Goal: Information Seeking & Learning: Learn about a topic

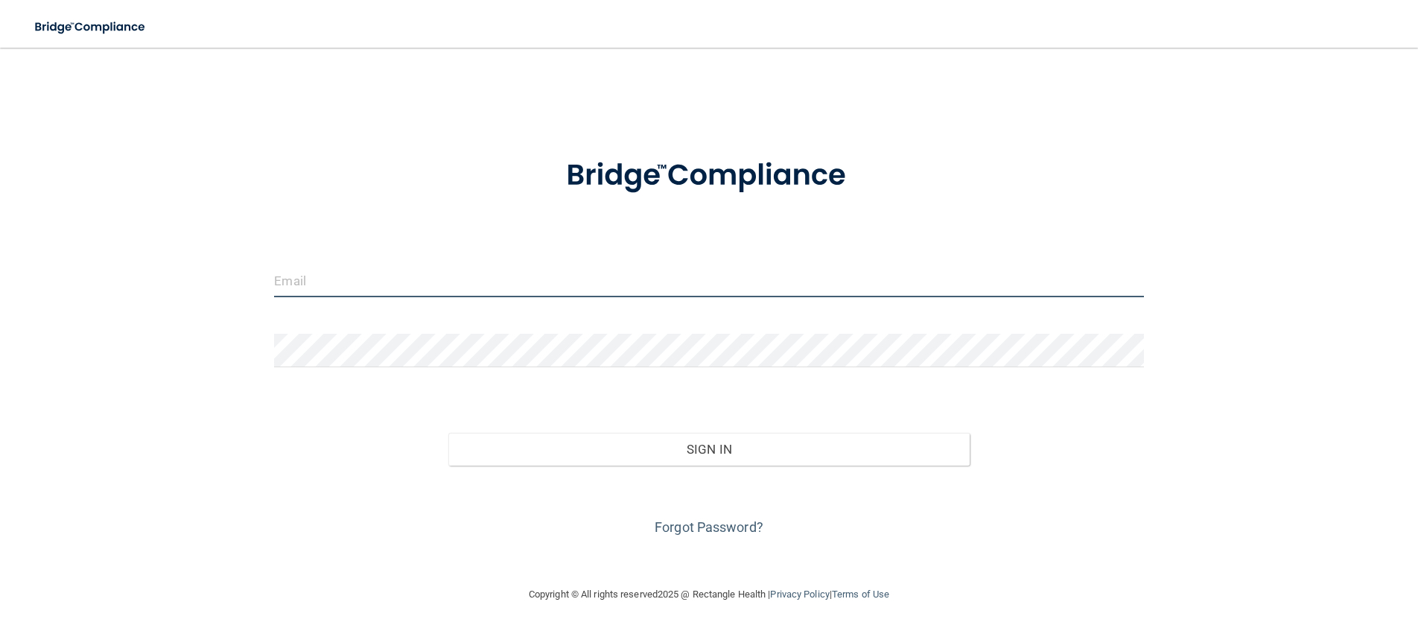
click at [366, 290] on input "email" at bounding box center [708, 281] width 869 height 34
type input "[EMAIL_ADDRESS][DOMAIN_NAME]"
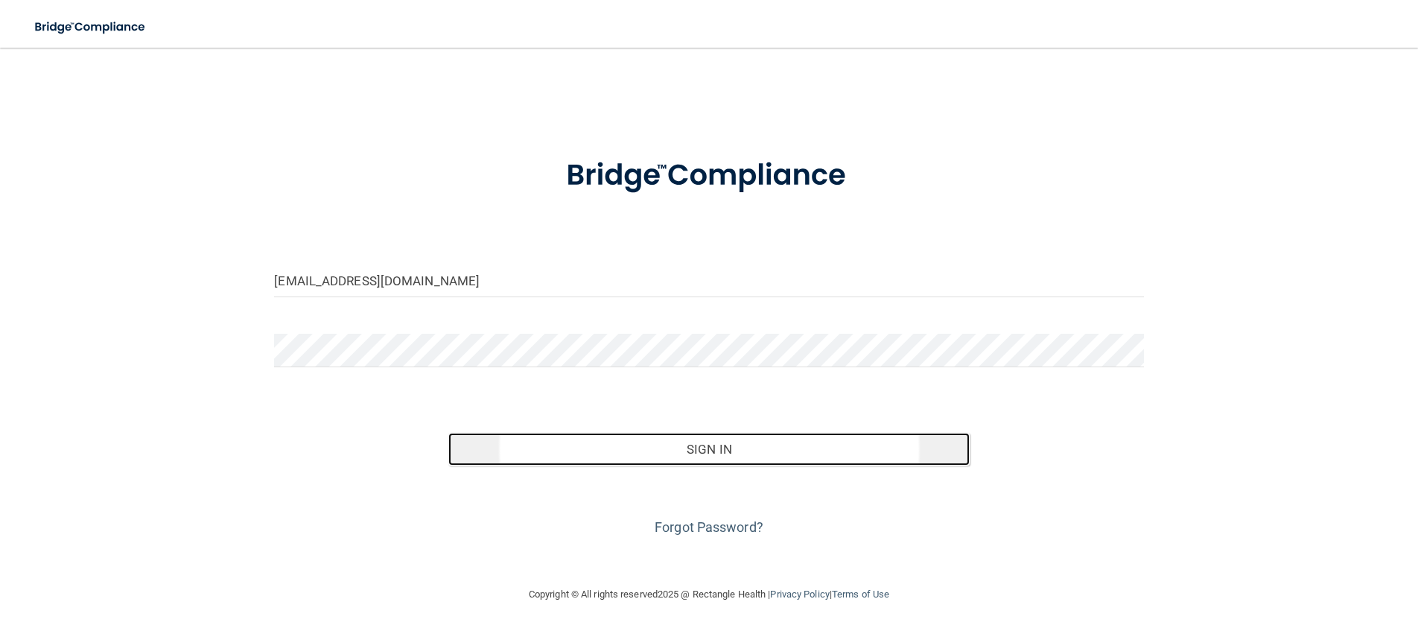
click at [666, 442] on button "Sign In" at bounding box center [708, 449] width 521 height 33
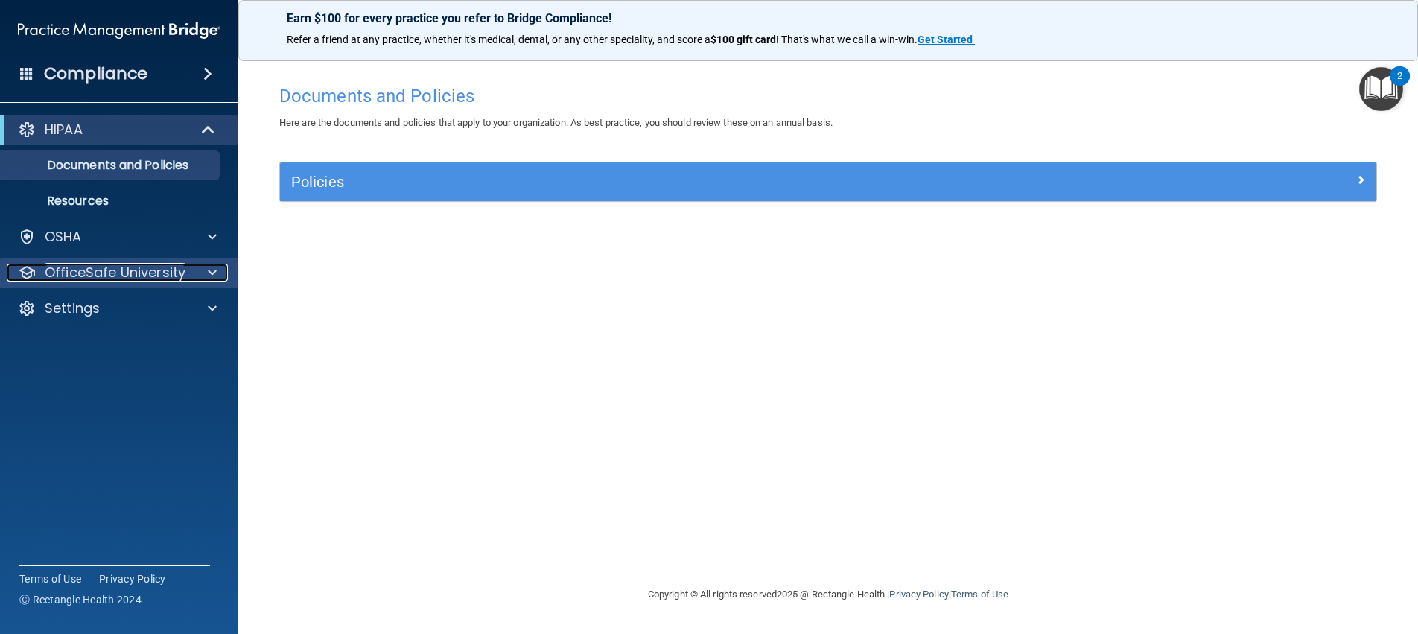
click at [88, 273] on p "OfficeSafe University" at bounding box center [115, 273] width 141 height 18
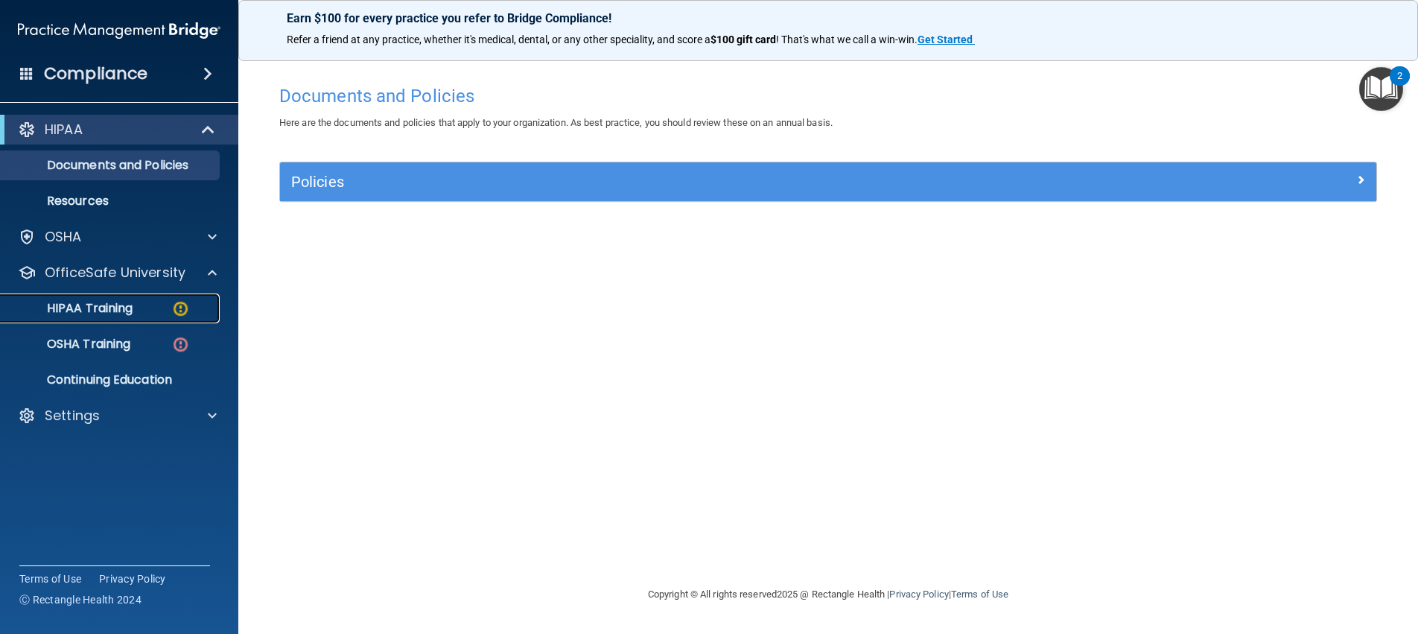
click at [109, 306] on p "HIPAA Training" at bounding box center [71, 308] width 123 height 15
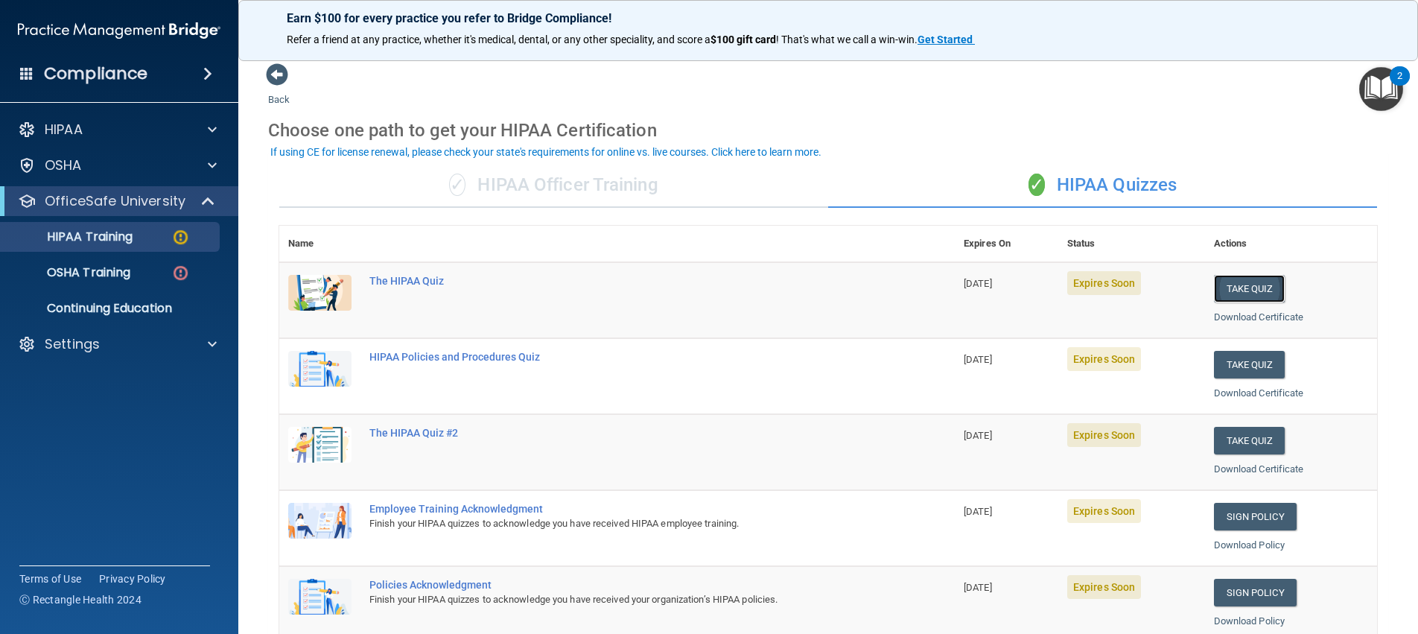
click at [1225, 283] on button "Take Quiz" at bounding box center [1249, 289] width 71 height 28
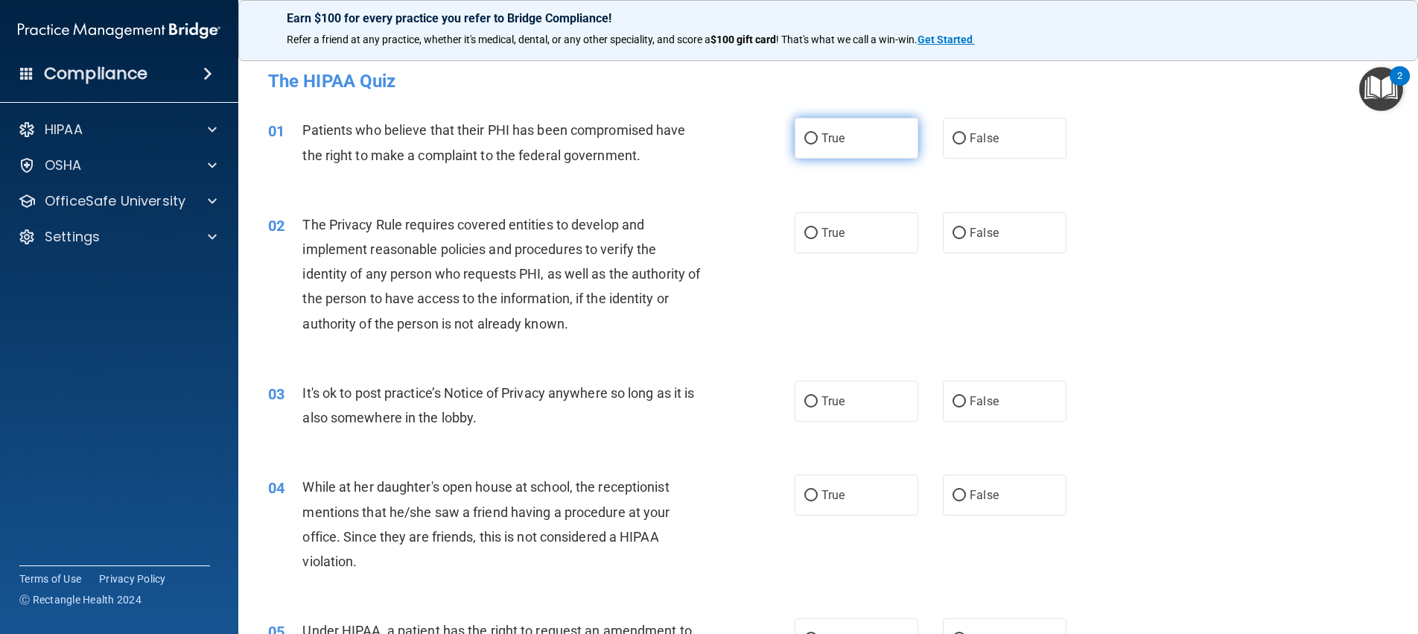
click at [809, 137] on input "True" at bounding box center [810, 138] width 13 height 11
radio input "true"
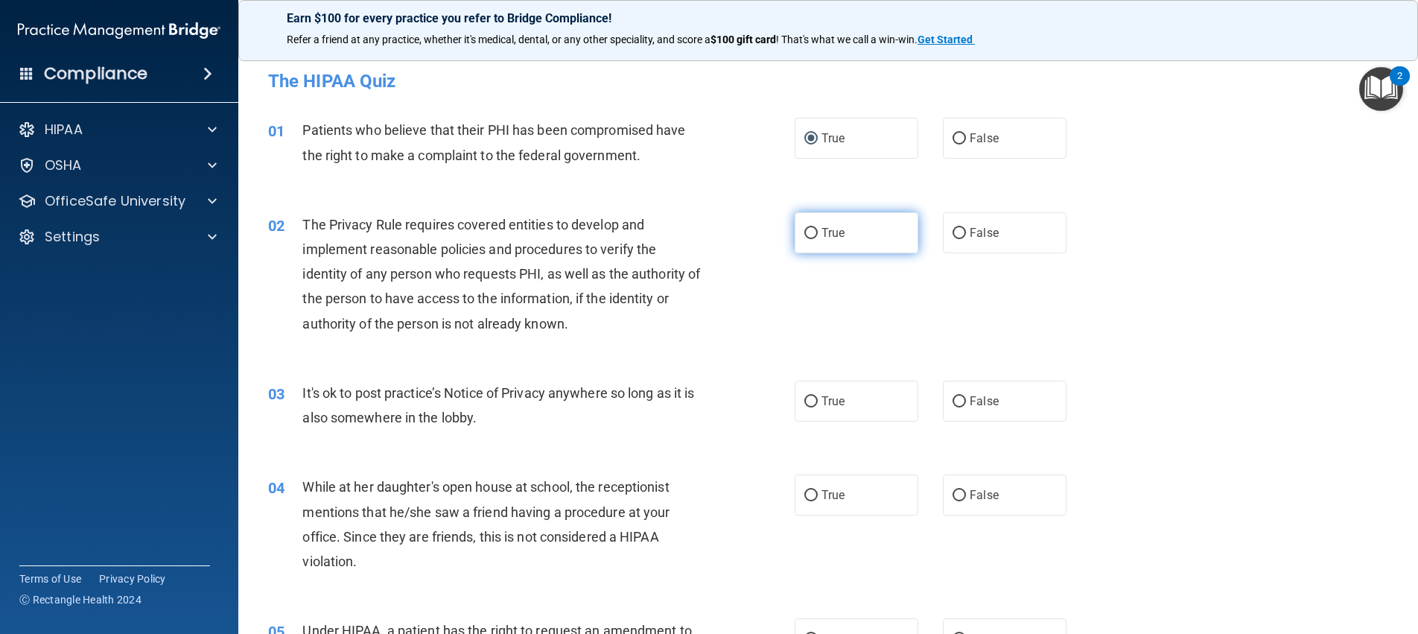
click at [810, 235] on input "True" at bounding box center [810, 233] width 13 height 11
radio input "true"
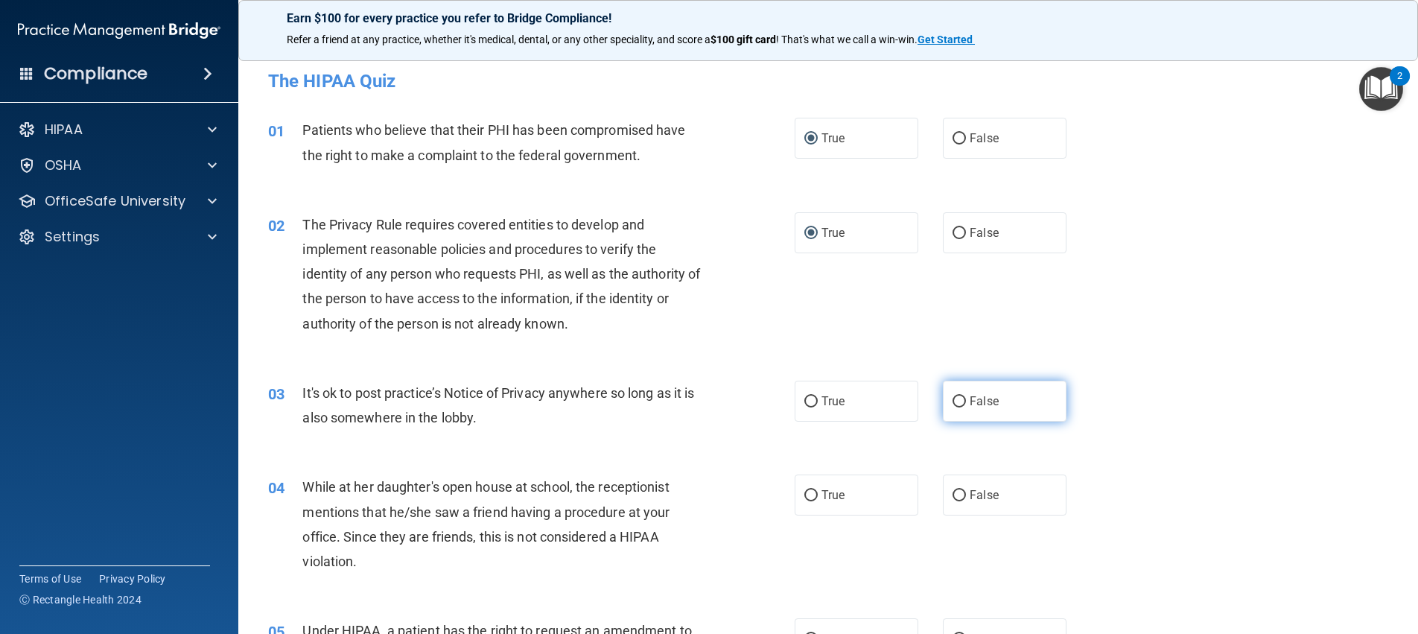
click at [953, 401] on input "False" at bounding box center [959, 401] width 13 height 11
radio input "true"
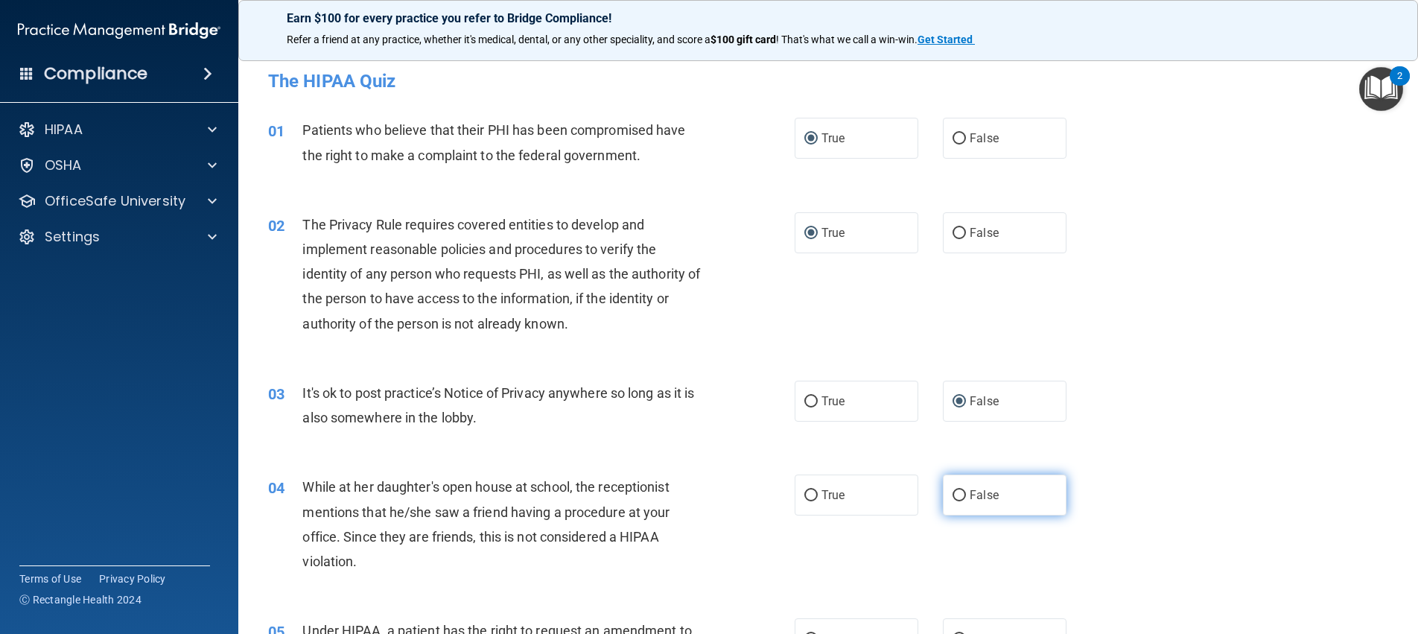
click at [956, 495] on input "False" at bounding box center [959, 495] width 13 height 11
radio input "true"
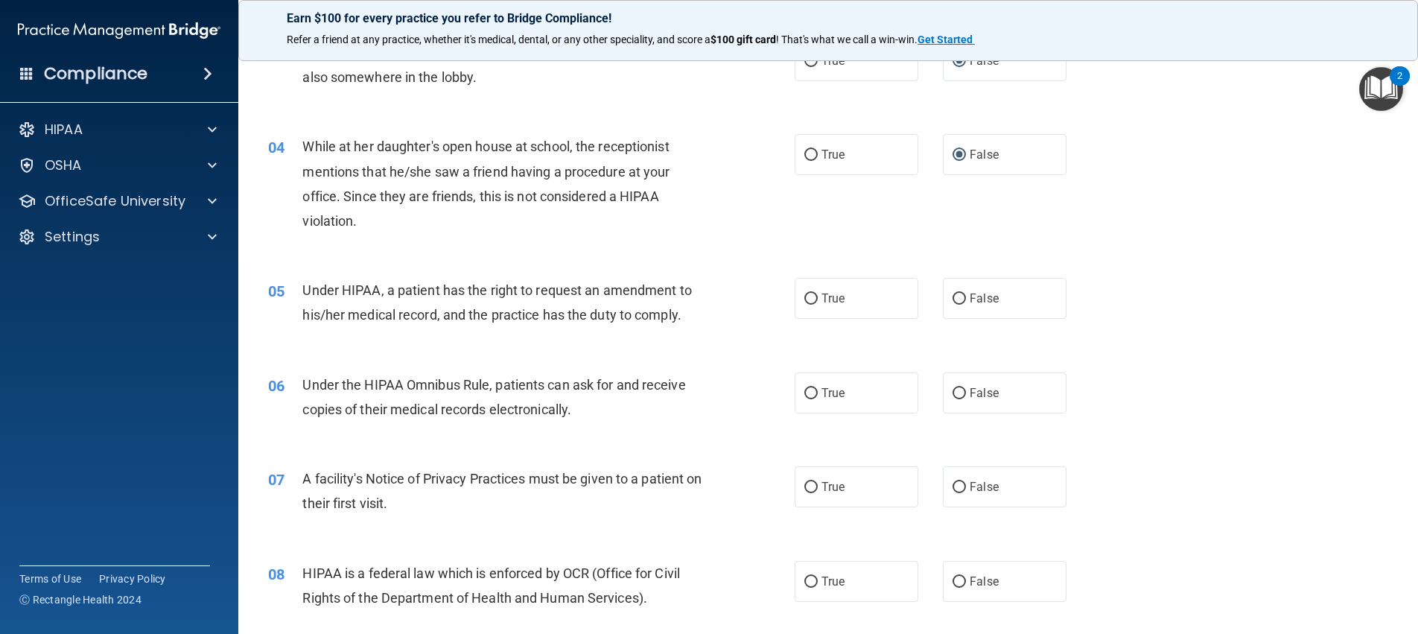
scroll to position [364, 0]
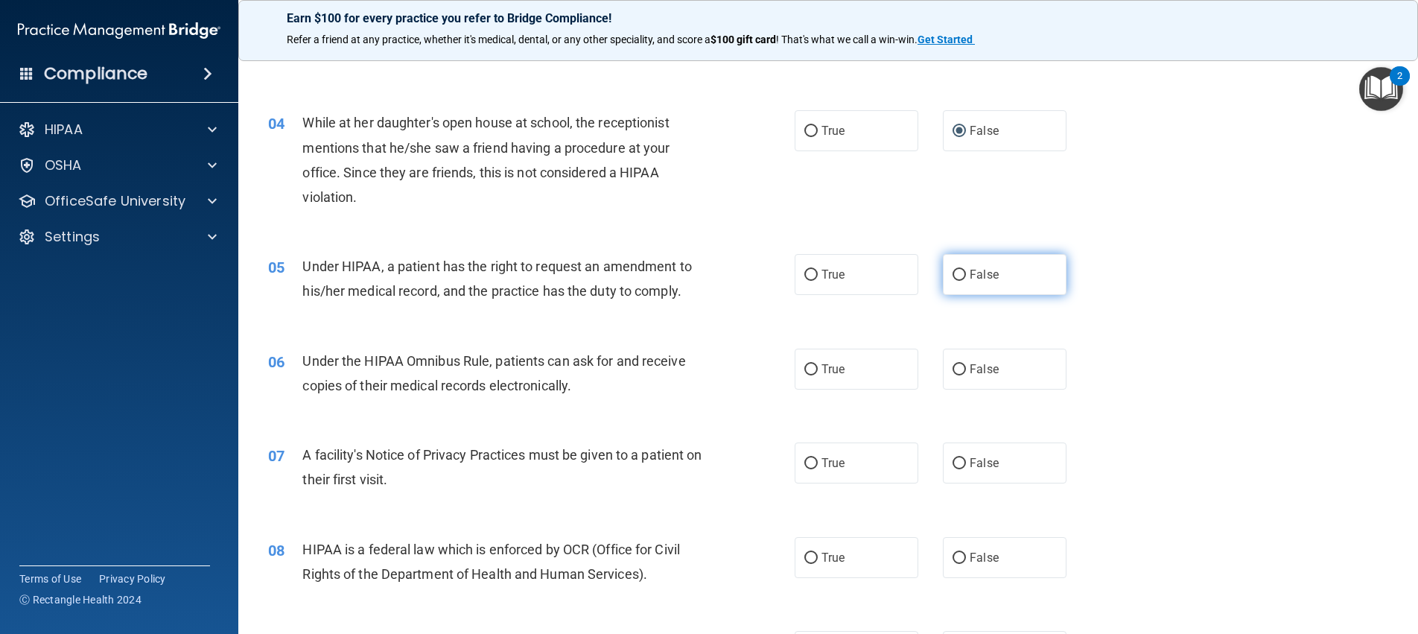
click at [953, 271] on input "False" at bounding box center [959, 275] width 13 height 11
radio input "true"
click at [807, 366] on input "True" at bounding box center [810, 369] width 13 height 11
radio input "true"
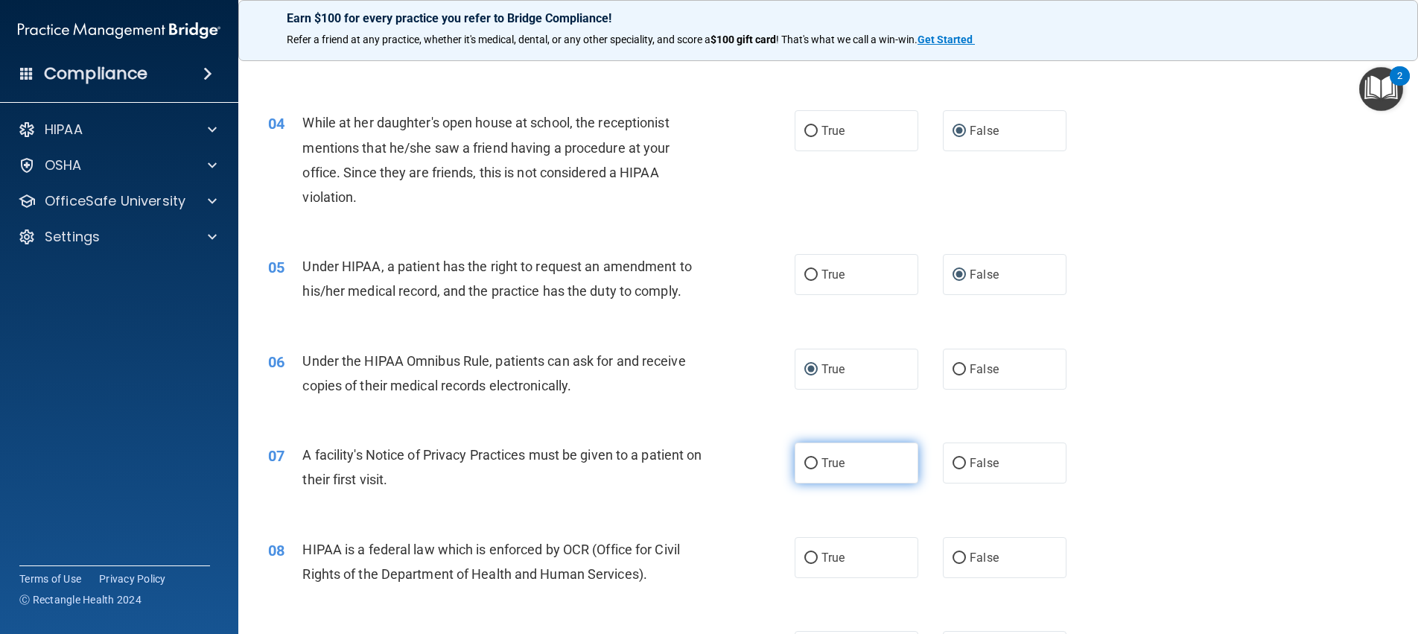
click at [806, 463] on input "True" at bounding box center [810, 463] width 13 height 11
radio input "true"
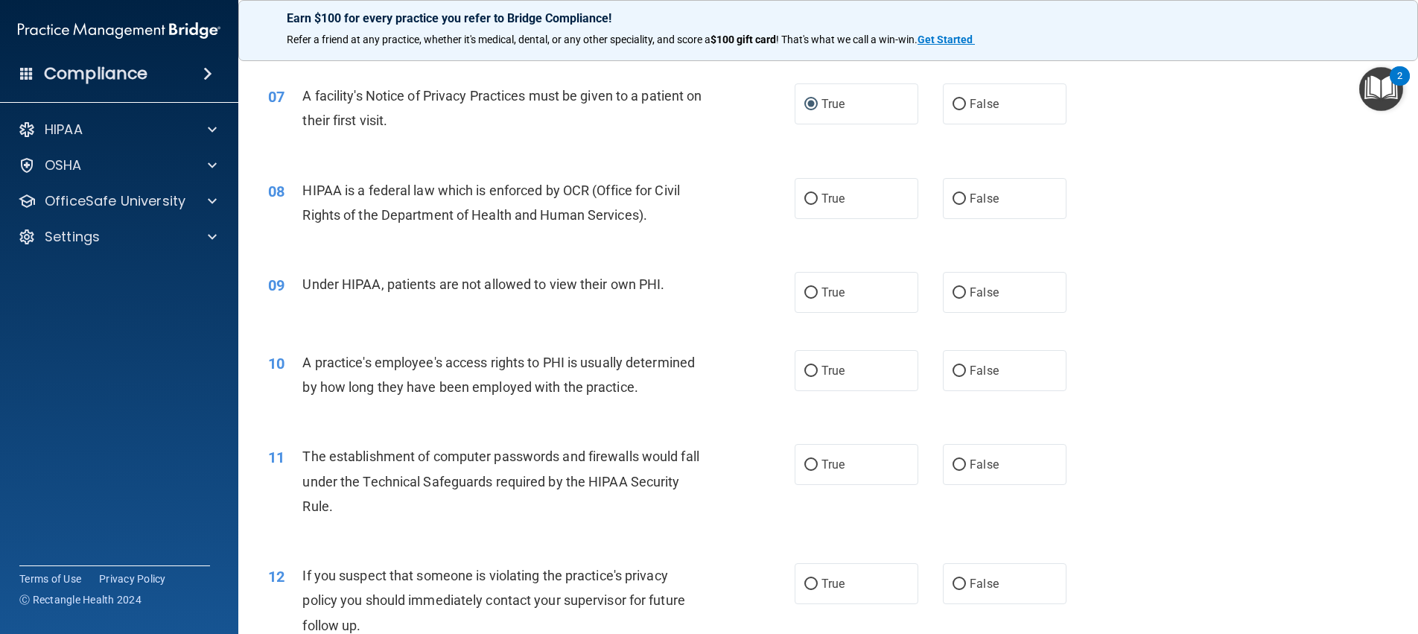
scroll to position [681, 0]
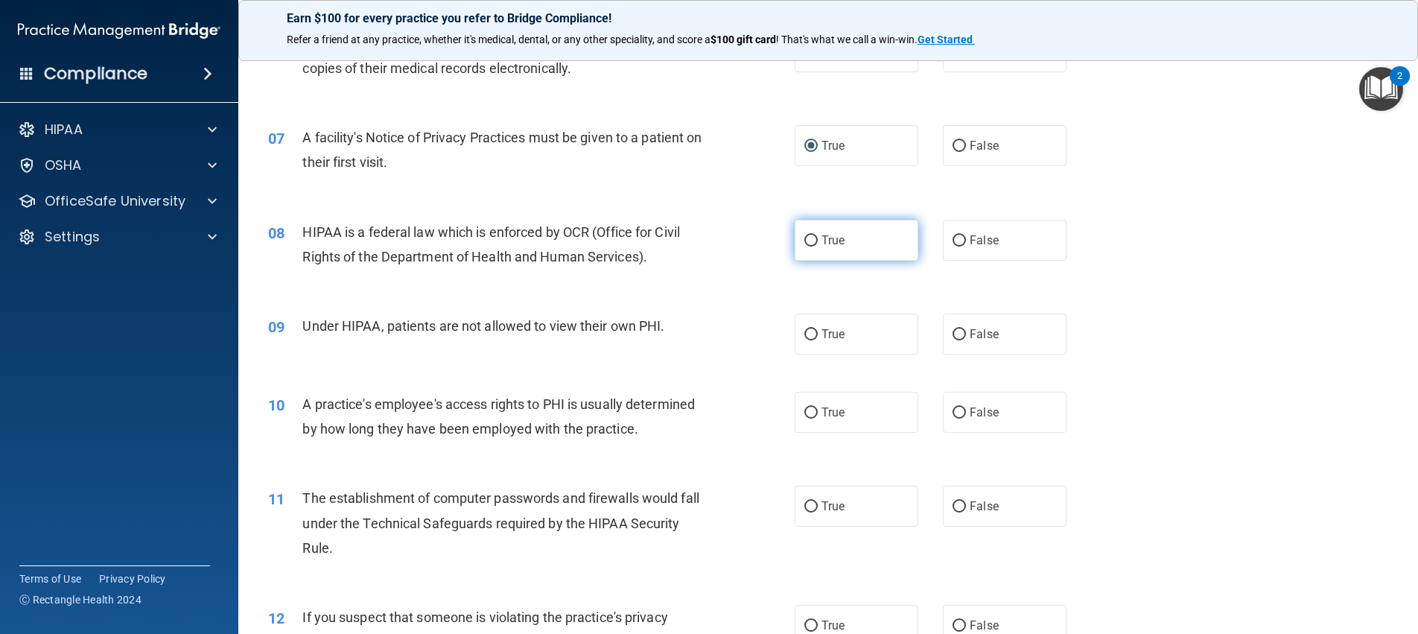
click at [808, 240] on input "True" at bounding box center [810, 240] width 13 height 11
radio input "true"
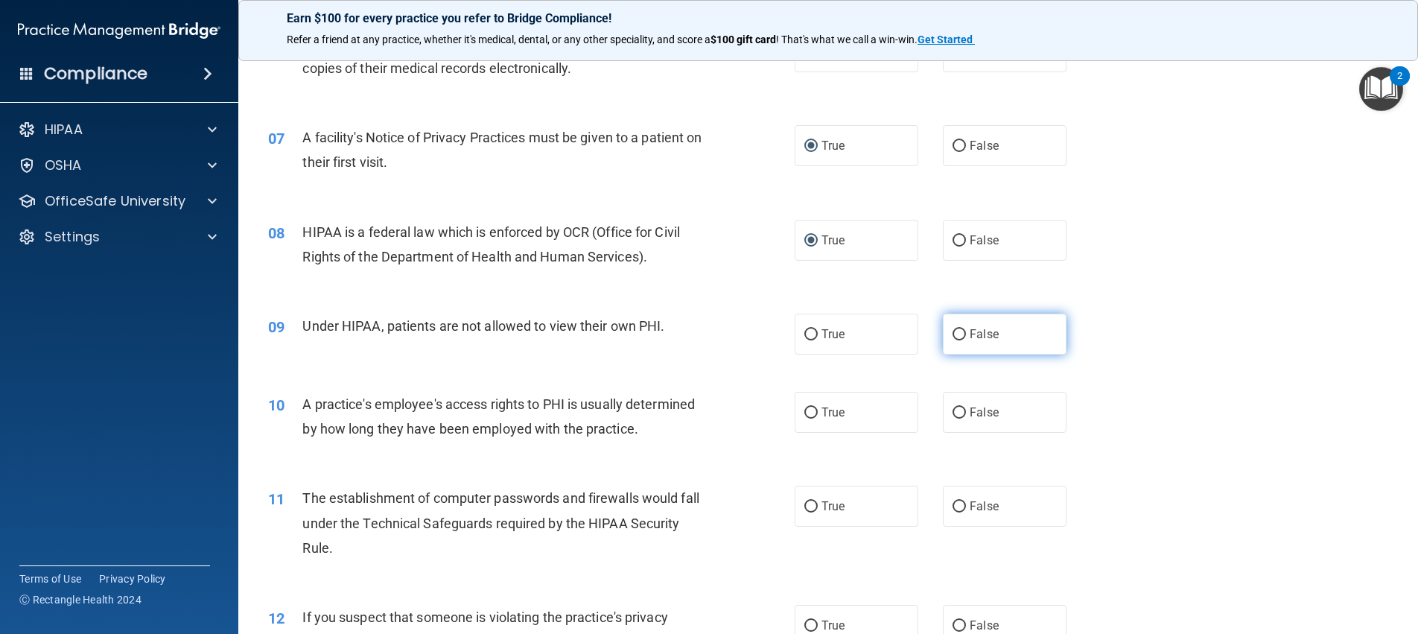
click at [956, 331] on input "False" at bounding box center [959, 334] width 13 height 11
radio input "true"
click at [956, 410] on input "False" at bounding box center [959, 412] width 13 height 11
radio input "true"
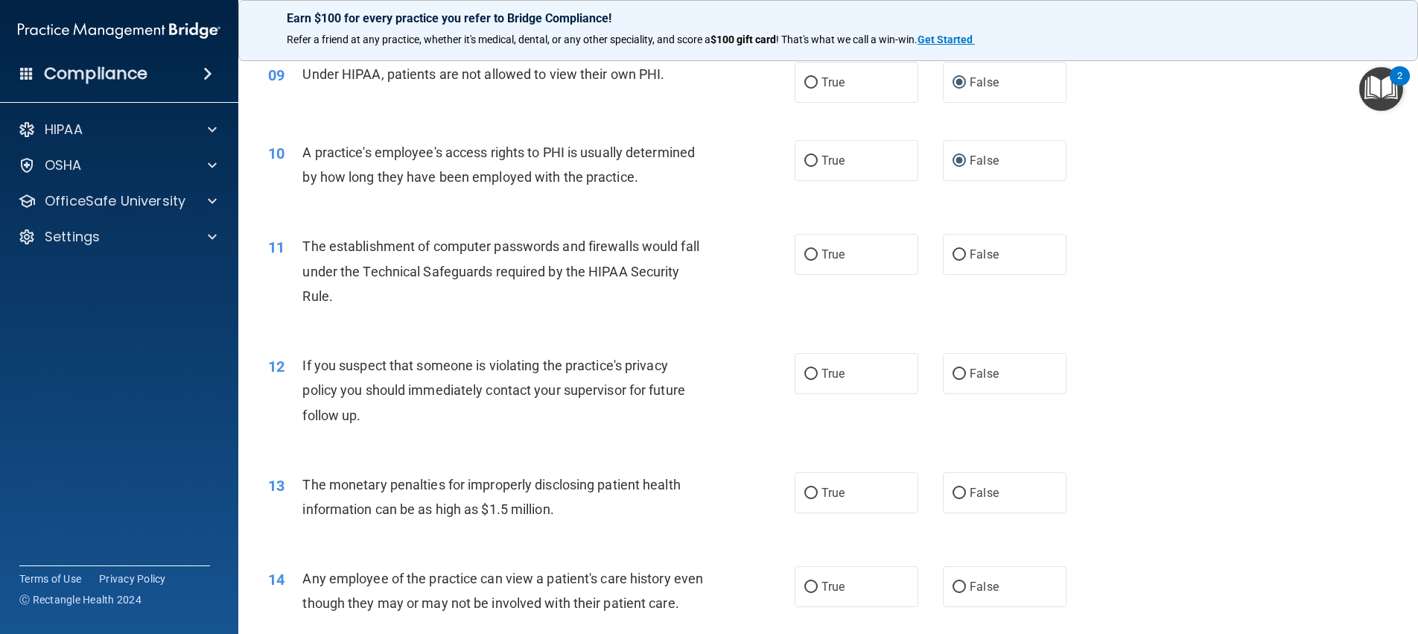
scroll to position [938, 0]
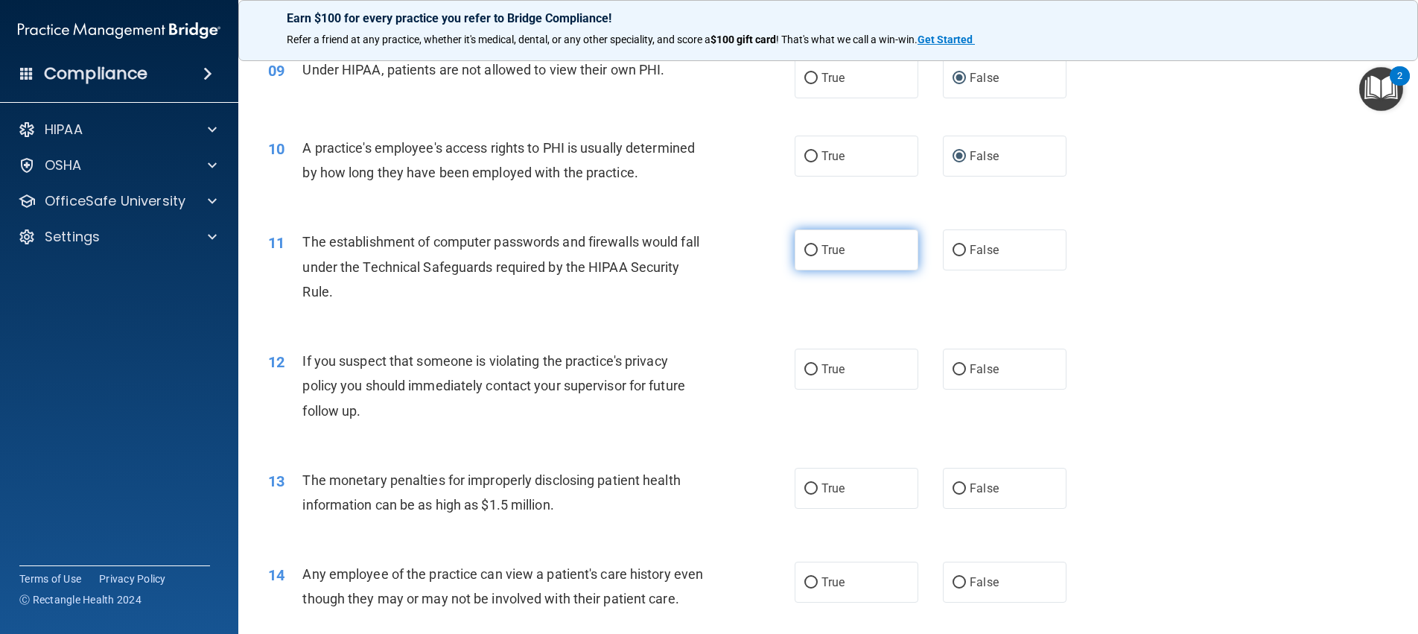
click at [806, 252] on input "True" at bounding box center [810, 250] width 13 height 11
radio input "true"
click at [807, 368] on input "True" at bounding box center [810, 369] width 13 height 11
radio input "true"
click at [821, 489] on span "True" at bounding box center [832, 488] width 23 height 14
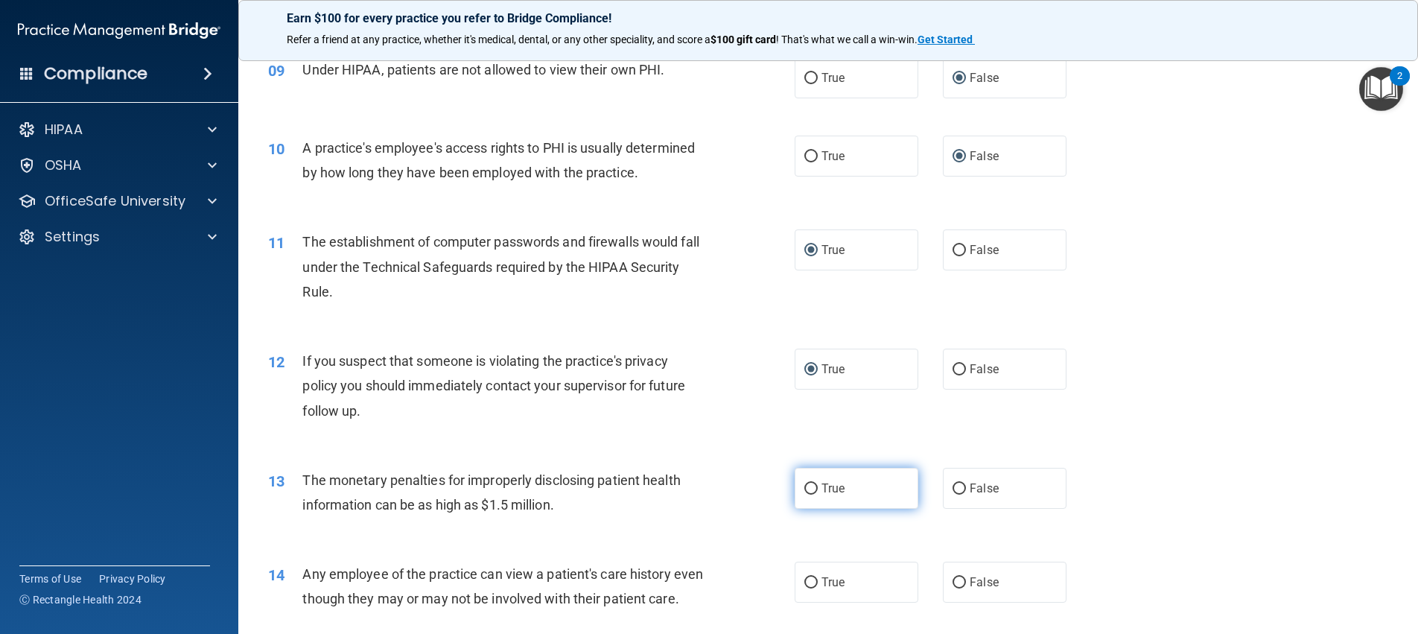
click at [817, 489] on input "True" at bounding box center [810, 488] width 13 height 11
radio input "true"
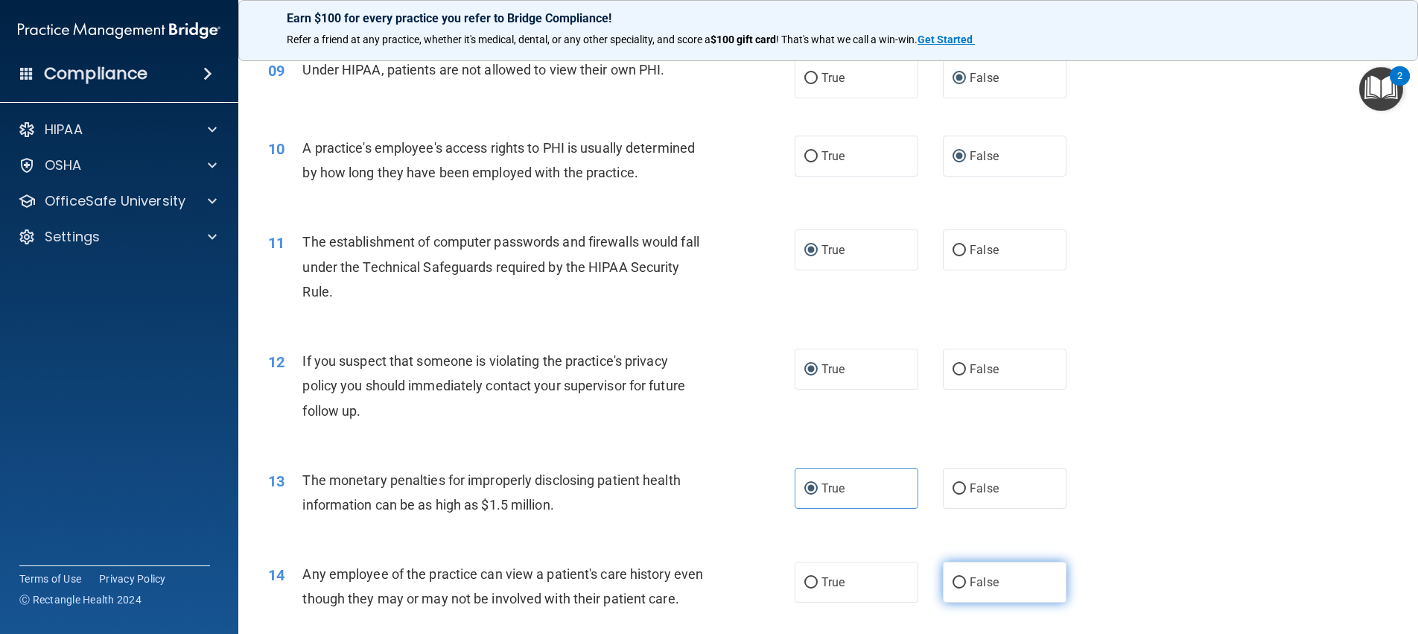
click at [956, 581] on input "False" at bounding box center [959, 582] width 13 height 11
radio input "true"
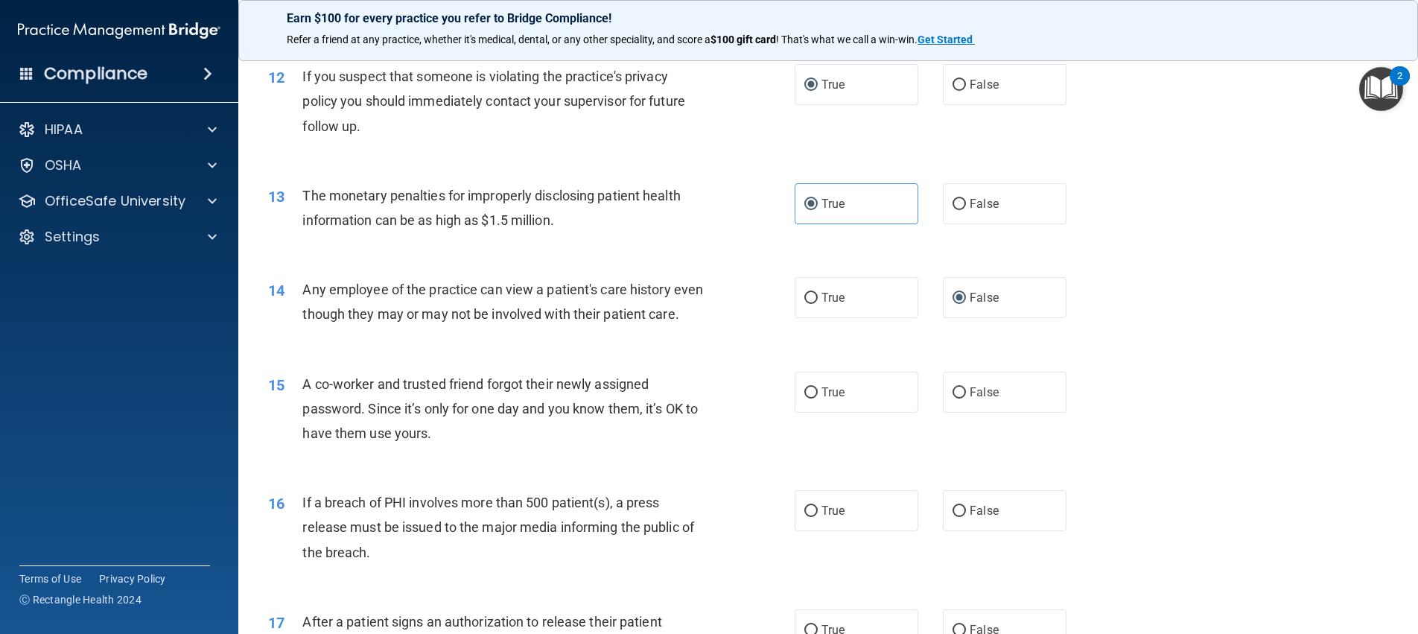
scroll to position [1241, 0]
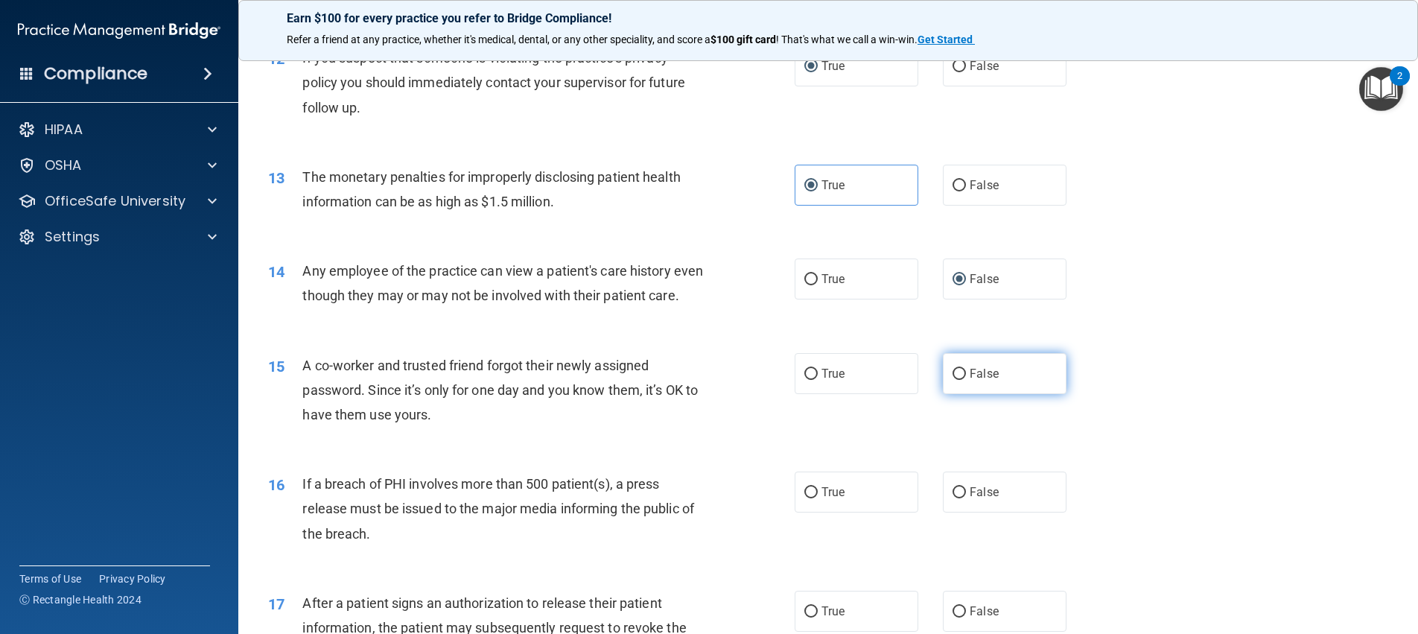
click at [955, 380] on input "False" at bounding box center [959, 374] width 13 height 11
radio input "true"
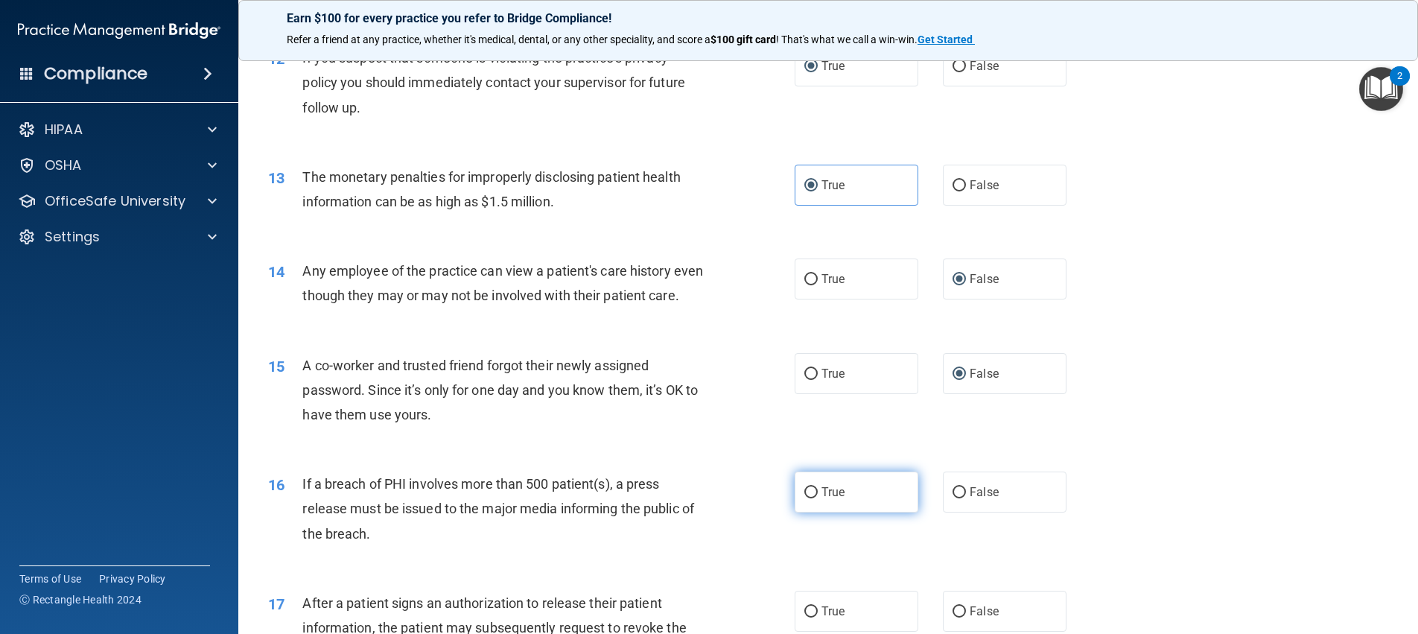
click at [804, 498] on input "True" at bounding box center [810, 492] width 13 height 11
radio input "true"
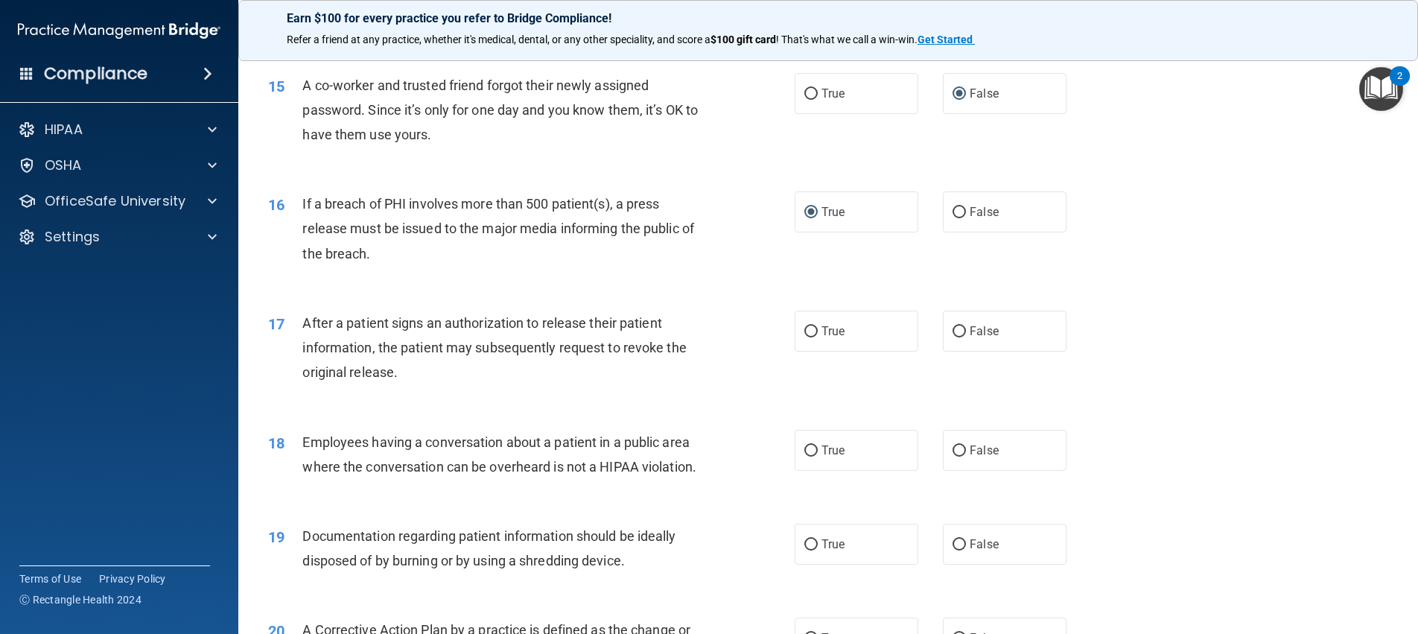
scroll to position [1549, 0]
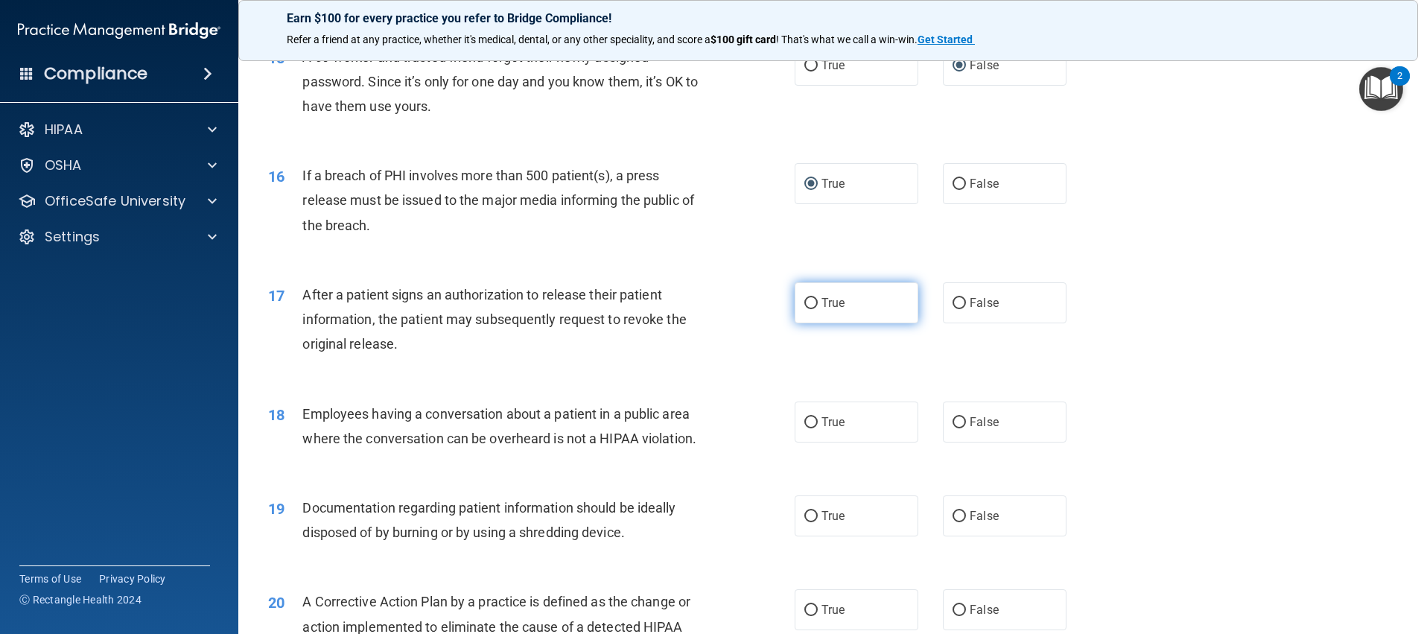
click at [807, 309] on input "True" at bounding box center [810, 303] width 13 height 11
radio input "true"
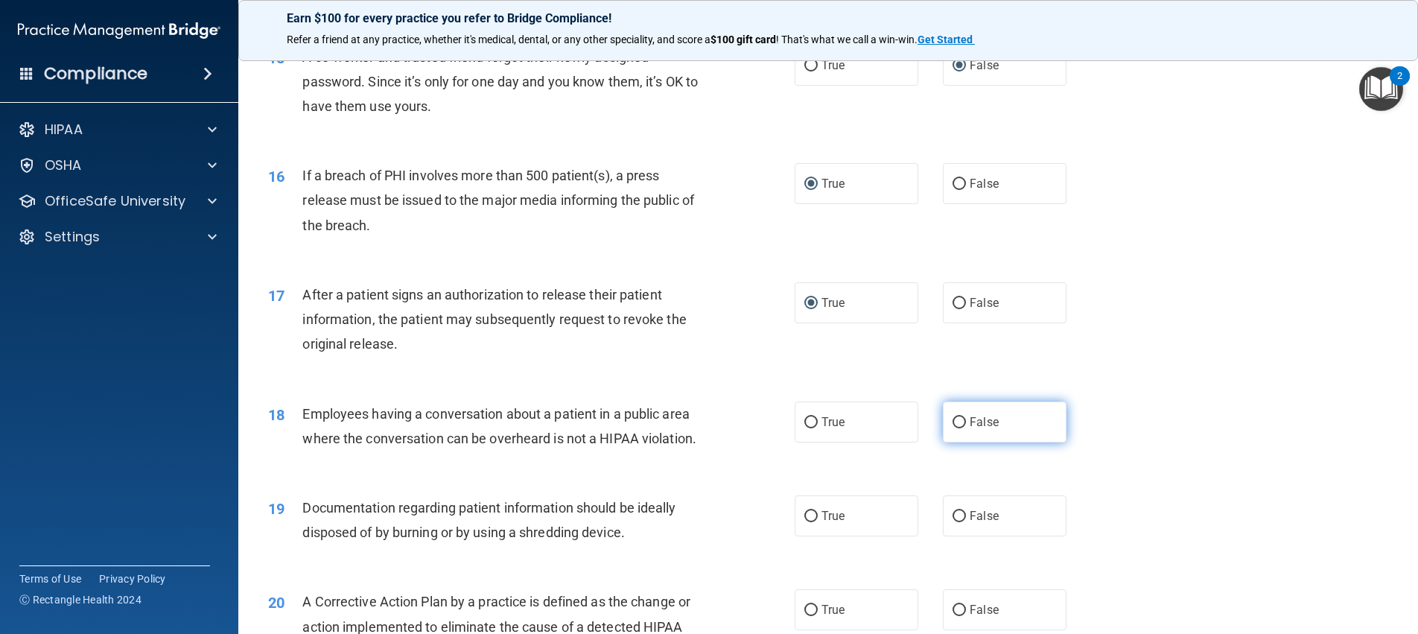
click at [953, 428] on input "False" at bounding box center [959, 422] width 13 height 11
radio input "true"
click at [810, 522] on input "True" at bounding box center [810, 516] width 13 height 11
radio input "true"
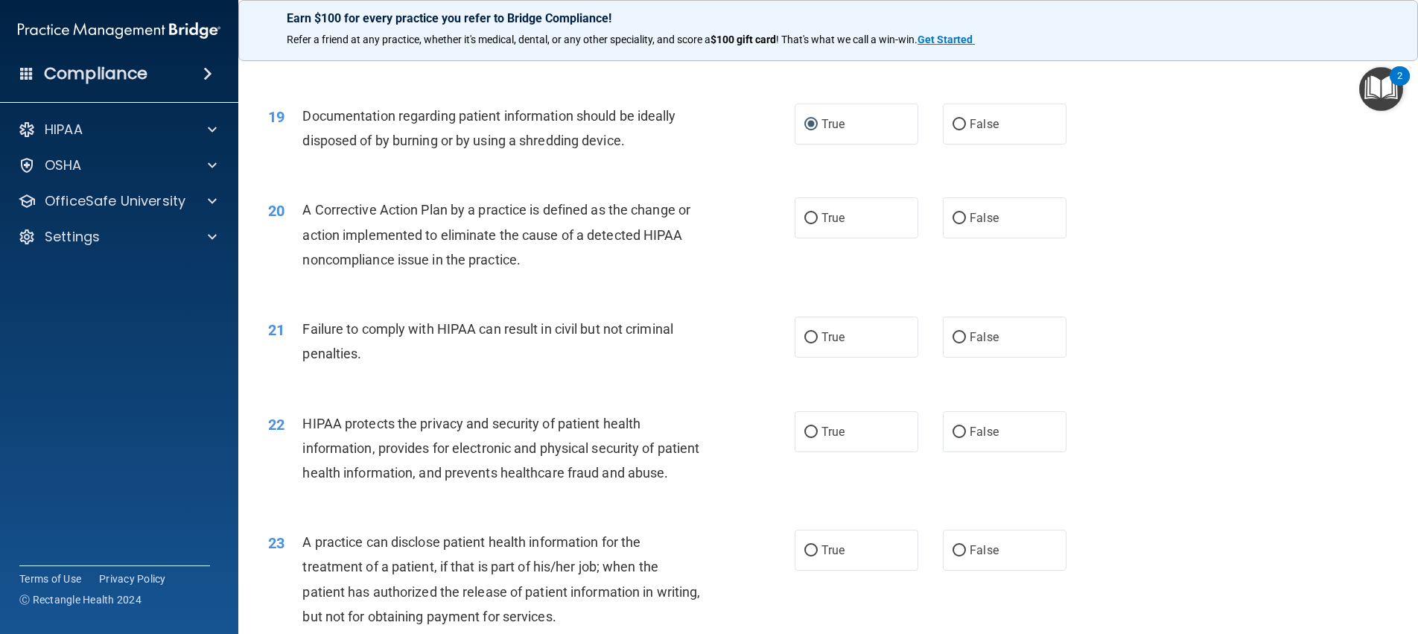
scroll to position [1945, 0]
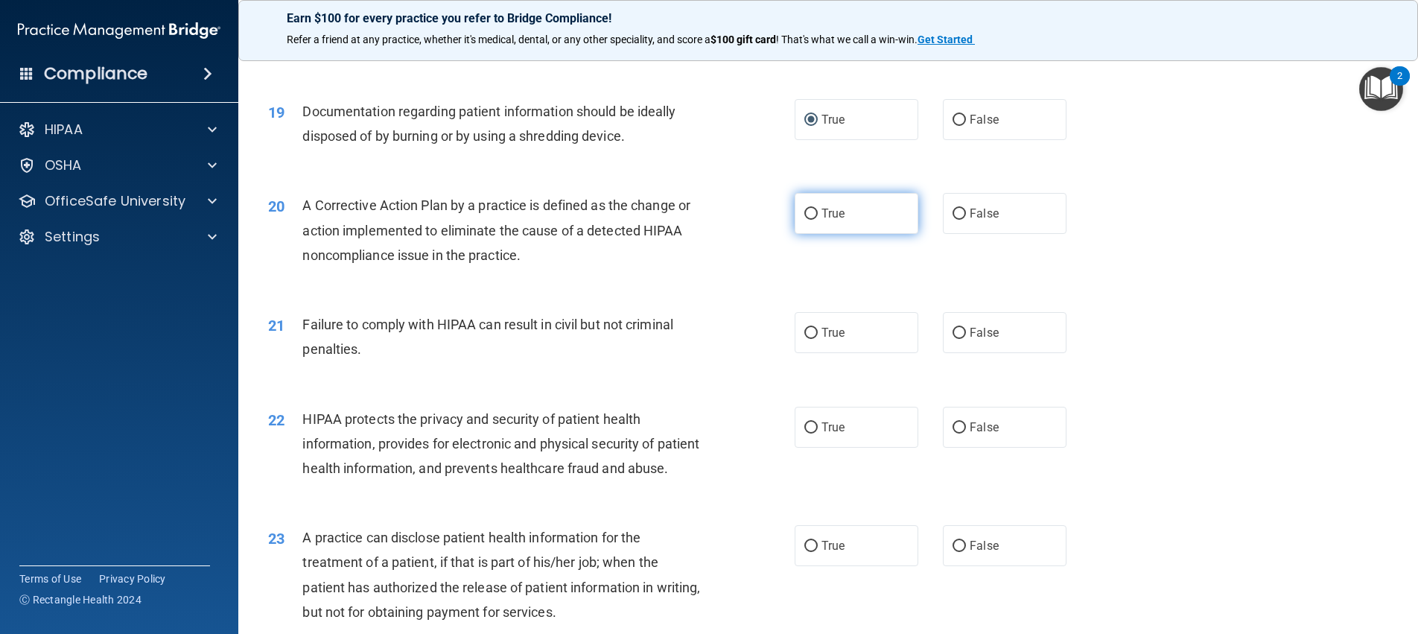
click at [806, 220] on input "True" at bounding box center [810, 214] width 13 height 11
radio input "true"
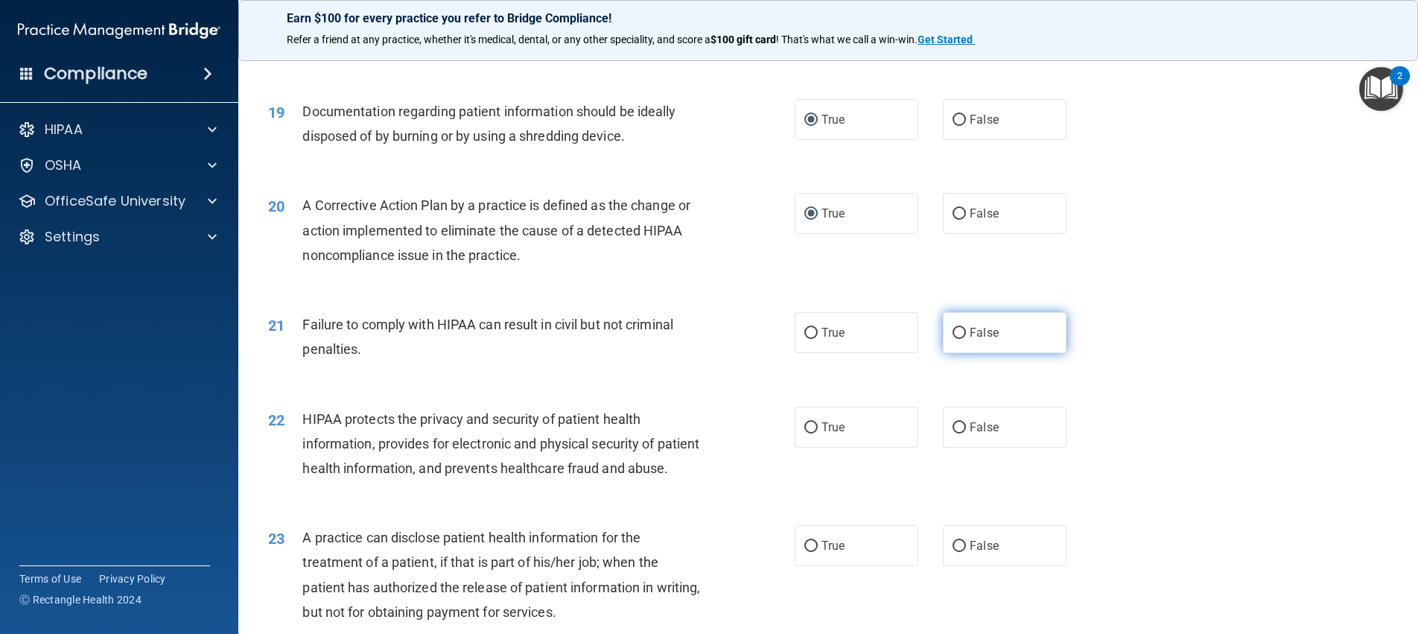
click at [953, 339] on input "False" at bounding box center [959, 333] width 13 height 11
radio input "true"
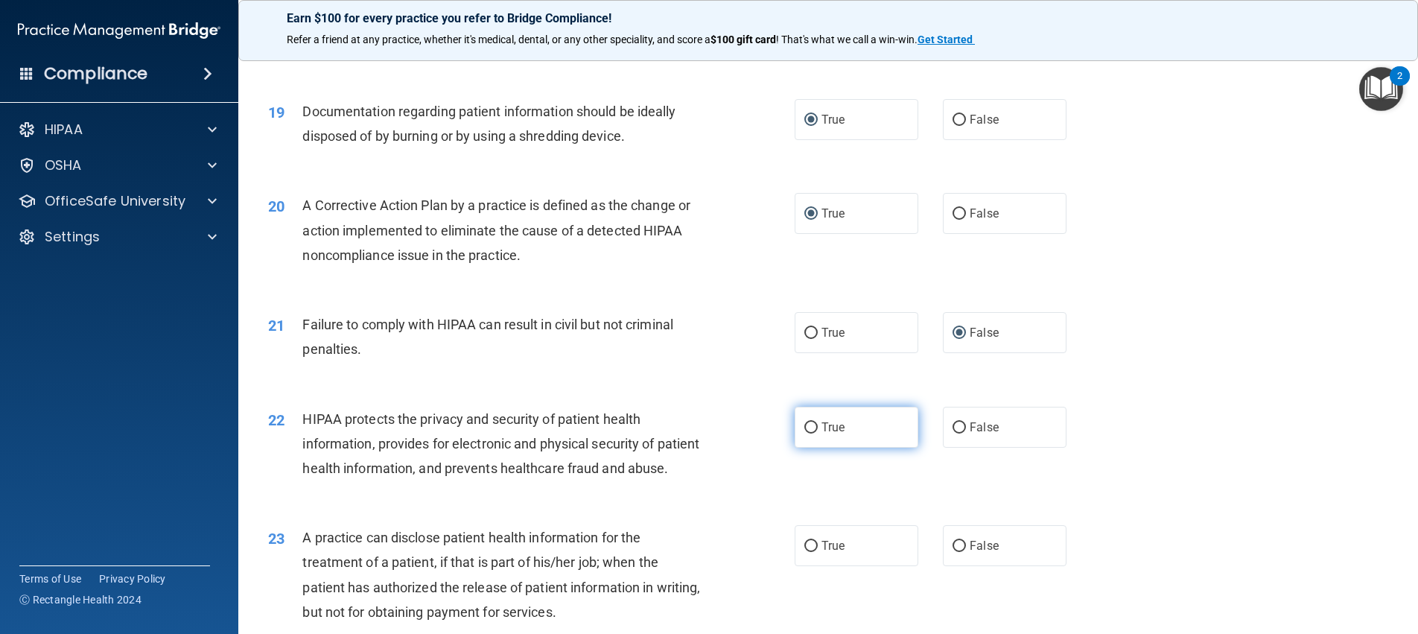
click at [804, 433] on input "True" at bounding box center [810, 427] width 13 height 11
radio input "true"
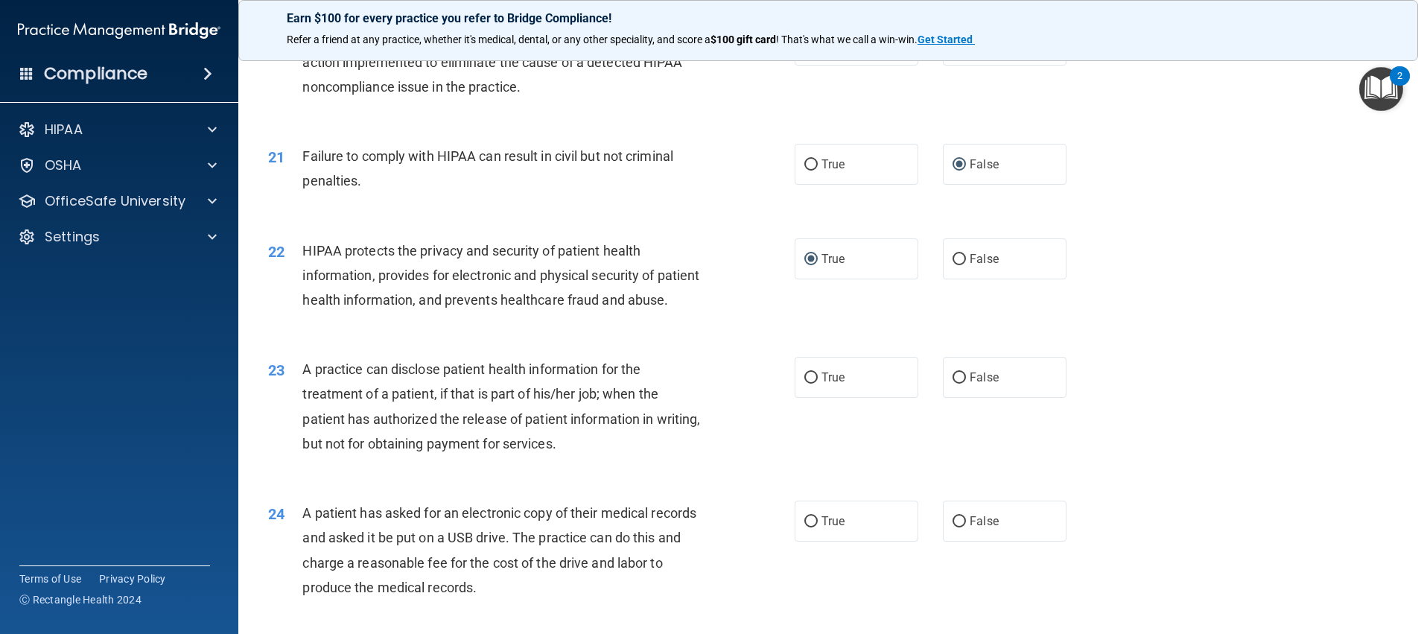
scroll to position [2178, 0]
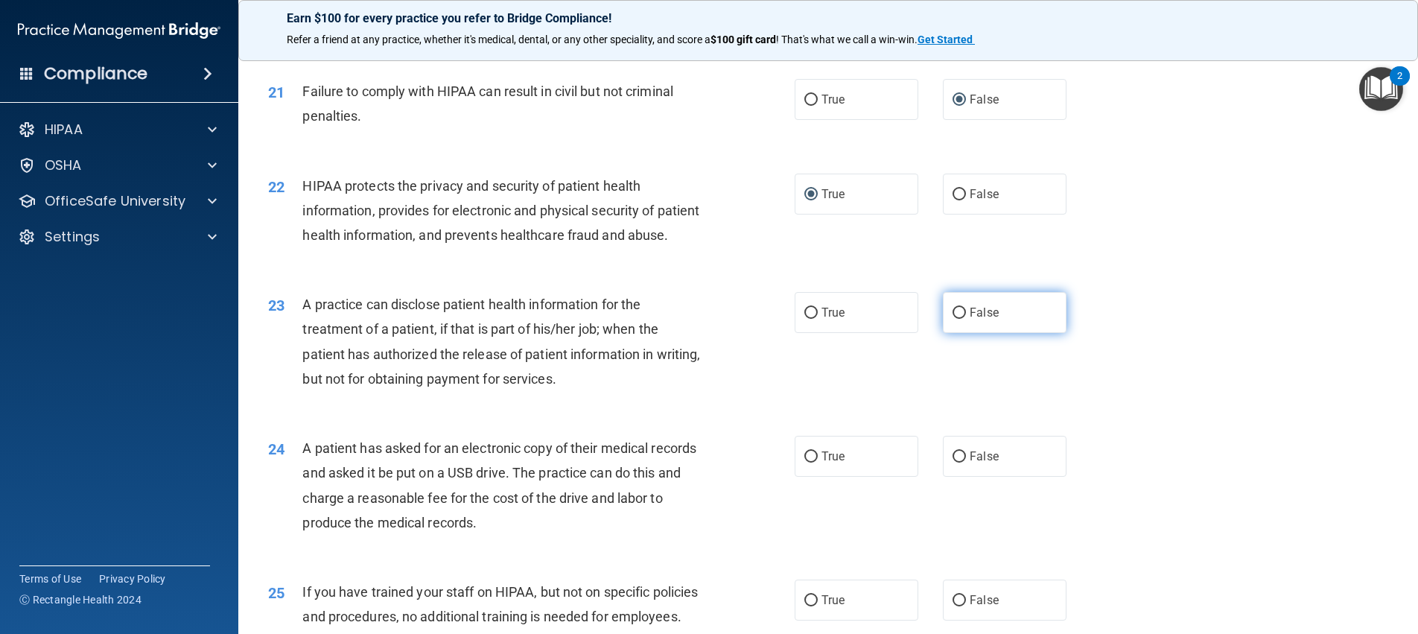
click at [954, 319] on input "False" at bounding box center [959, 313] width 13 height 11
radio input "true"
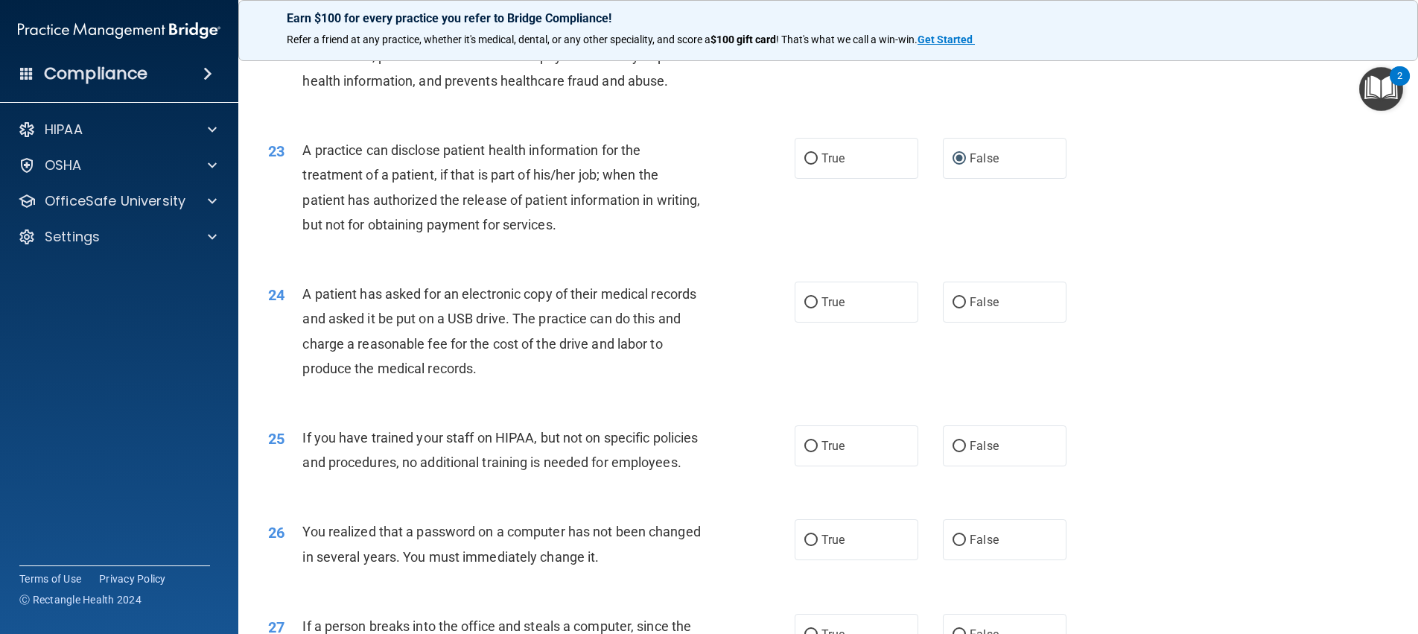
scroll to position [2337, 0]
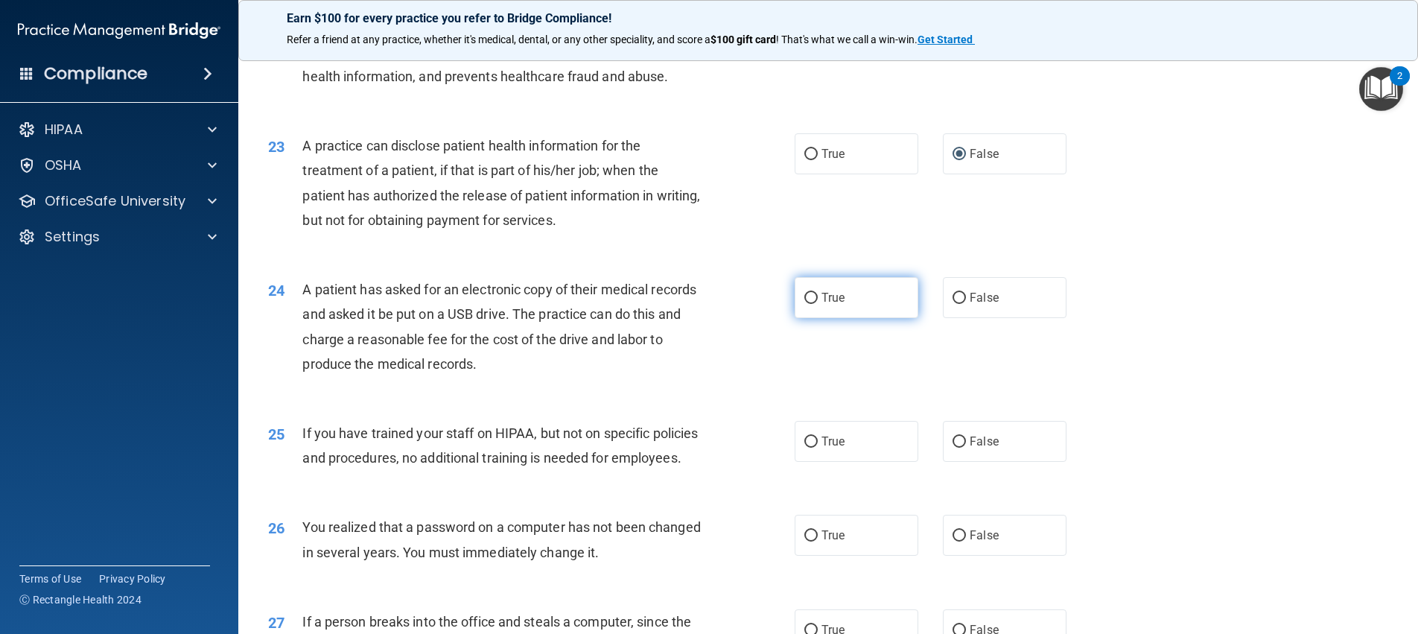
click at [807, 304] on input "True" at bounding box center [810, 298] width 13 height 11
radio input "true"
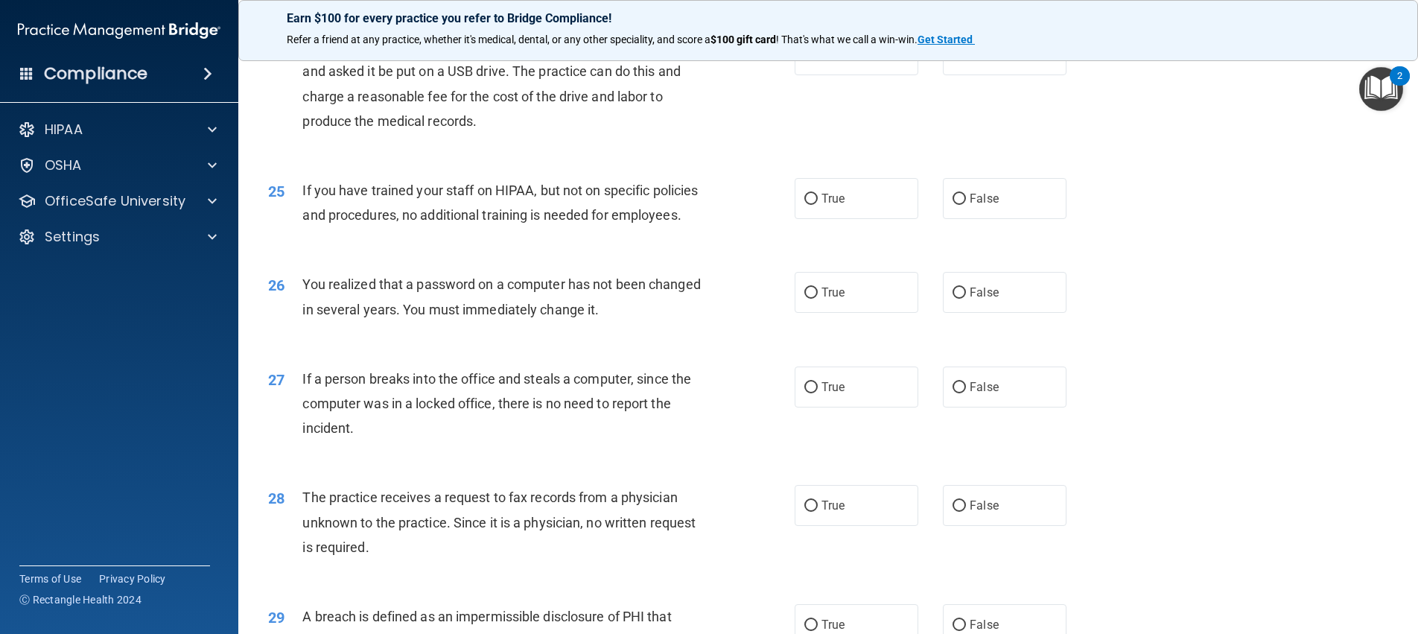
scroll to position [2608, 0]
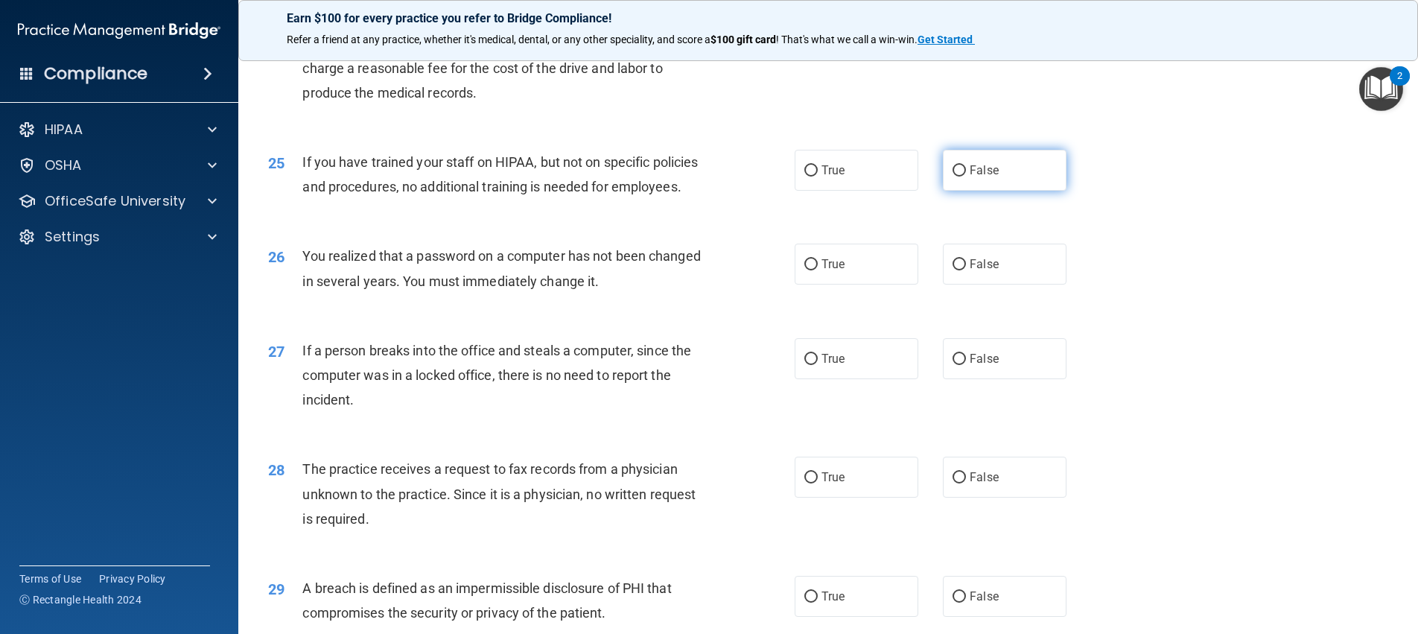
click at [953, 177] on input "False" at bounding box center [959, 170] width 13 height 11
radio input "true"
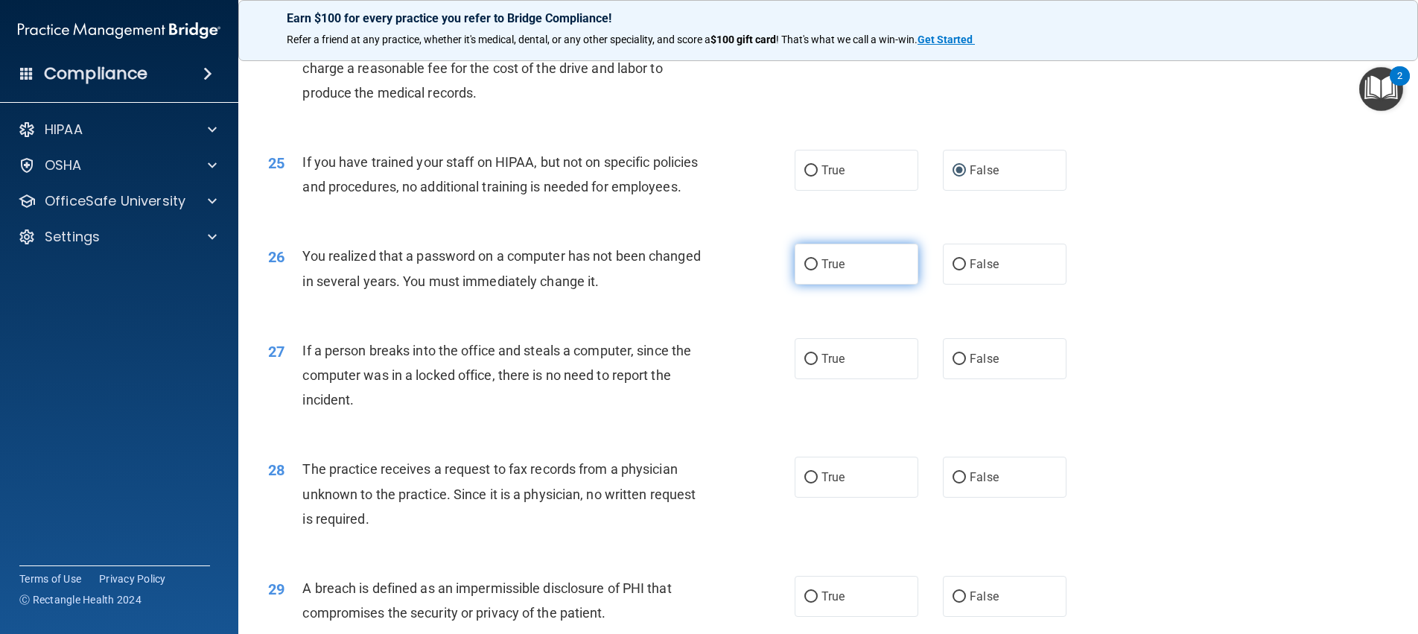
click at [804, 270] on input "True" at bounding box center [810, 264] width 13 height 11
radio input "true"
click at [956, 365] on input "False" at bounding box center [959, 359] width 13 height 11
radio input "true"
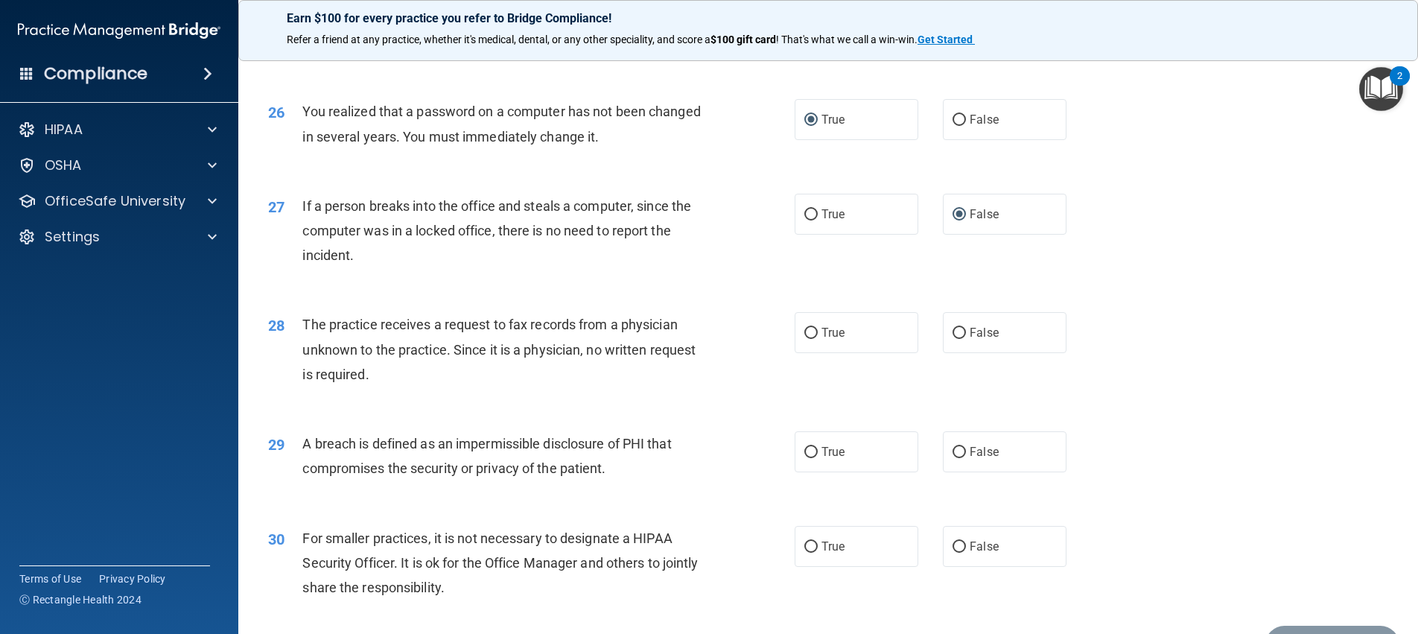
scroll to position [2790, 0]
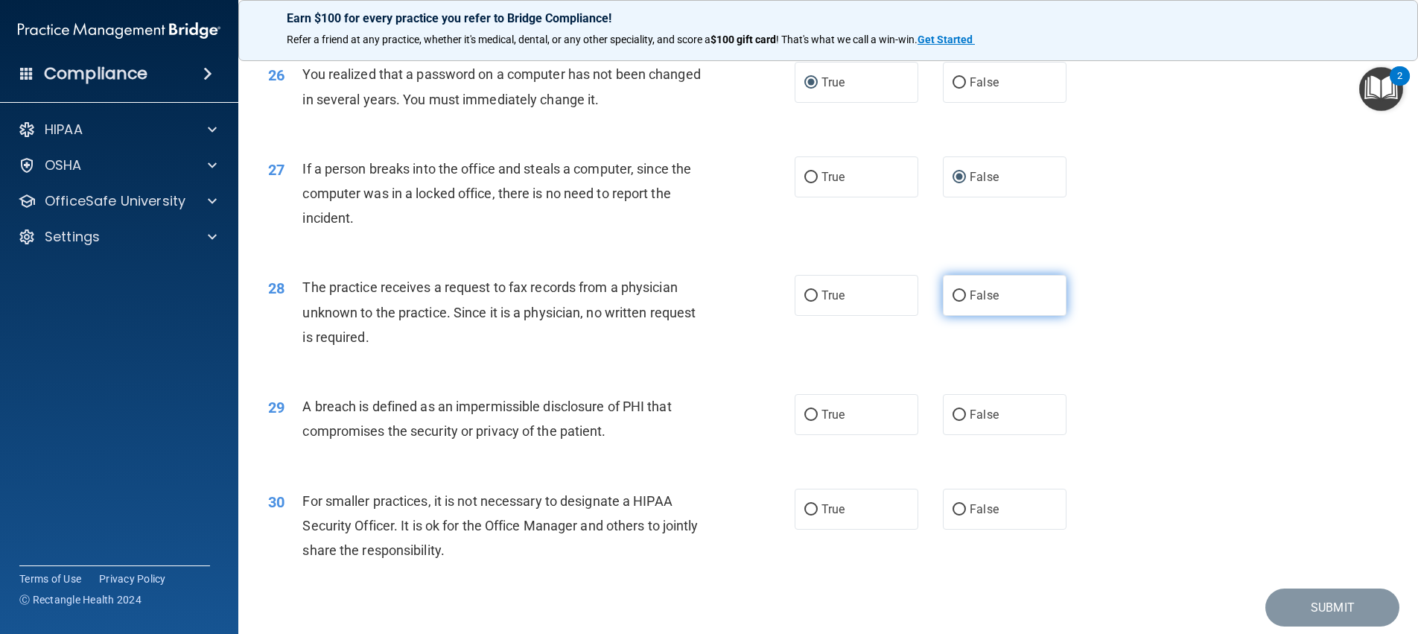
click at [953, 302] on input "False" at bounding box center [959, 295] width 13 height 11
radio input "true"
click at [809, 421] on input "True" at bounding box center [810, 415] width 13 height 11
radio input "true"
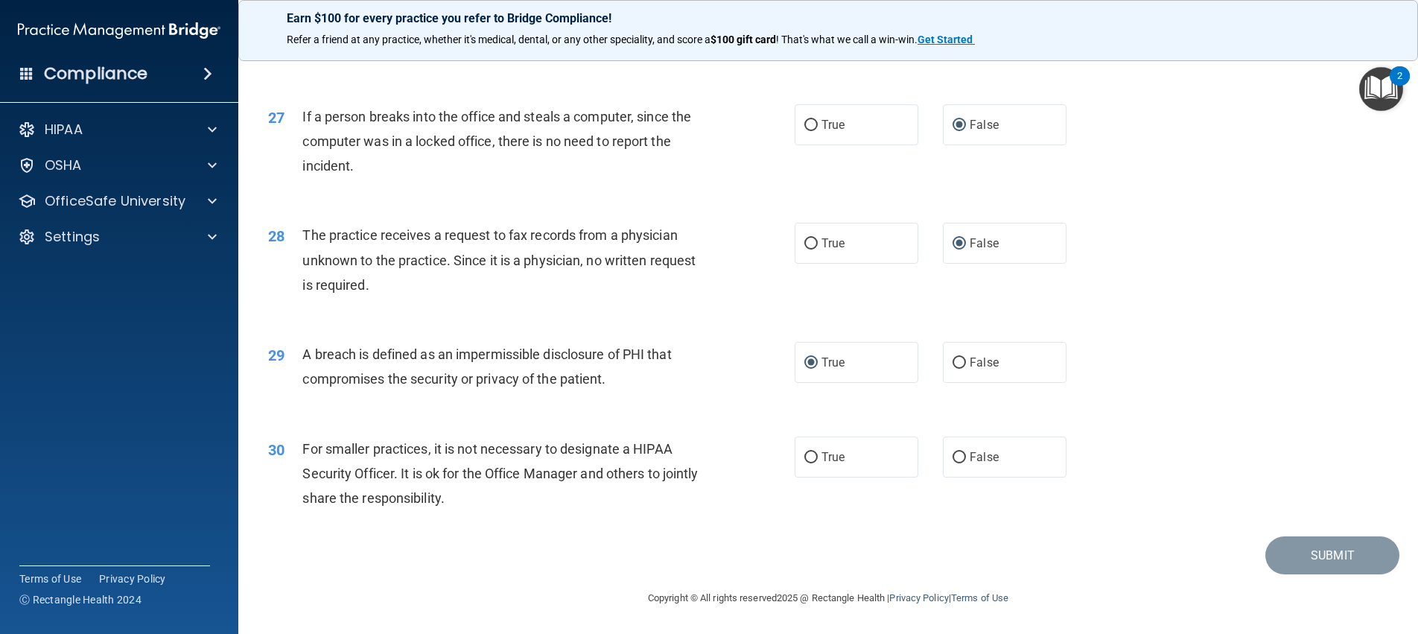
scroll to position [2916, 0]
click at [953, 454] on input "False" at bounding box center [959, 457] width 13 height 11
radio input "true"
click at [1341, 553] on button "Submit" at bounding box center [1332, 555] width 134 height 38
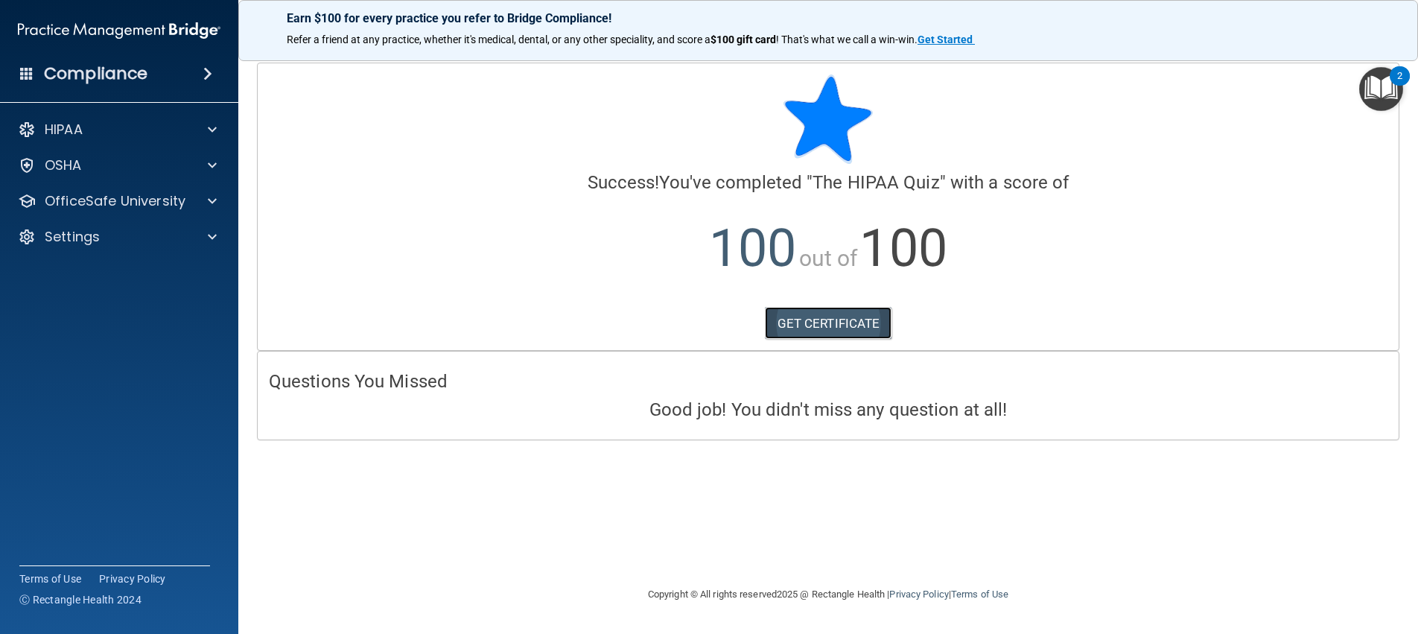
click at [837, 320] on link "GET CERTIFICATE" at bounding box center [828, 323] width 127 height 33
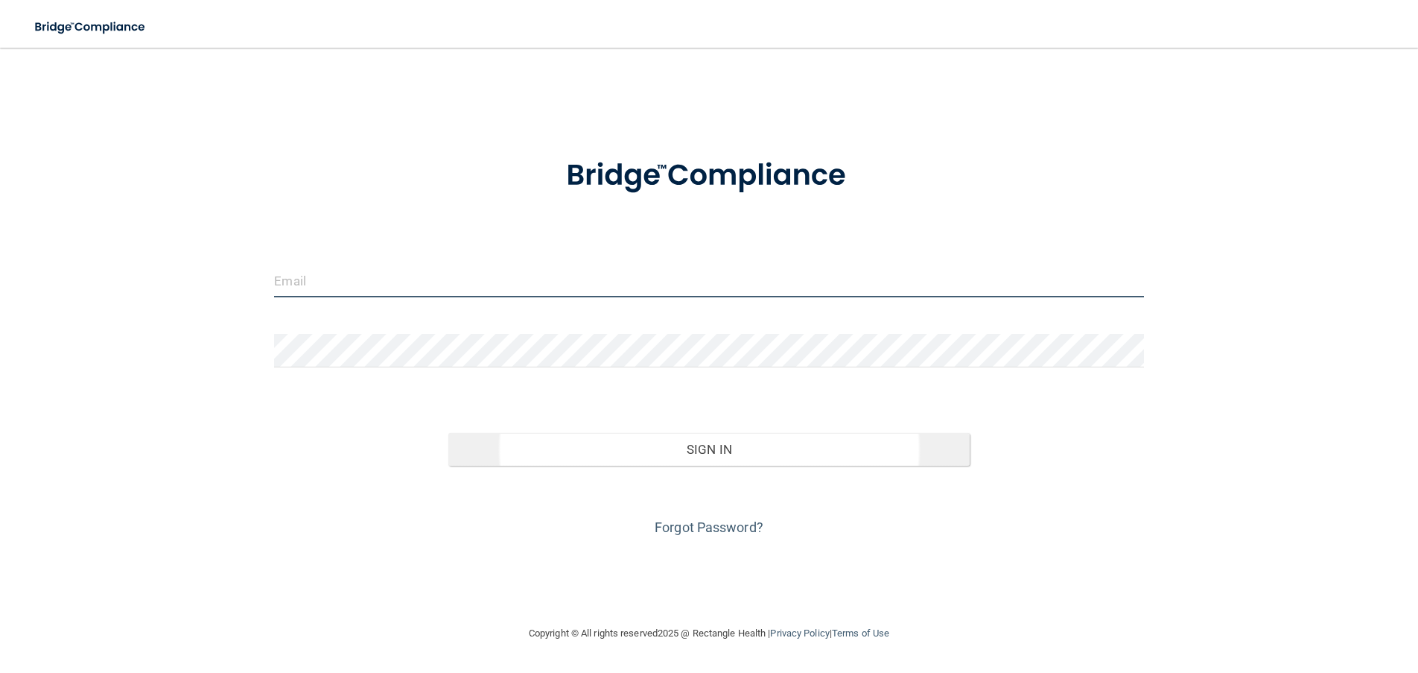
type input "[EMAIL_ADDRESS][DOMAIN_NAME]"
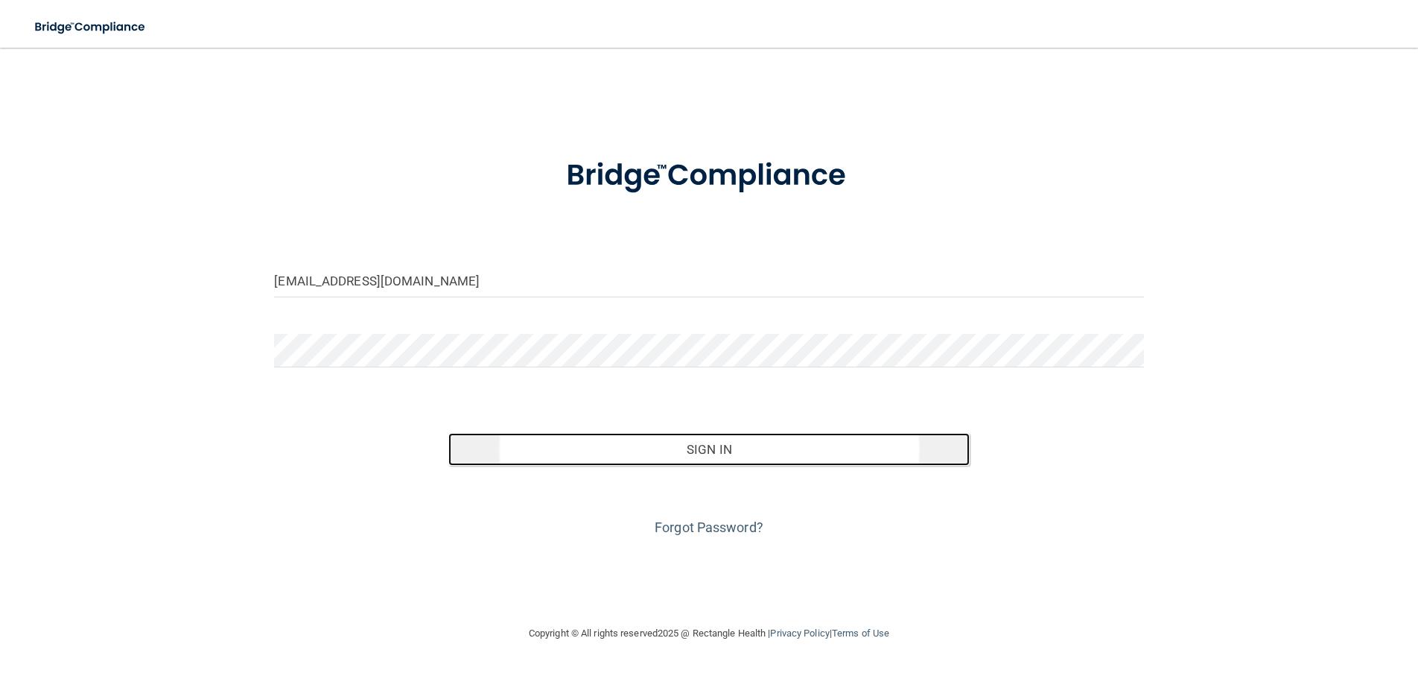
click at [673, 445] on button "Sign In" at bounding box center [708, 449] width 521 height 33
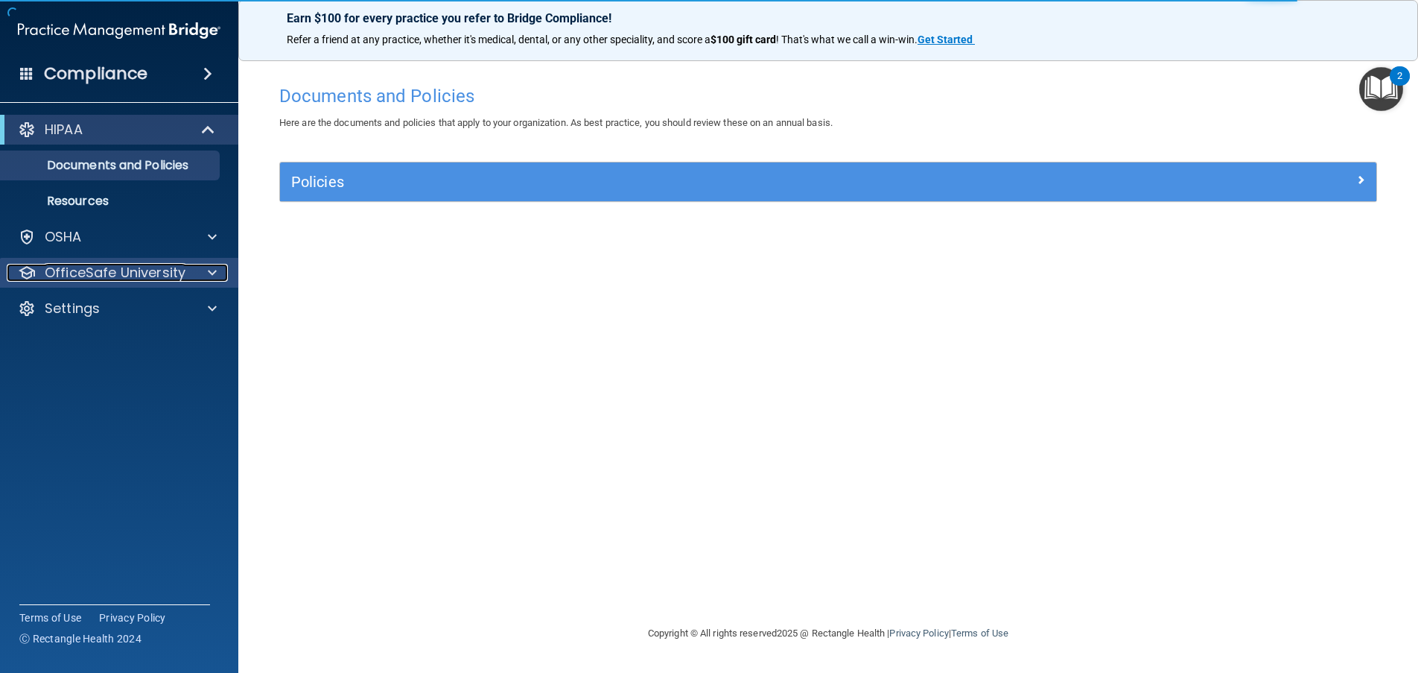
click at [180, 264] on p "OfficeSafe University" at bounding box center [115, 273] width 141 height 18
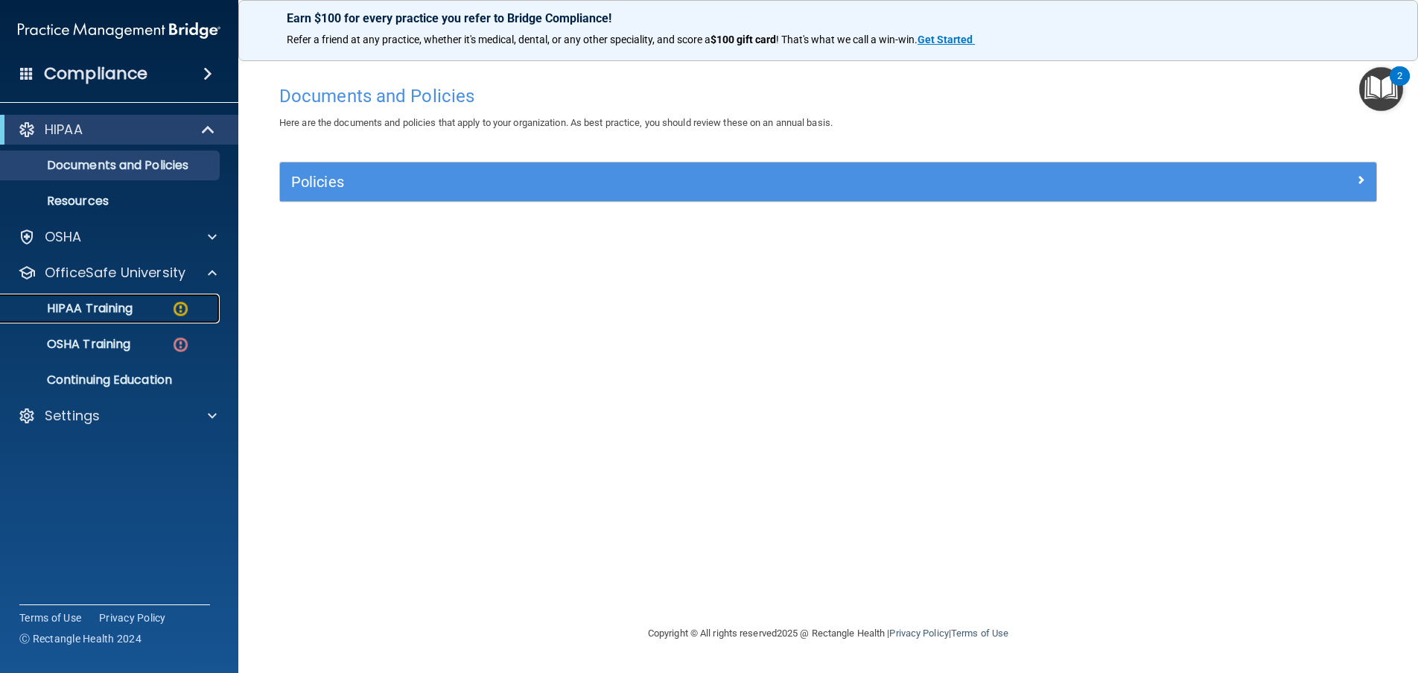
click at [156, 302] on div "HIPAA Training" at bounding box center [111, 308] width 203 height 15
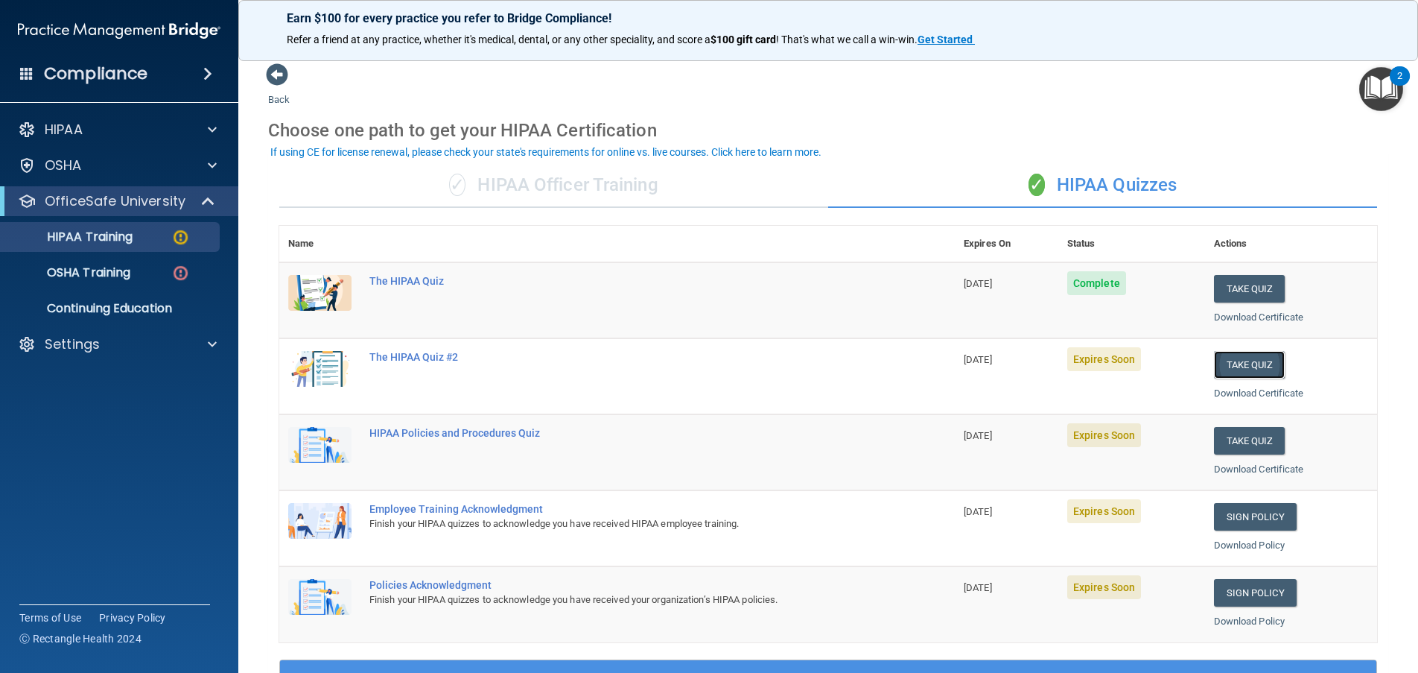
click at [1228, 363] on button "Take Quiz" at bounding box center [1249, 365] width 71 height 28
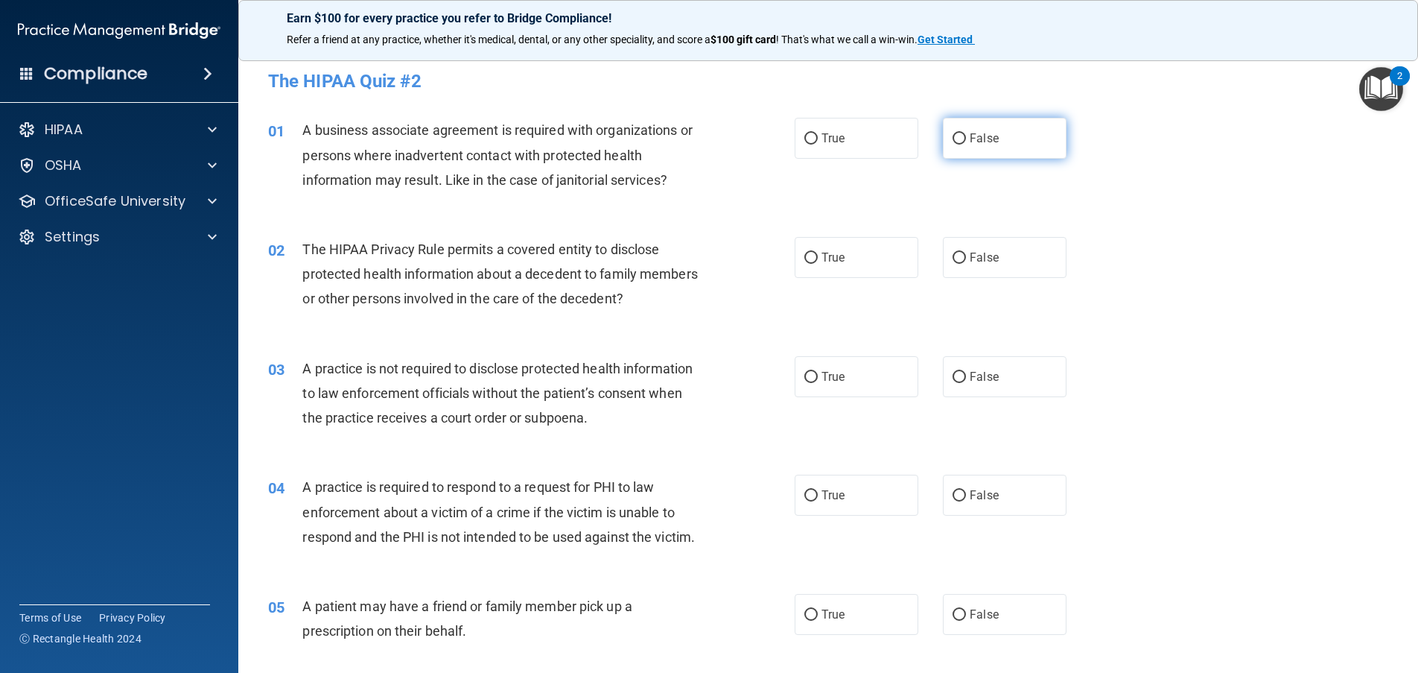
click at [953, 136] on input "False" at bounding box center [959, 138] width 13 height 11
radio input "true"
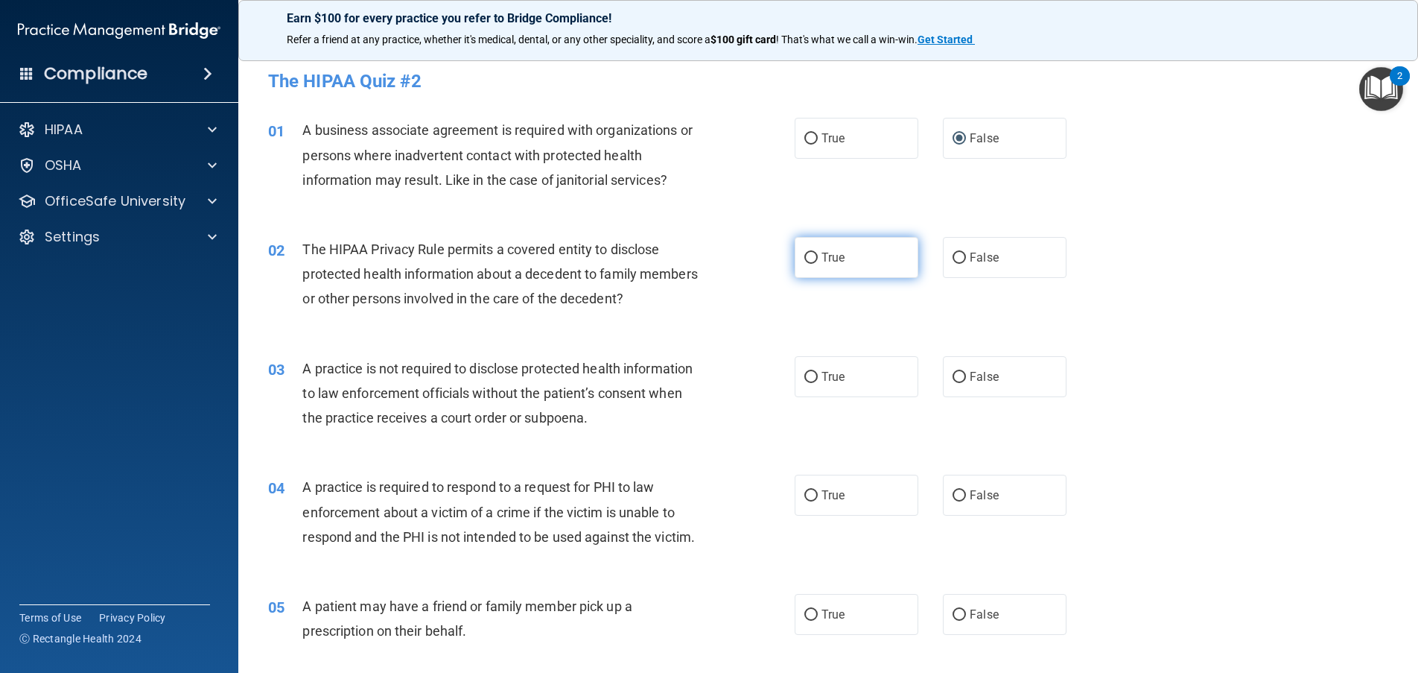
click at [807, 253] on input "True" at bounding box center [810, 257] width 13 height 11
radio input "true"
click at [953, 372] on input "False" at bounding box center [959, 377] width 13 height 11
radio input "true"
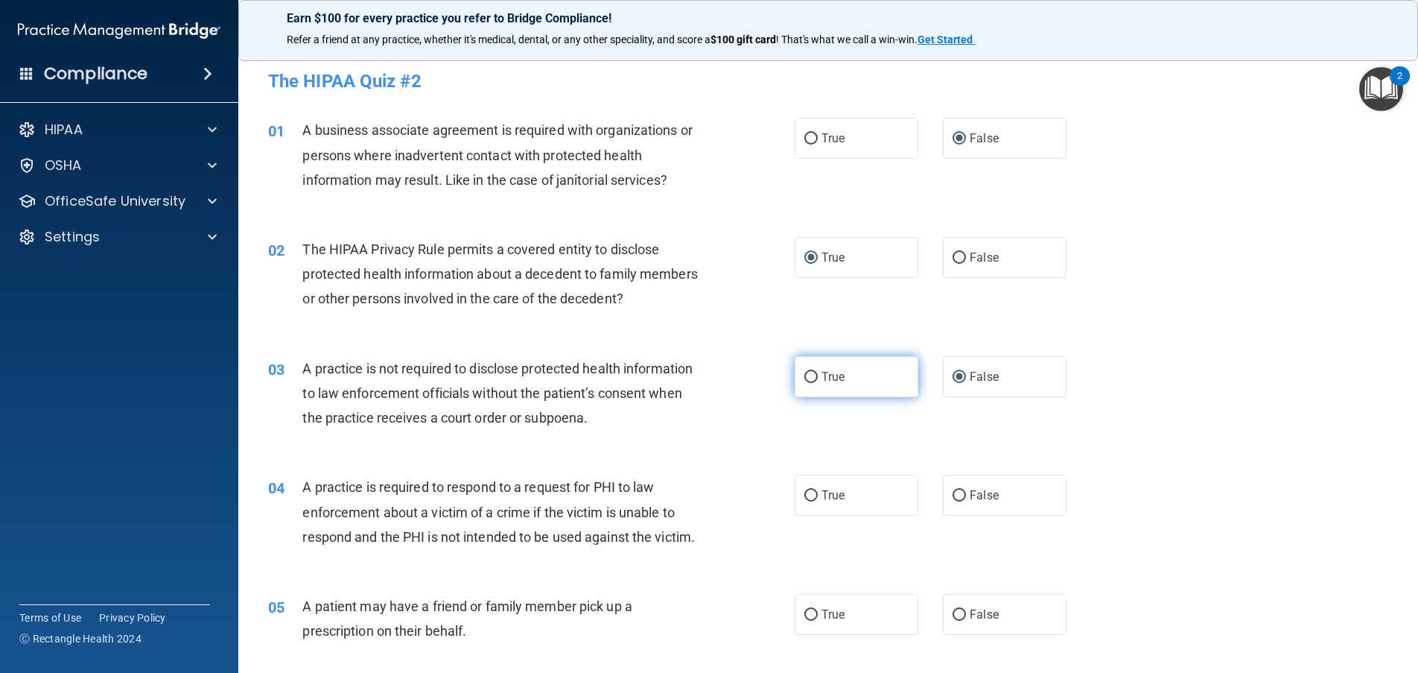
click at [808, 372] on input "True" at bounding box center [810, 377] width 13 height 11
radio input "true"
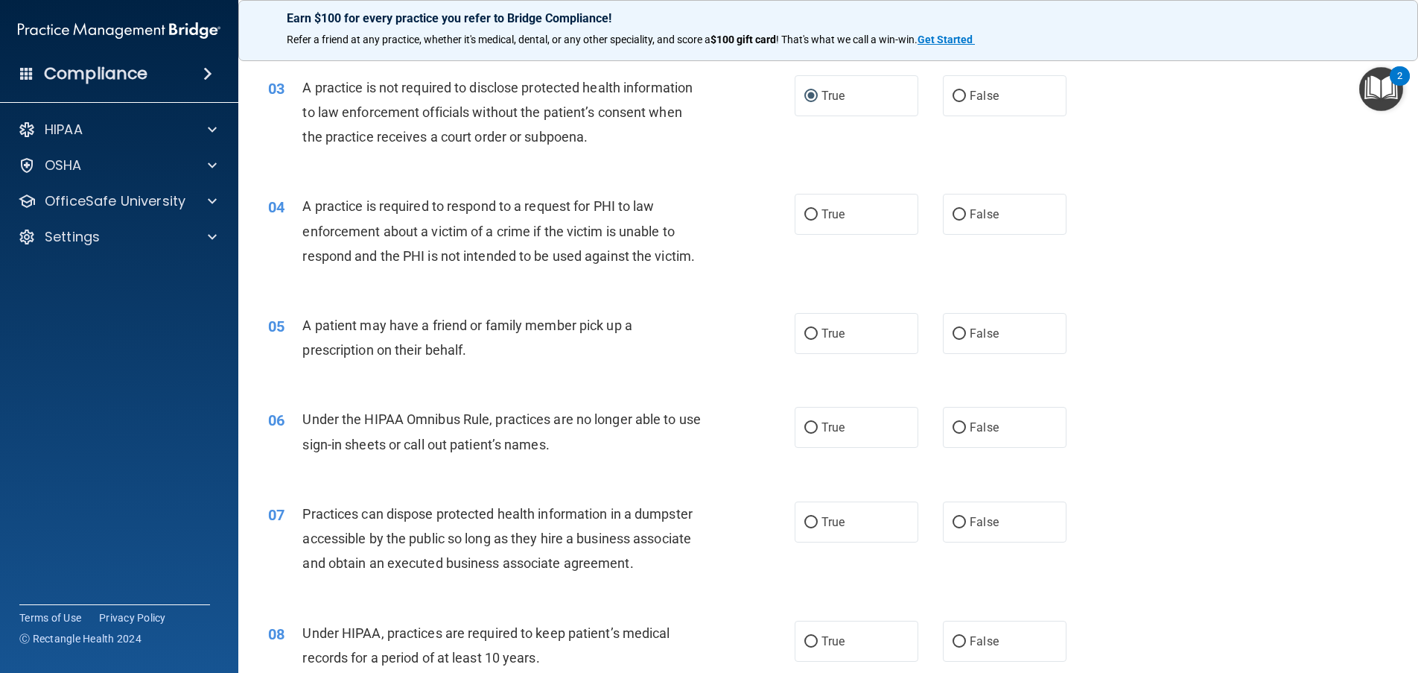
scroll to position [285, 0]
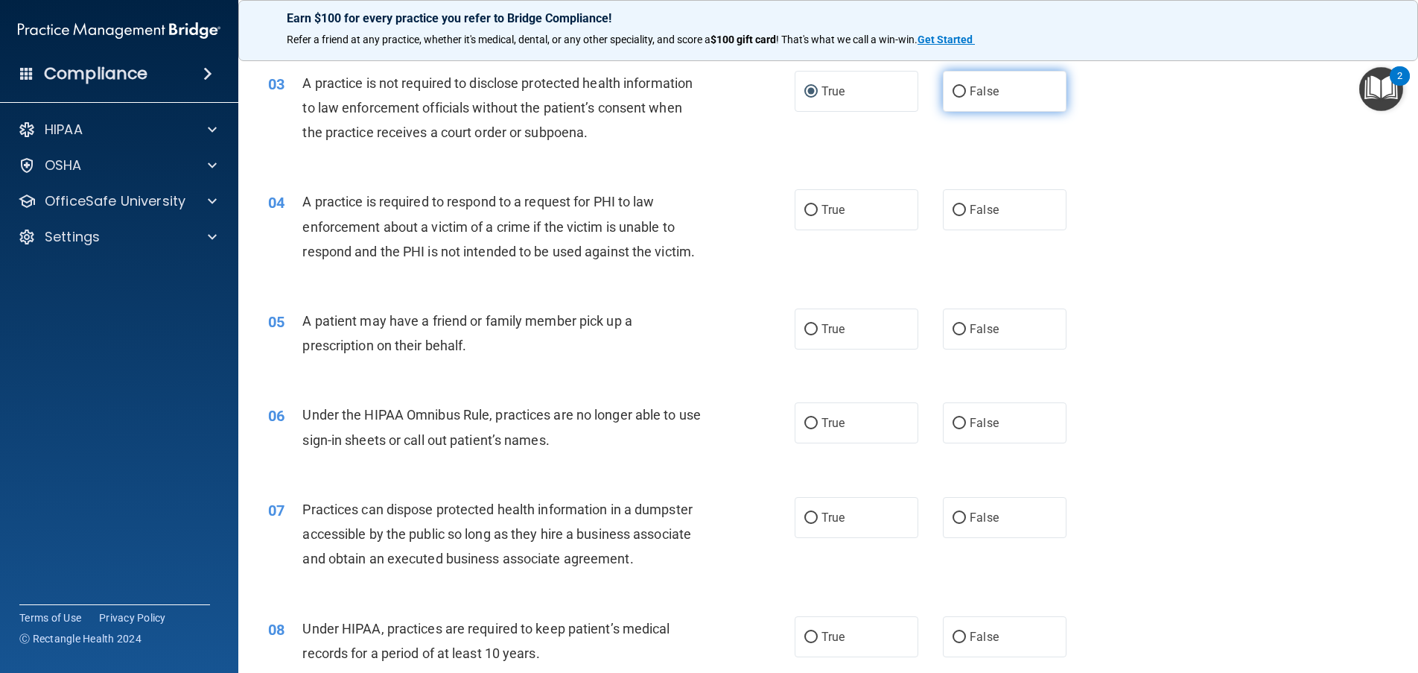
click at [953, 92] on input "False" at bounding box center [959, 91] width 13 height 11
radio input "true"
radio input "false"
click at [805, 208] on input "True" at bounding box center [810, 210] width 13 height 11
radio input "true"
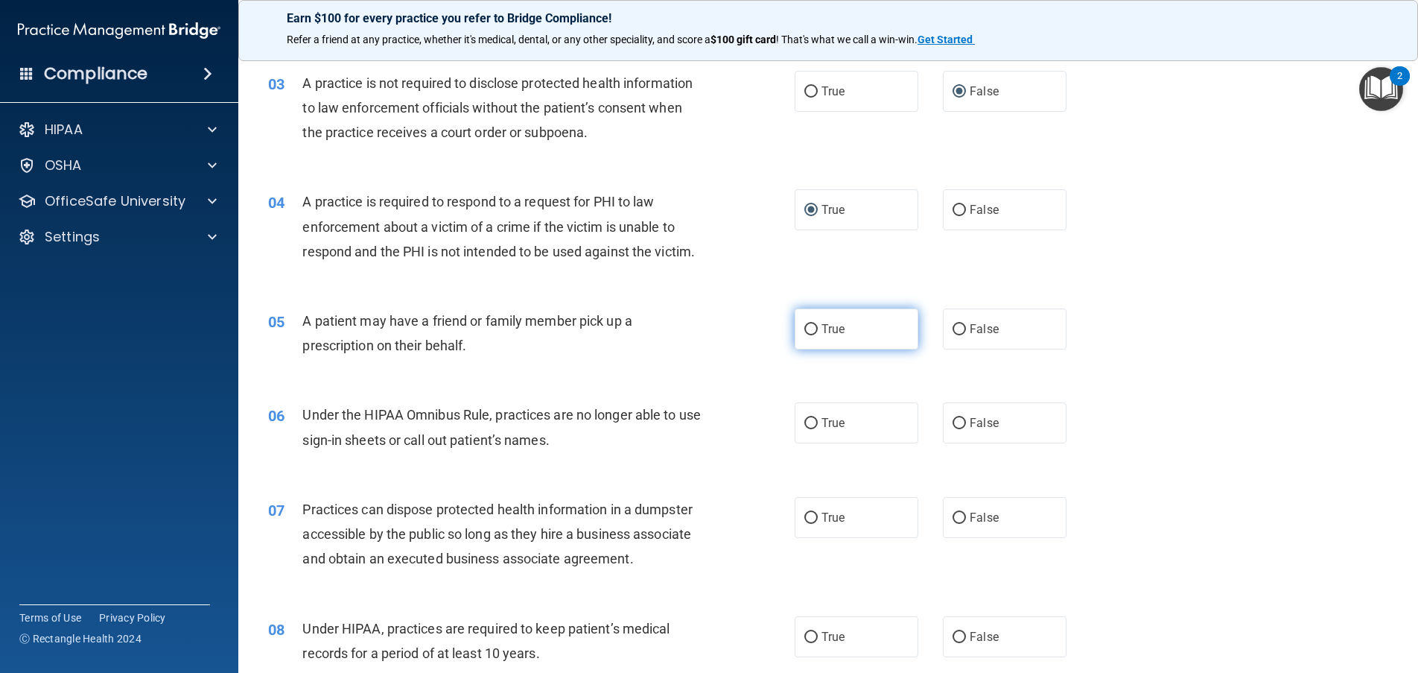
click at [805, 329] on input "True" at bounding box center [810, 329] width 13 height 11
radio input "true"
click at [953, 422] on input "False" at bounding box center [959, 423] width 13 height 11
radio input "true"
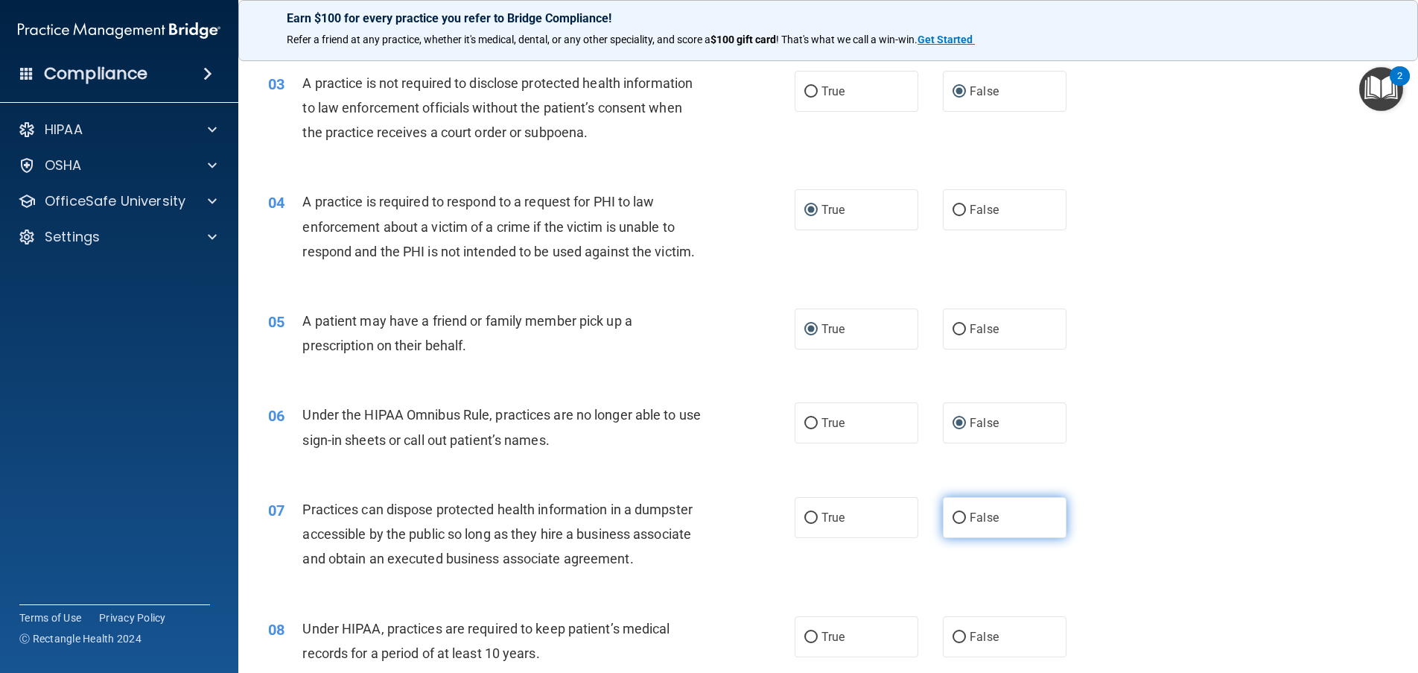
click at [954, 515] on input "False" at bounding box center [959, 517] width 13 height 11
radio input "true"
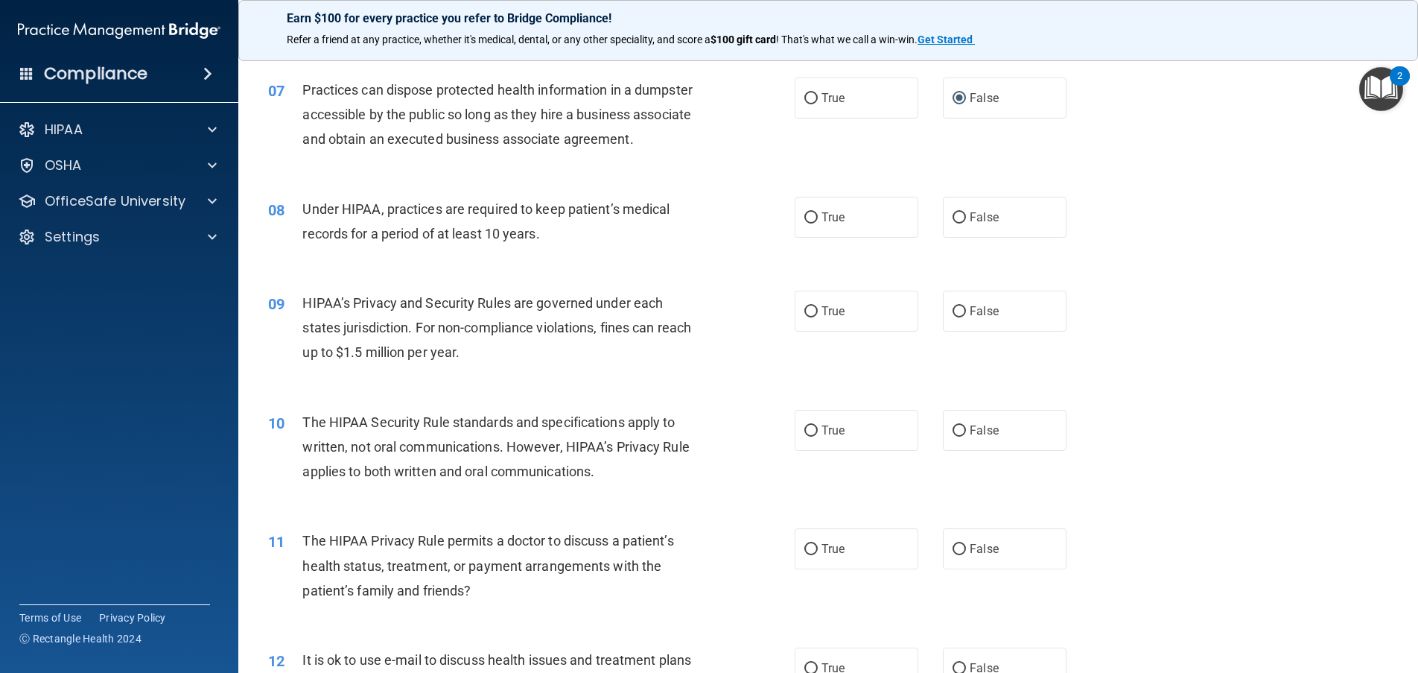
scroll to position [752, 0]
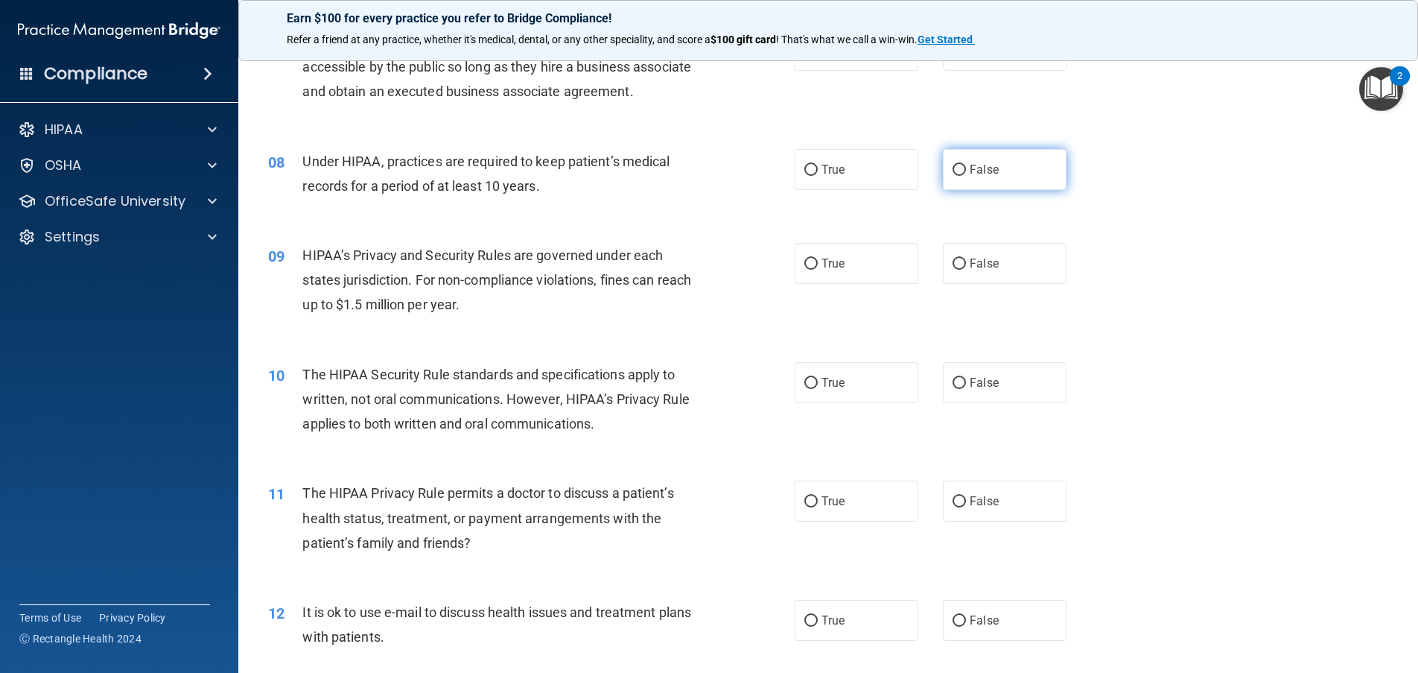
click at [953, 170] on input "False" at bounding box center [959, 170] width 13 height 11
radio input "true"
click at [953, 258] on input "False" at bounding box center [959, 263] width 13 height 11
radio input "true"
click at [806, 381] on input "True" at bounding box center [810, 383] width 13 height 11
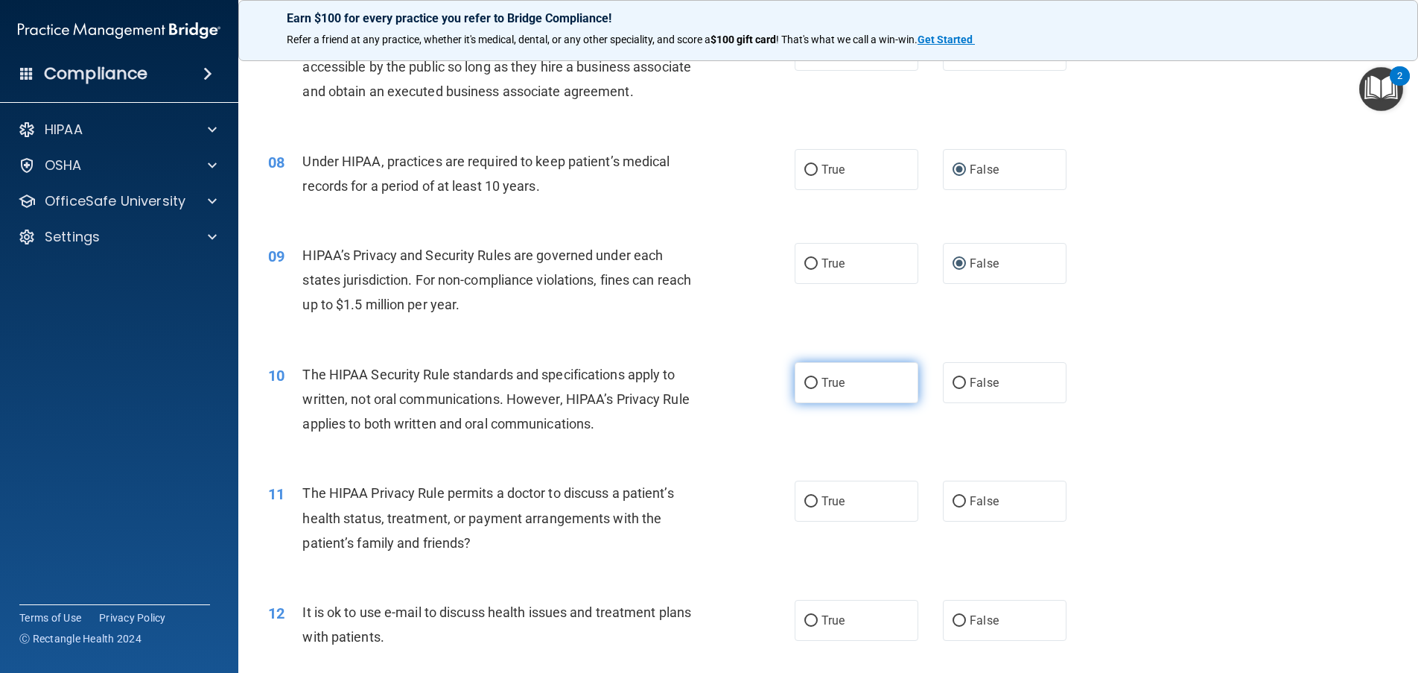
radio input "true"
click at [807, 497] on input "True" at bounding box center [810, 501] width 13 height 11
radio input "true"
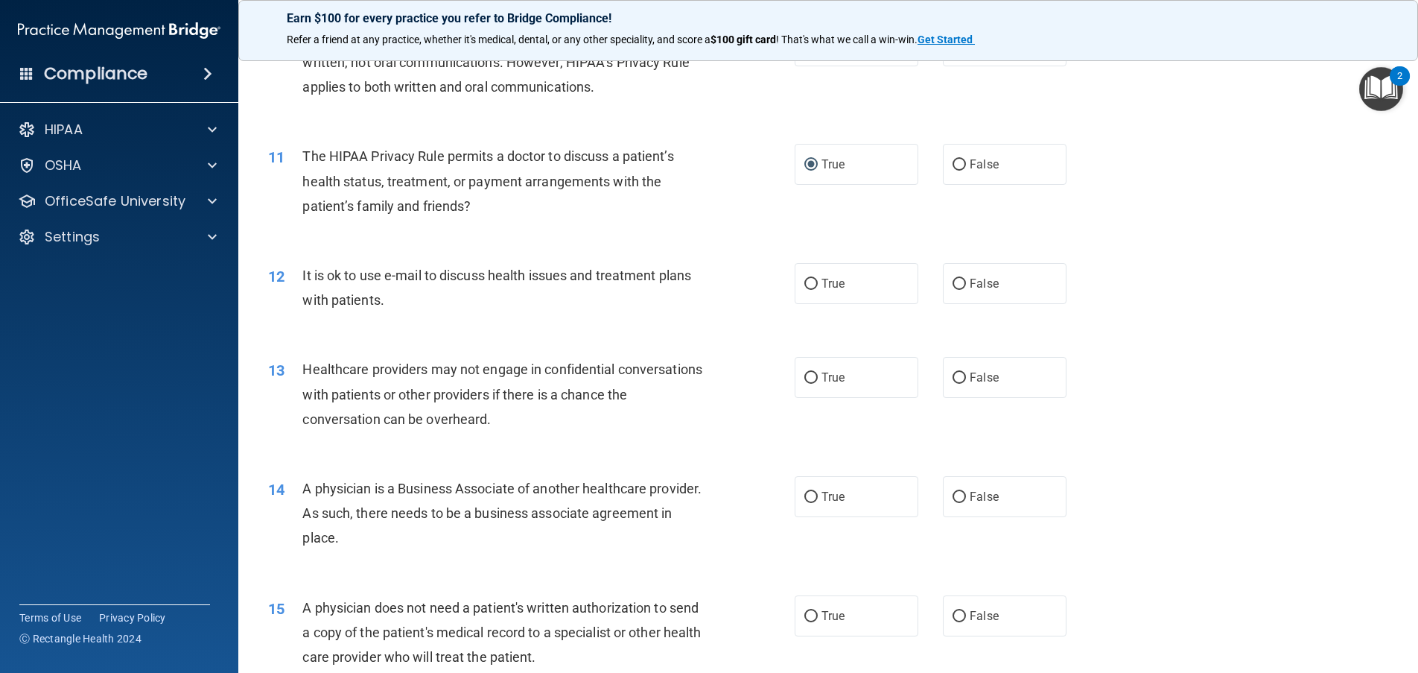
scroll to position [1098, 0]
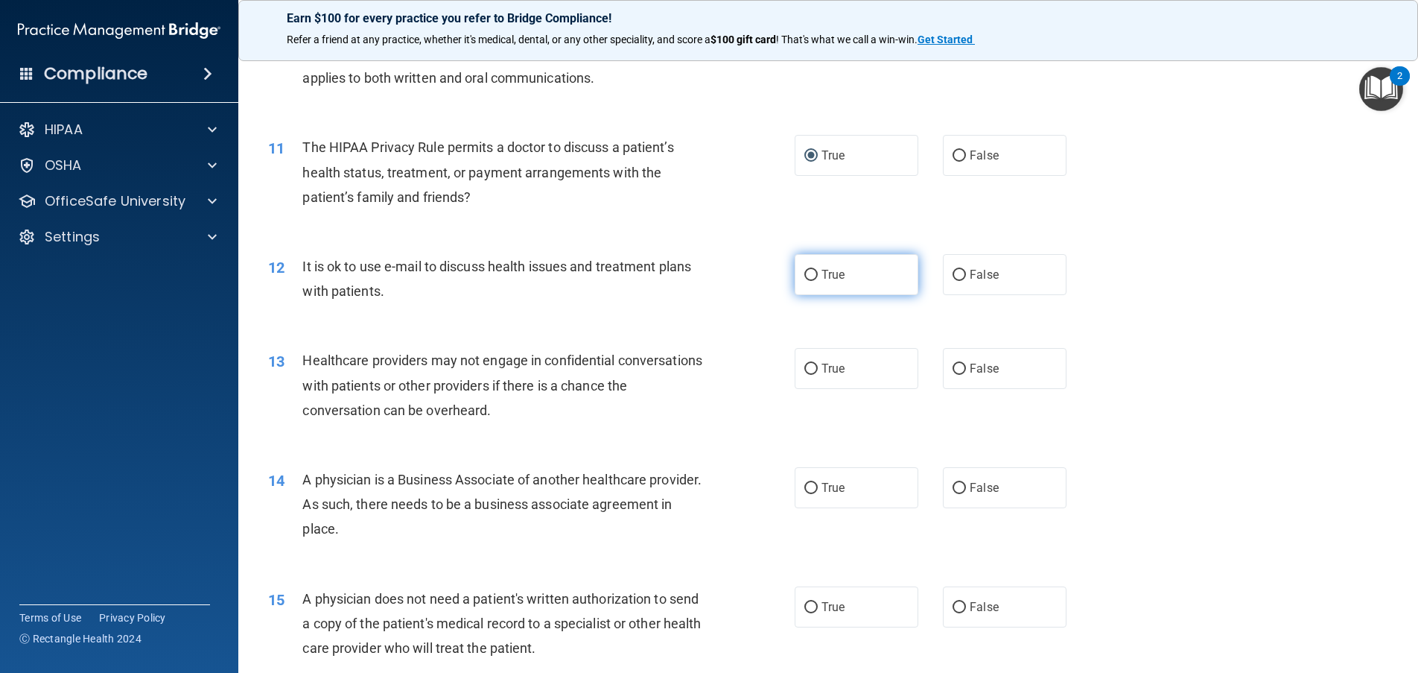
click at [804, 272] on input "True" at bounding box center [810, 275] width 13 height 11
radio input "true"
click at [953, 365] on input "False" at bounding box center [959, 368] width 13 height 11
radio input "true"
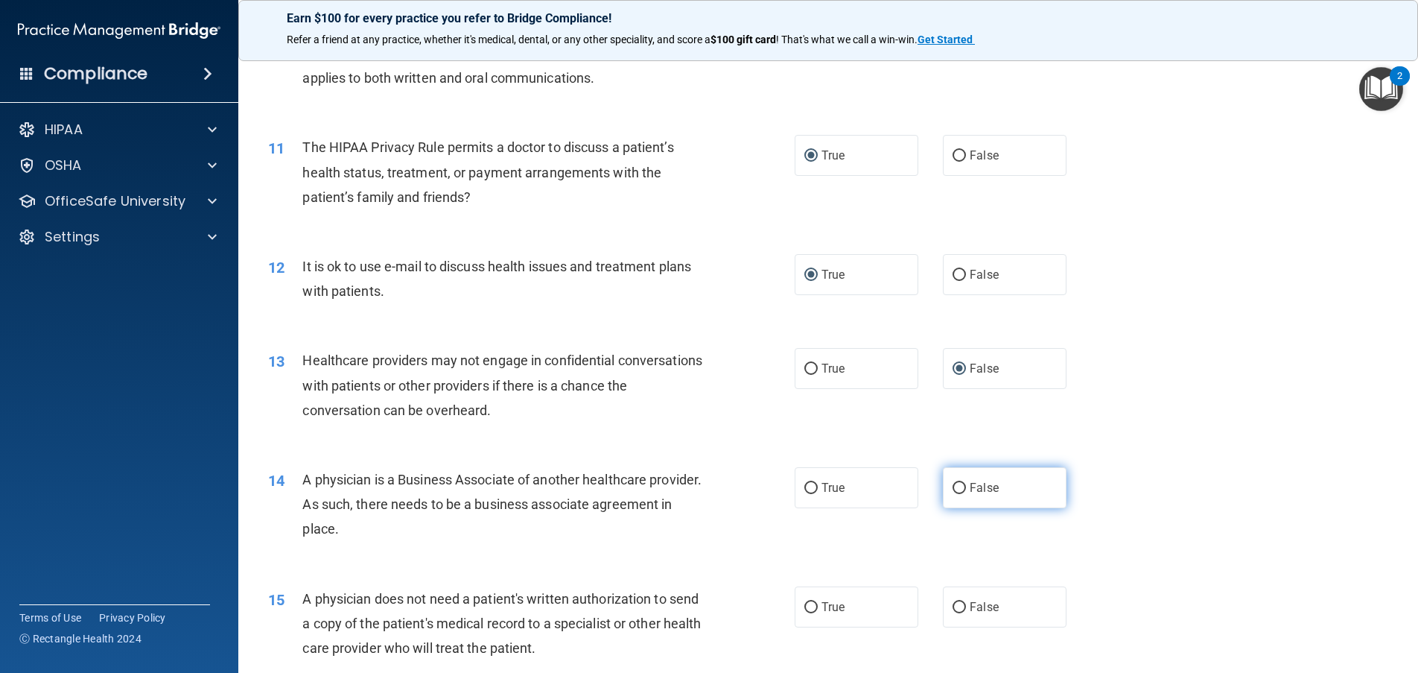
click at [953, 487] on input "False" at bounding box center [959, 488] width 13 height 11
radio input "true"
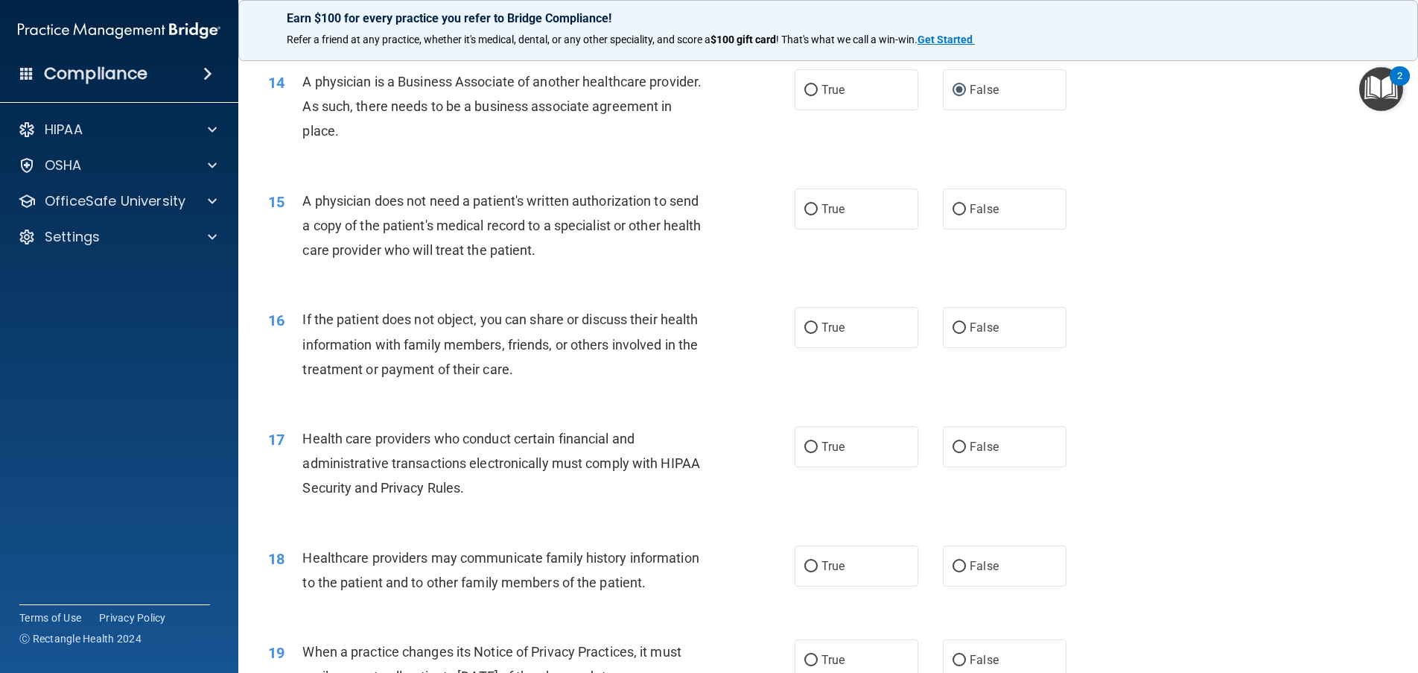
scroll to position [1499, 0]
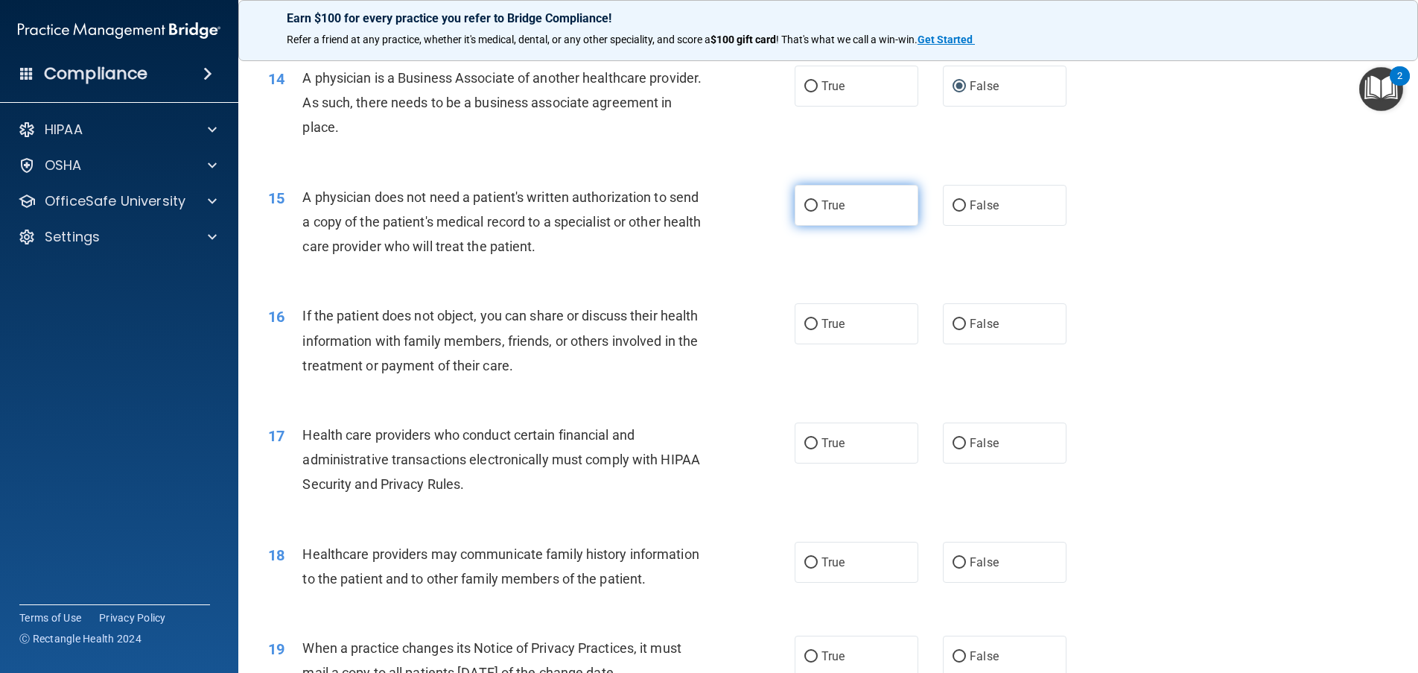
click at [805, 200] on input "True" at bounding box center [810, 205] width 13 height 11
radio input "true"
click at [806, 320] on input "True" at bounding box center [810, 324] width 13 height 11
radio input "true"
click at [804, 442] on input "True" at bounding box center [810, 443] width 13 height 11
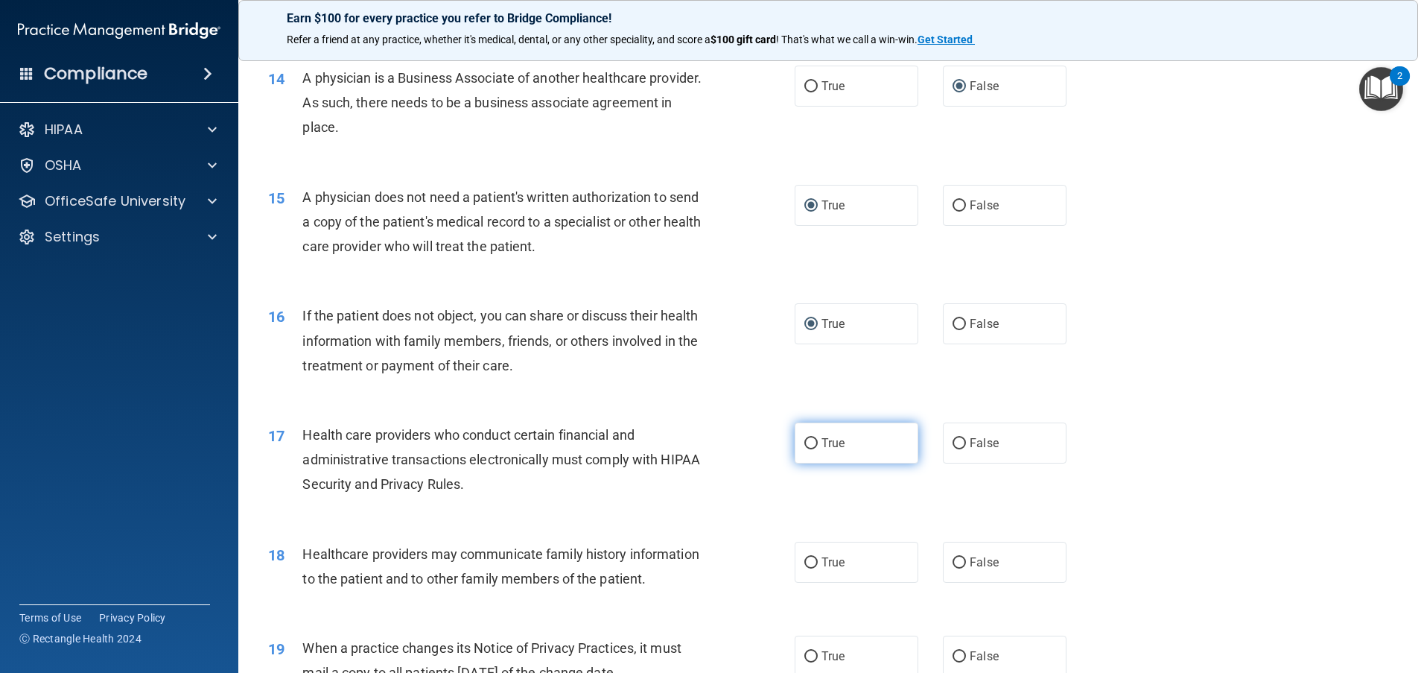
radio input "true"
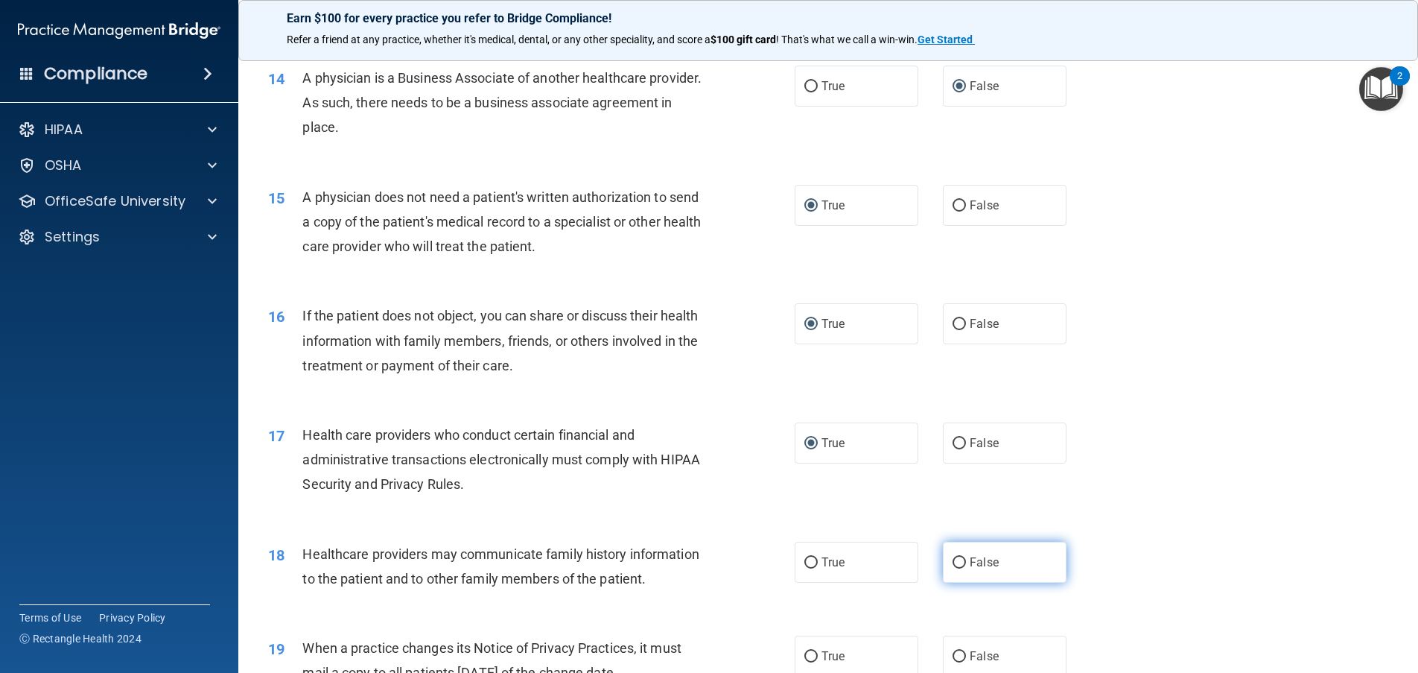
click at [953, 558] on input "False" at bounding box center [959, 562] width 13 height 11
radio input "true"
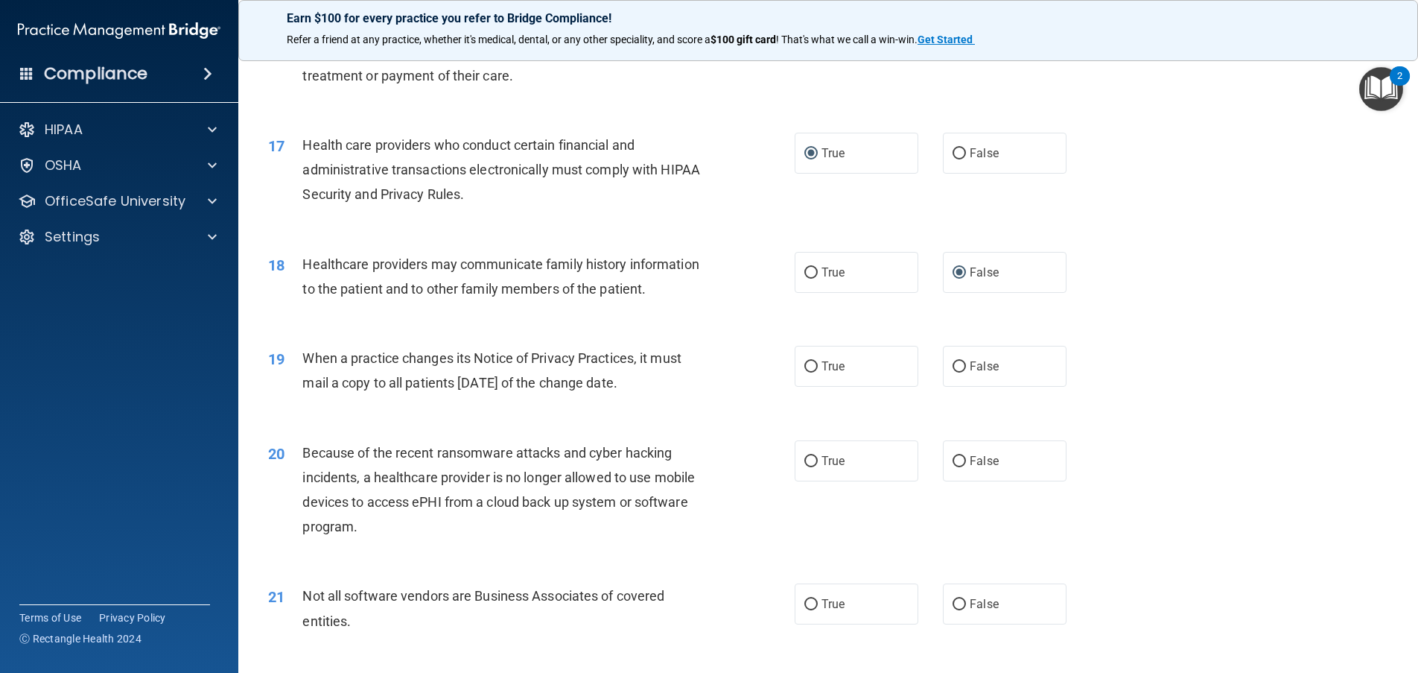
scroll to position [1892, 0]
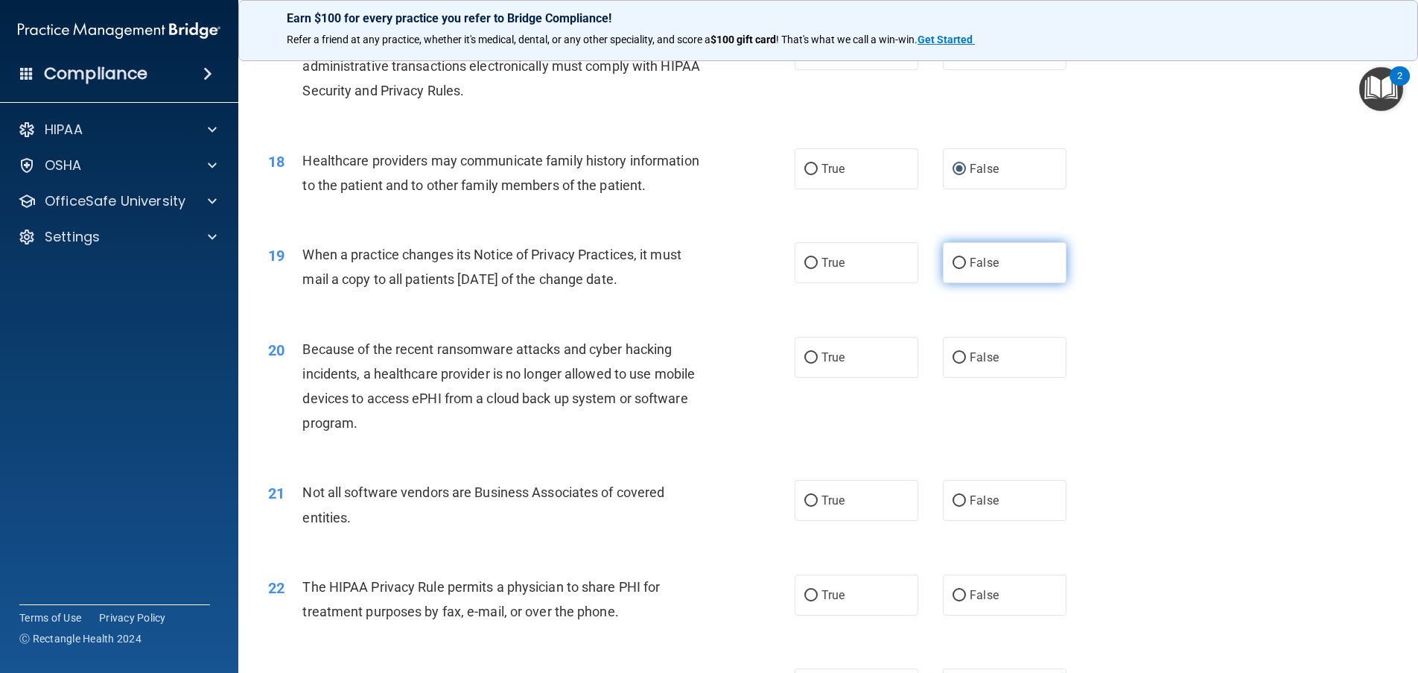
click at [953, 269] on input "False" at bounding box center [959, 263] width 13 height 11
radio input "true"
click at [953, 363] on input "False" at bounding box center [959, 357] width 13 height 11
radio input "true"
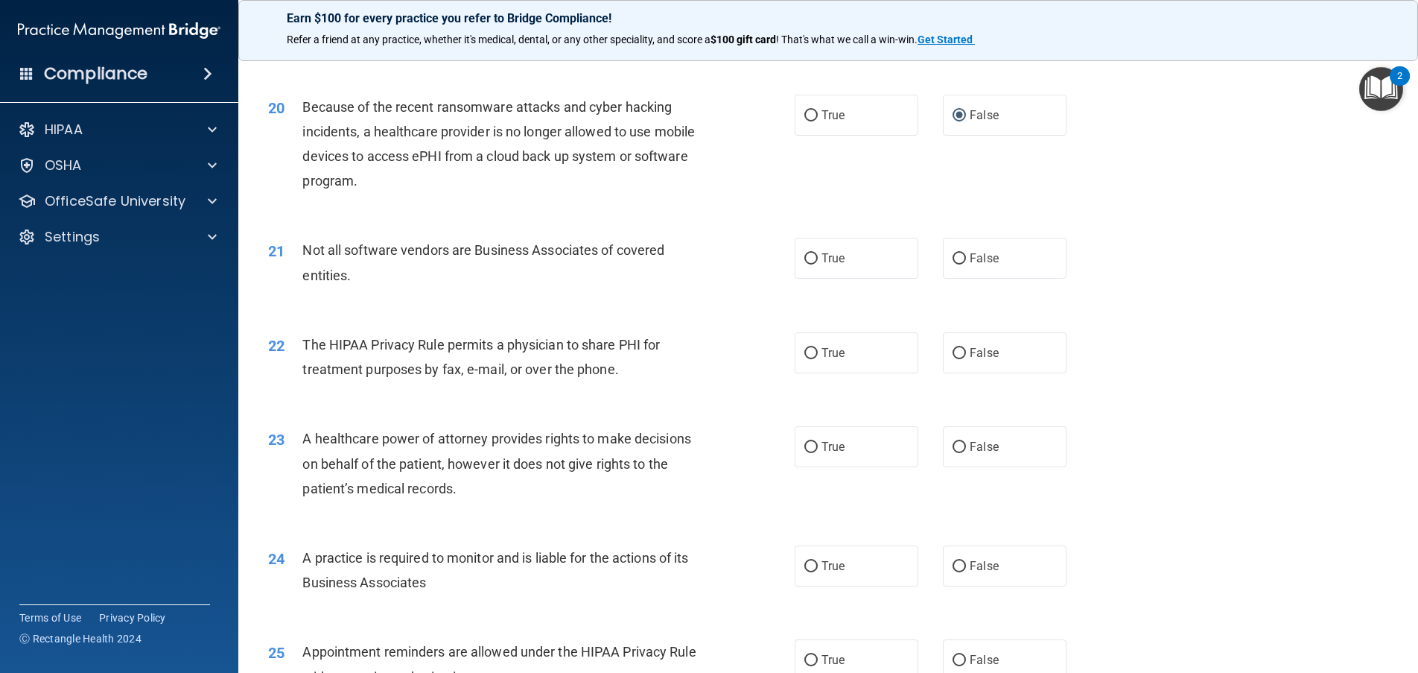
scroll to position [2143, 0]
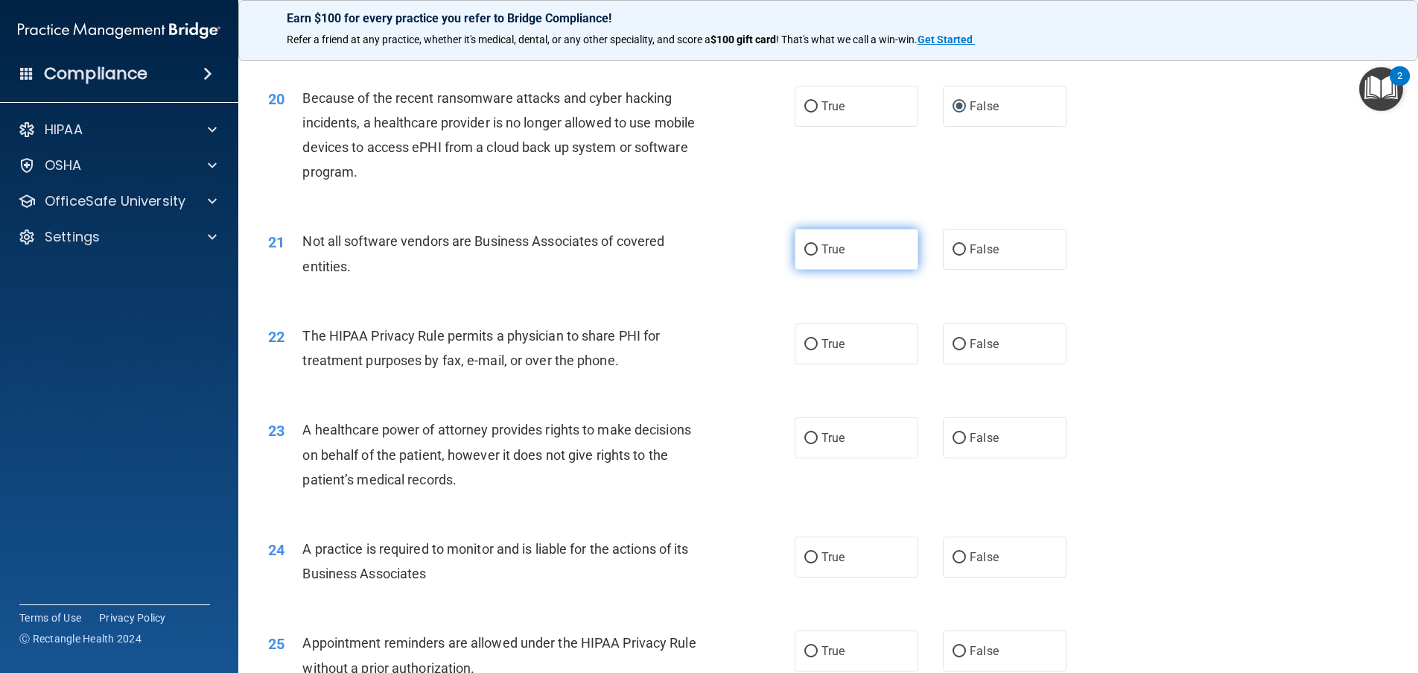
click at [804, 255] on input "True" at bounding box center [810, 249] width 13 height 11
radio input "true"
click at [805, 350] on input "True" at bounding box center [810, 344] width 13 height 11
radio input "true"
click at [953, 444] on input "False" at bounding box center [959, 438] width 13 height 11
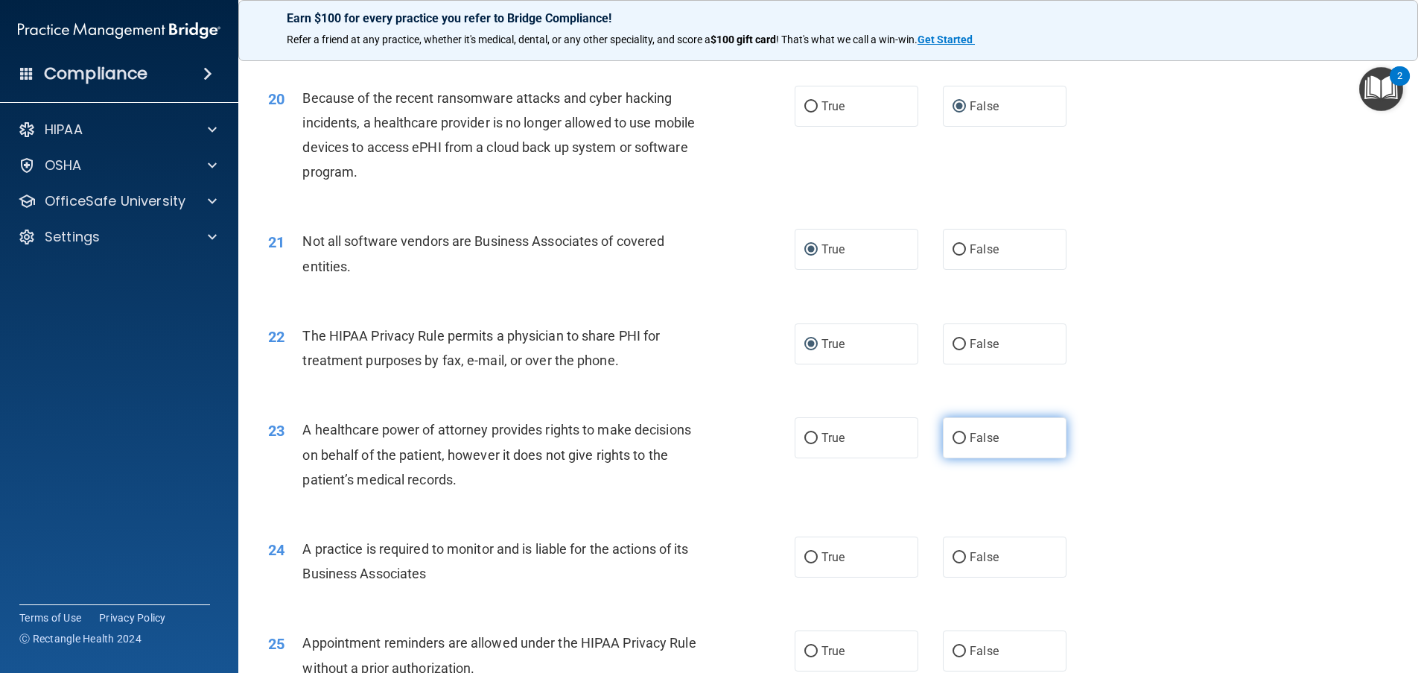
radio input "true"
click at [956, 563] on input "False" at bounding box center [959, 557] width 13 height 11
radio input "true"
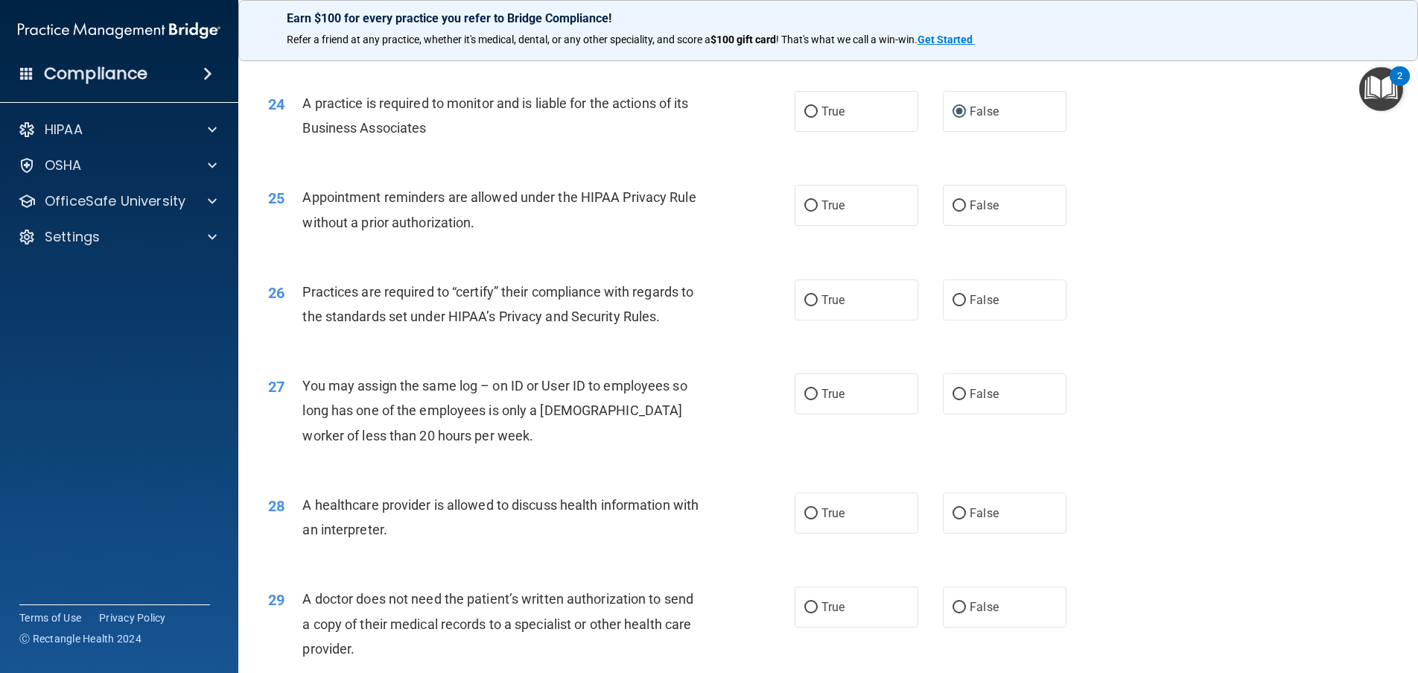
scroll to position [2602, 0]
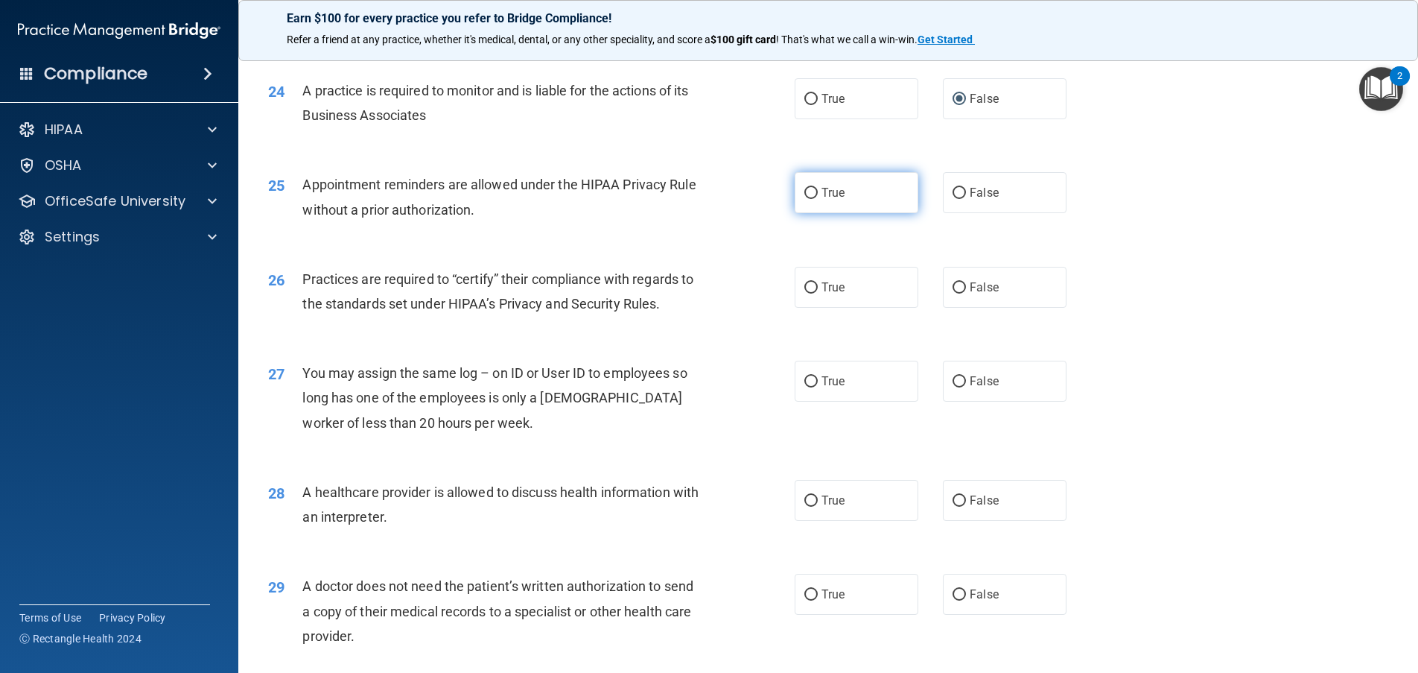
click at [805, 199] on input "True" at bounding box center [810, 193] width 13 height 11
radio input "true"
click at [957, 293] on input "False" at bounding box center [959, 287] width 13 height 11
radio input "true"
click at [956, 387] on input "False" at bounding box center [959, 381] width 13 height 11
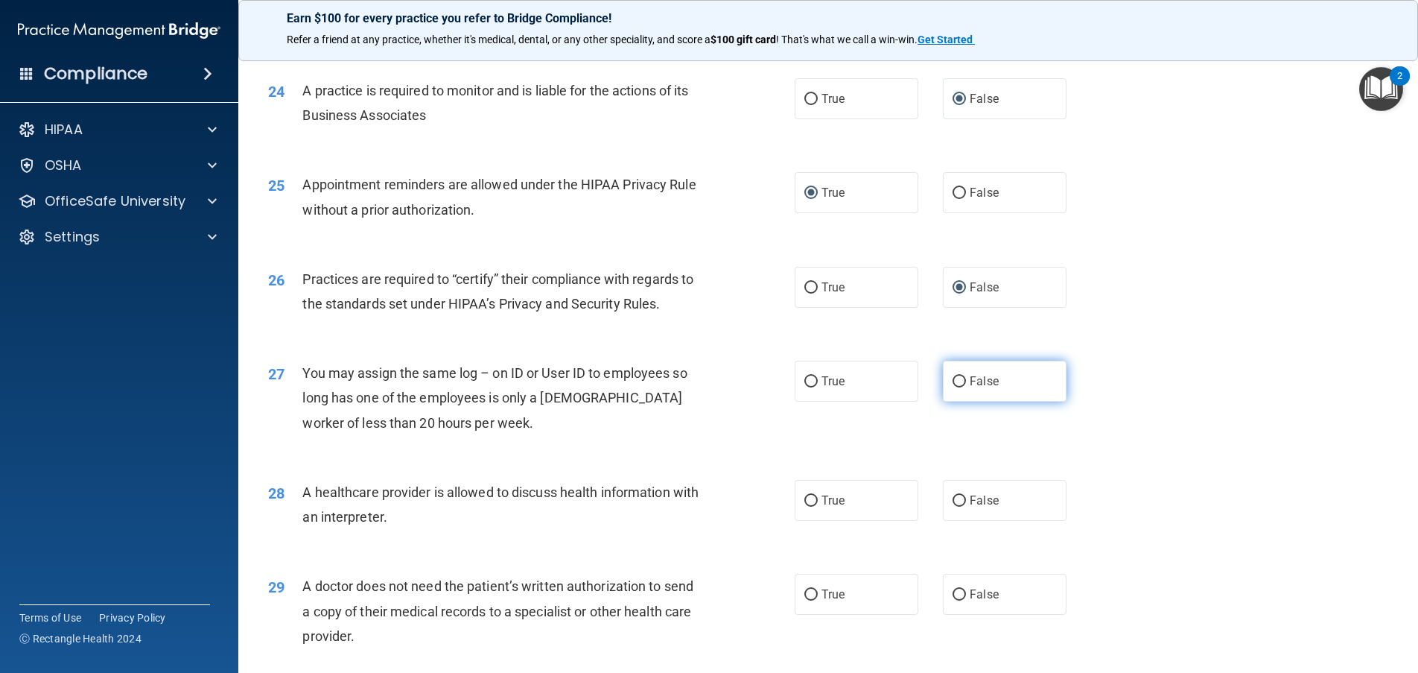
radio input "true"
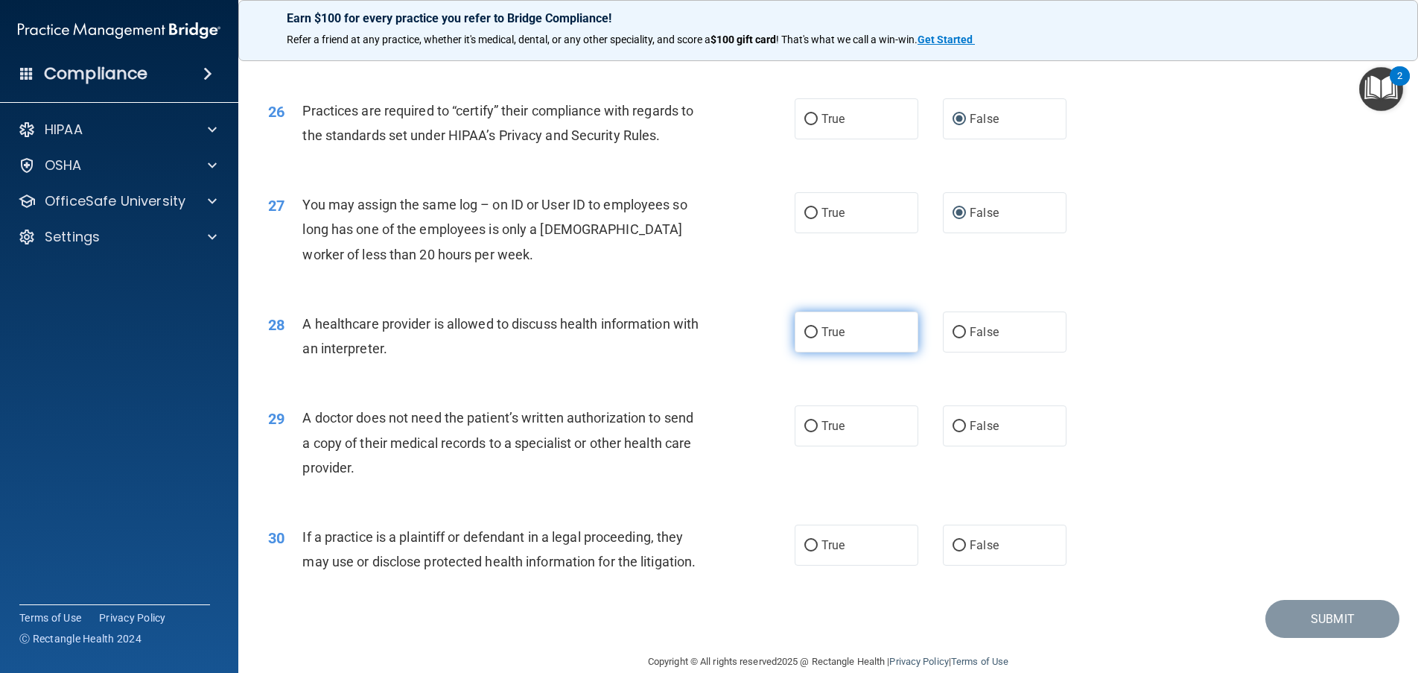
click at [804, 338] on input "True" at bounding box center [810, 332] width 13 height 11
radio input "true"
click at [807, 443] on label "True" at bounding box center [857, 425] width 124 height 41
click at [807, 432] on input "True" at bounding box center [810, 426] width 13 height 11
radio input "true"
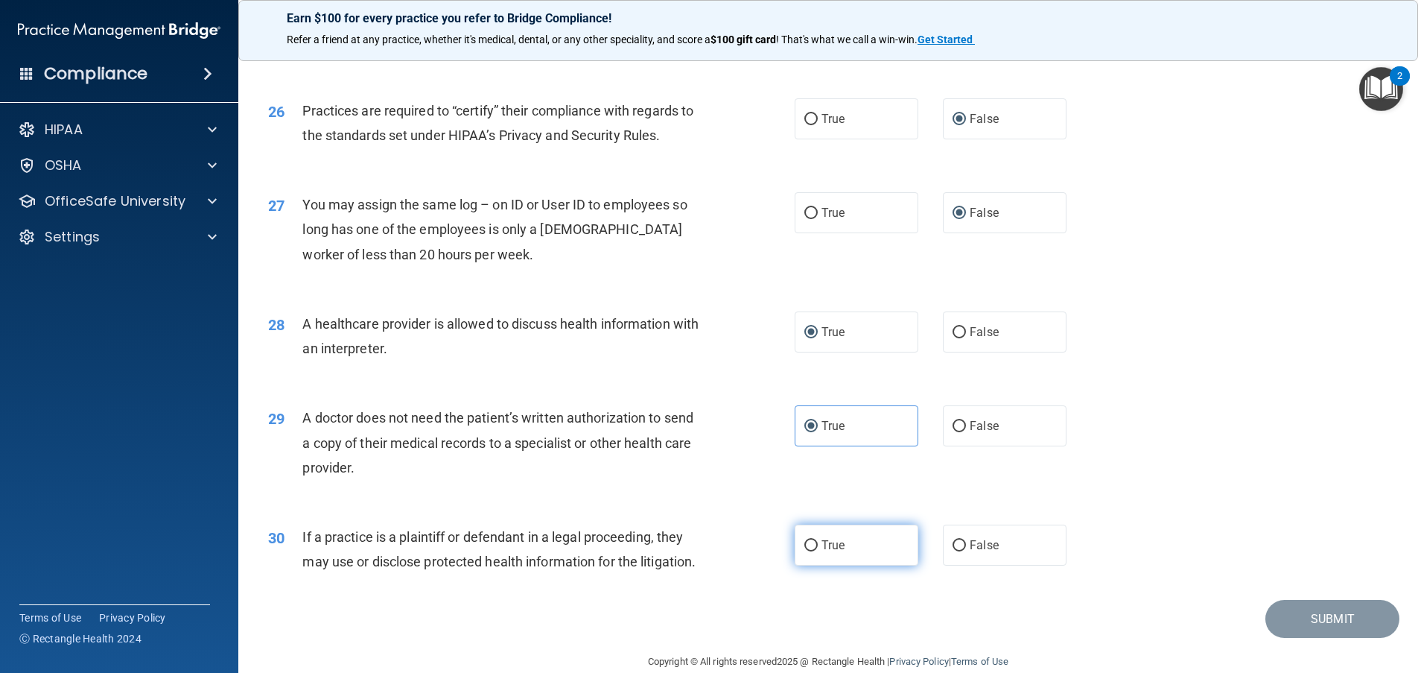
click at [808, 551] on input "True" at bounding box center [810, 545] width 13 height 11
radio input "true"
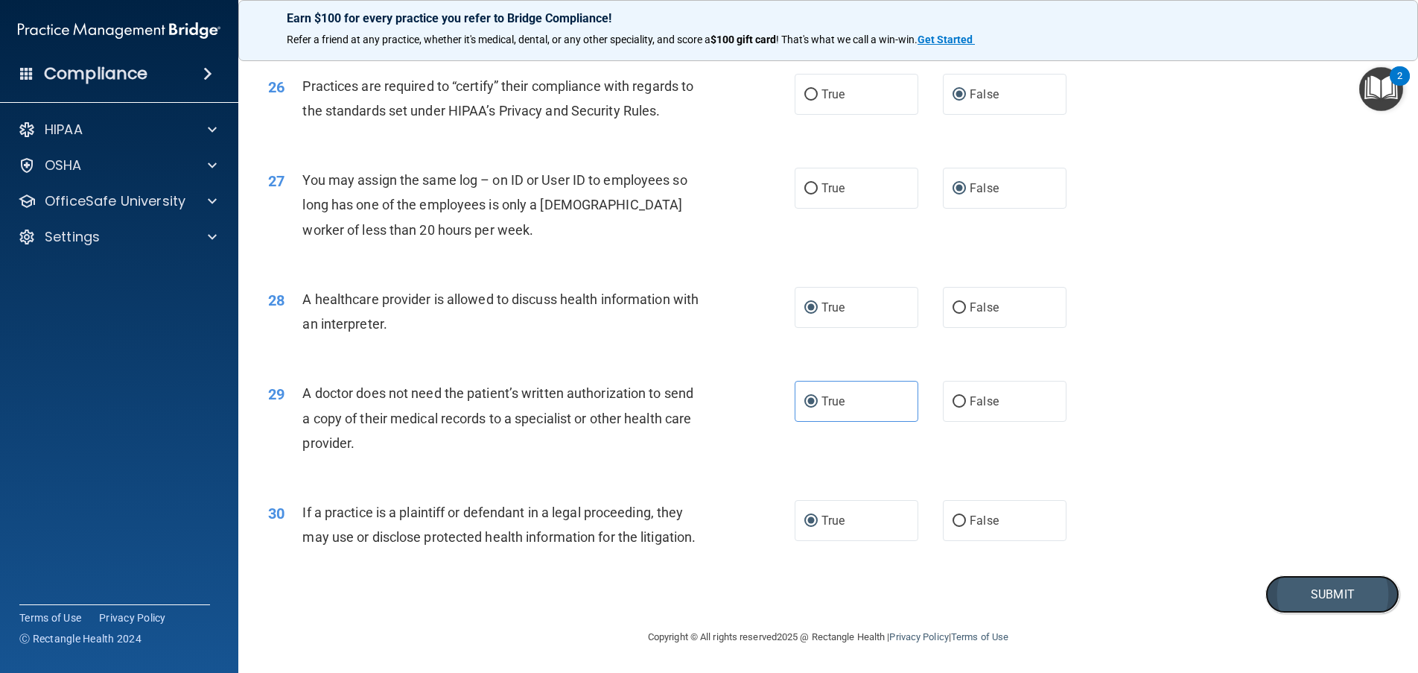
click at [1338, 591] on button "Submit" at bounding box center [1332, 594] width 134 height 38
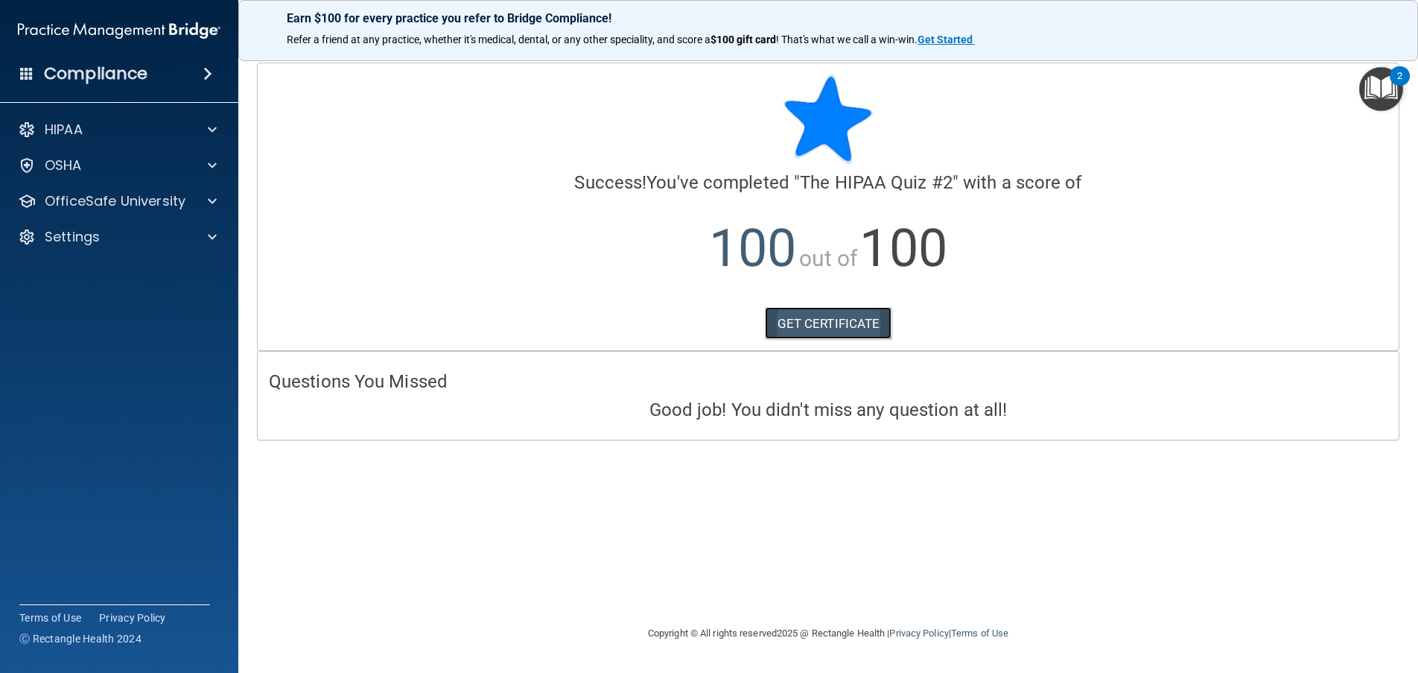
click at [852, 320] on link "GET CERTIFICATE" at bounding box center [828, 323] width 127 height 33
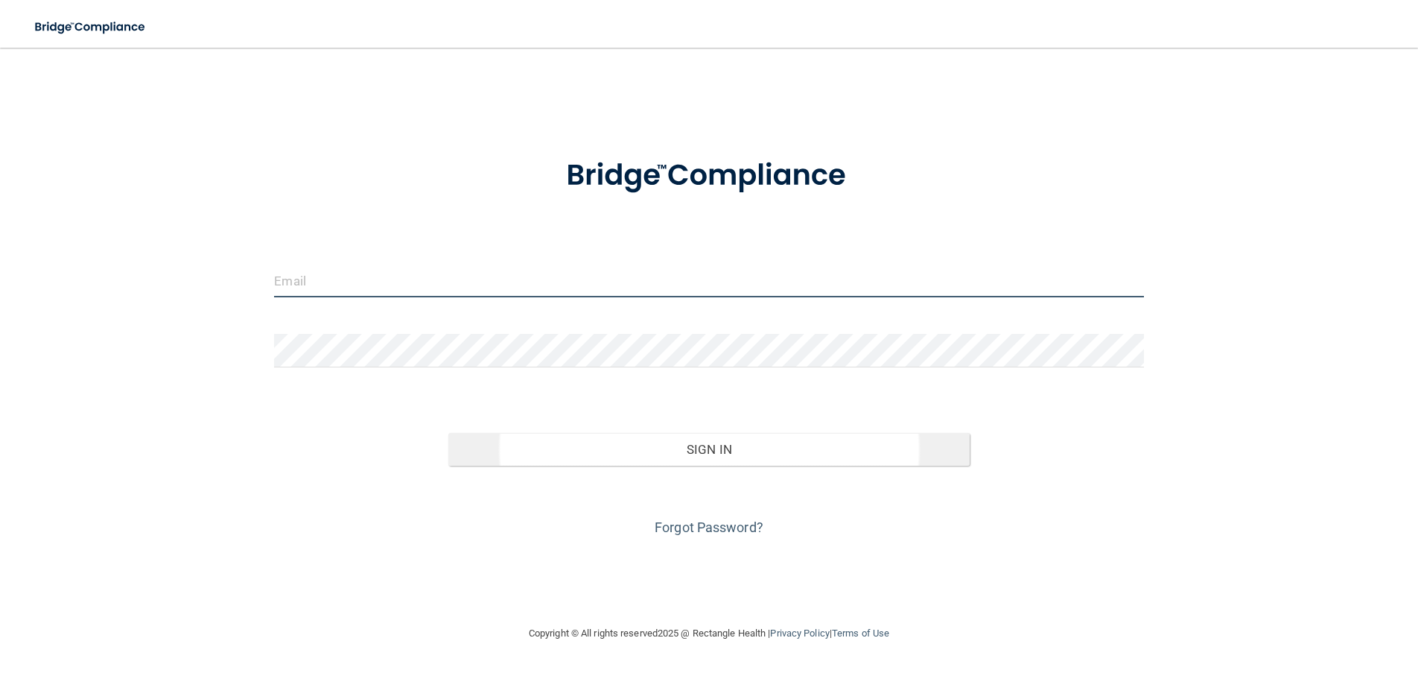
type input "[EMAIL_ADDRESS][DOMAIN_NAME]"
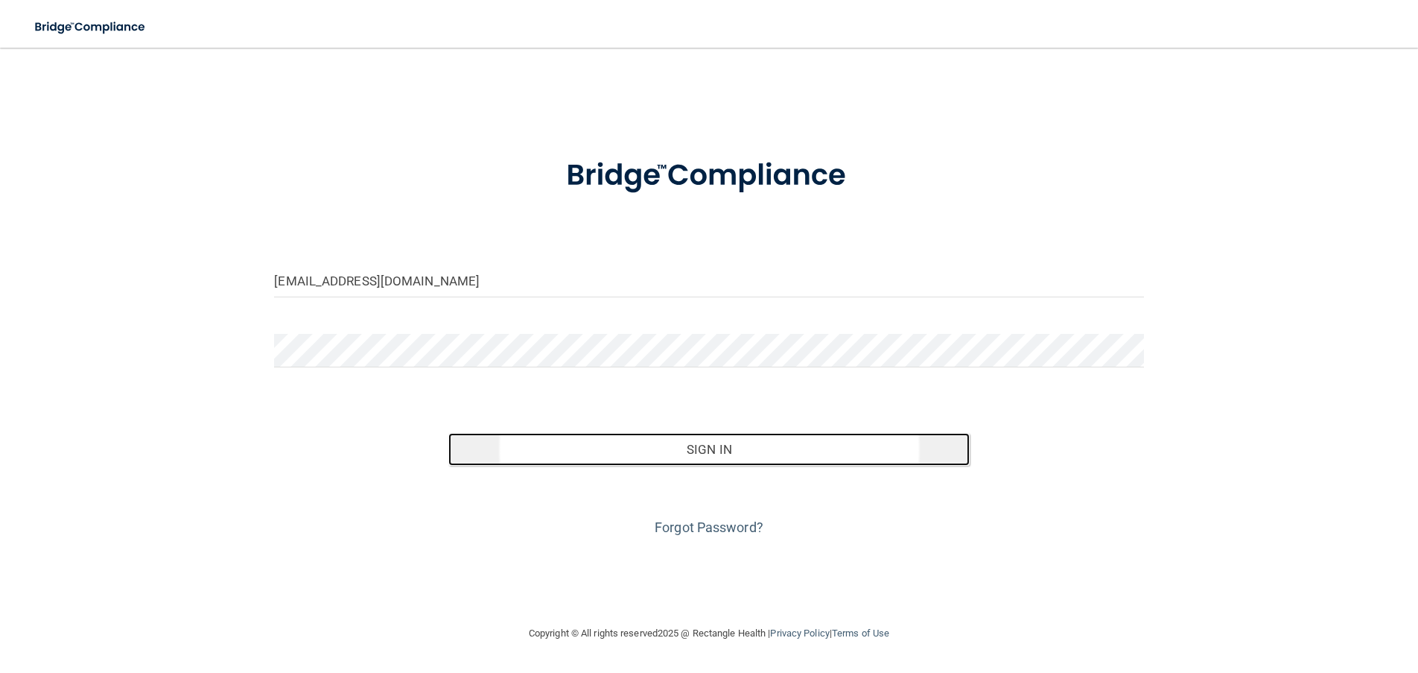
click at [697, 444] on button "Sign In" at bounding box center [708, 449] width 521 height 33
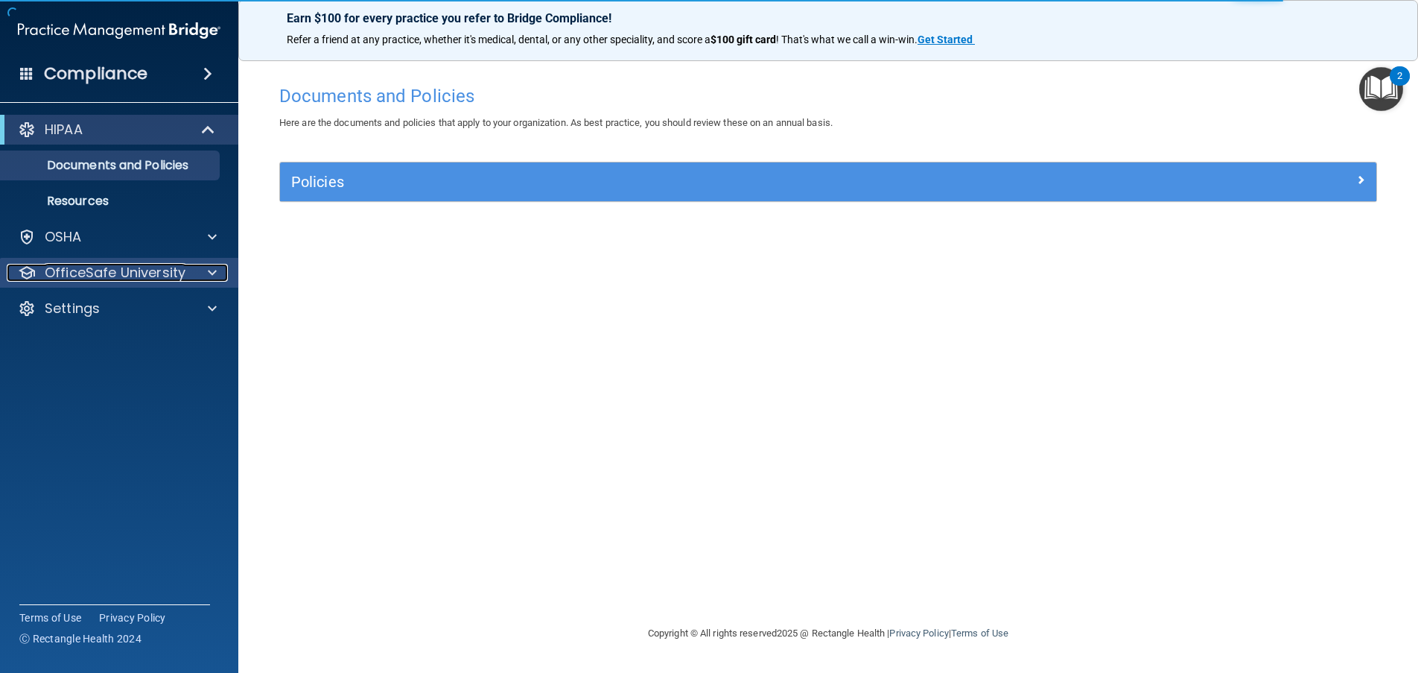
click at [133, 273] on p "OfficeSafe University" at bounding box center [115, 273] width 141 height 18
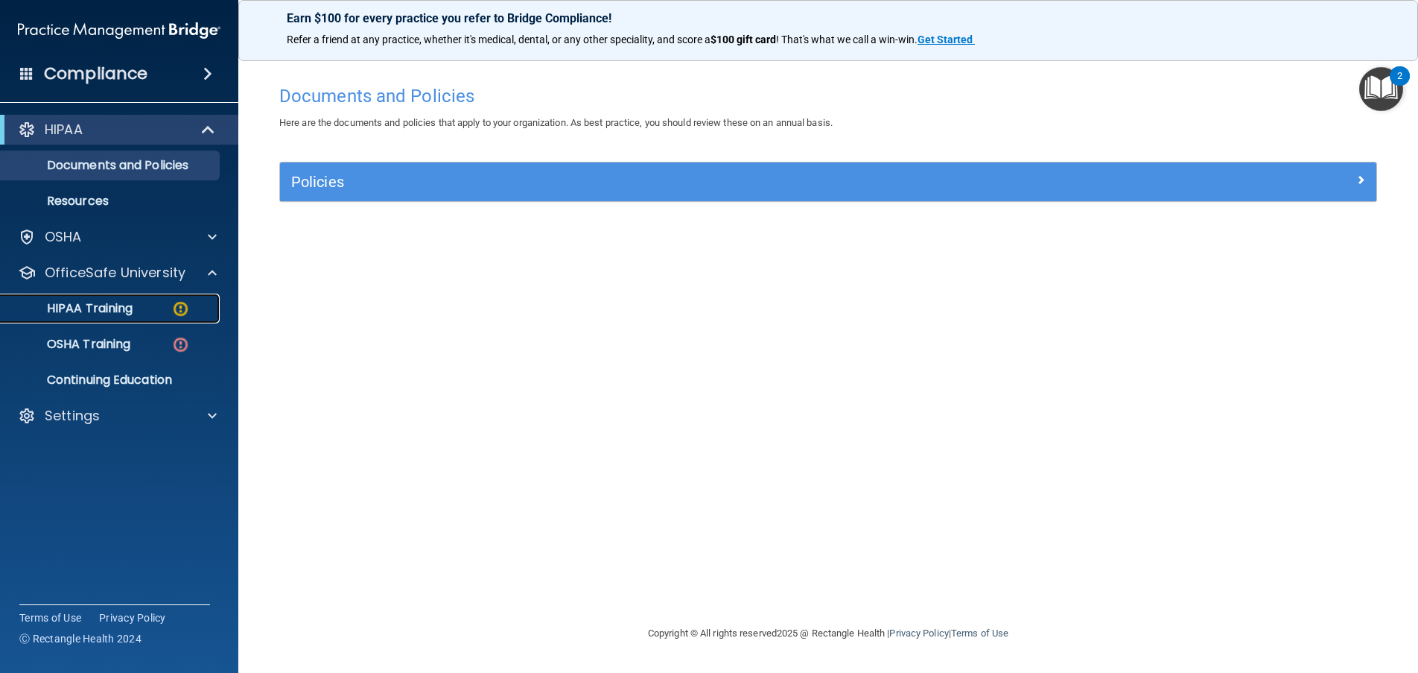
click at [138, 306] on div "HIPAA Training" at bounding box center [111, 308] width 203 height 15
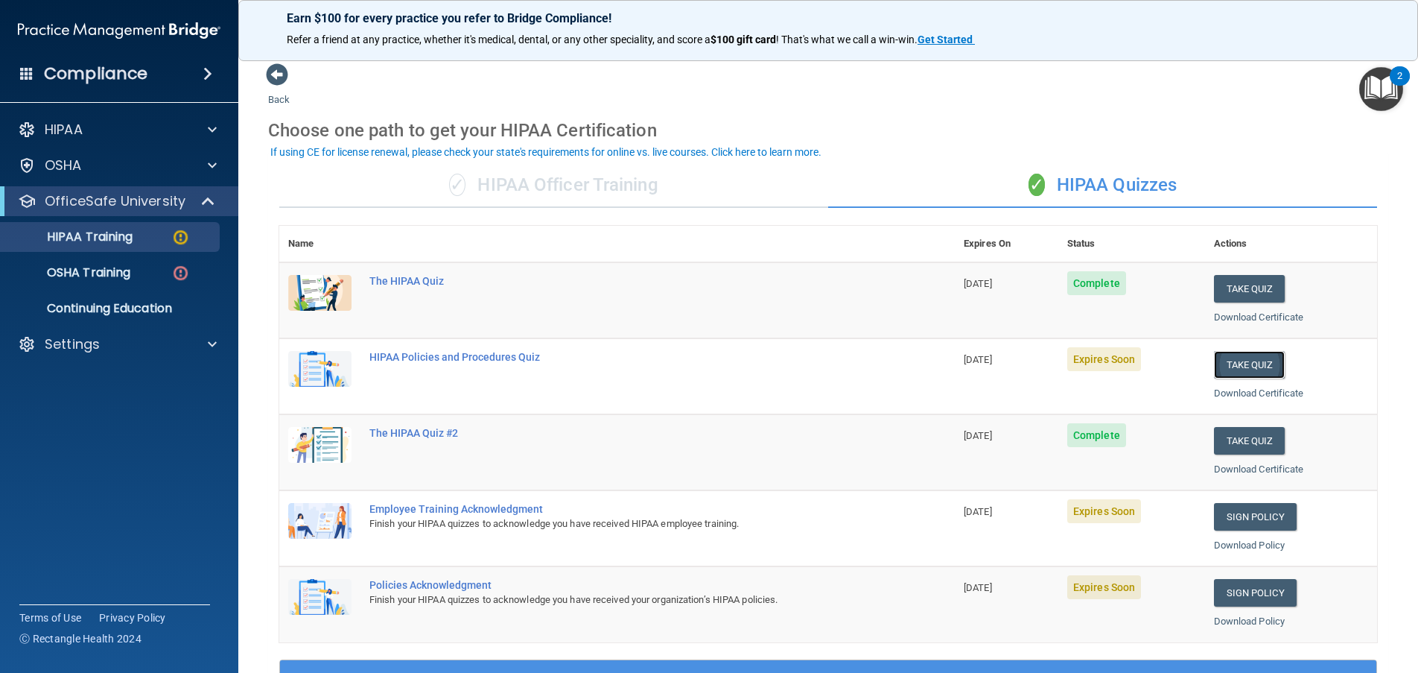
click at [1247, 360] on button "Take Quiz" at bounding box center [1249, 365] width 71 height 28
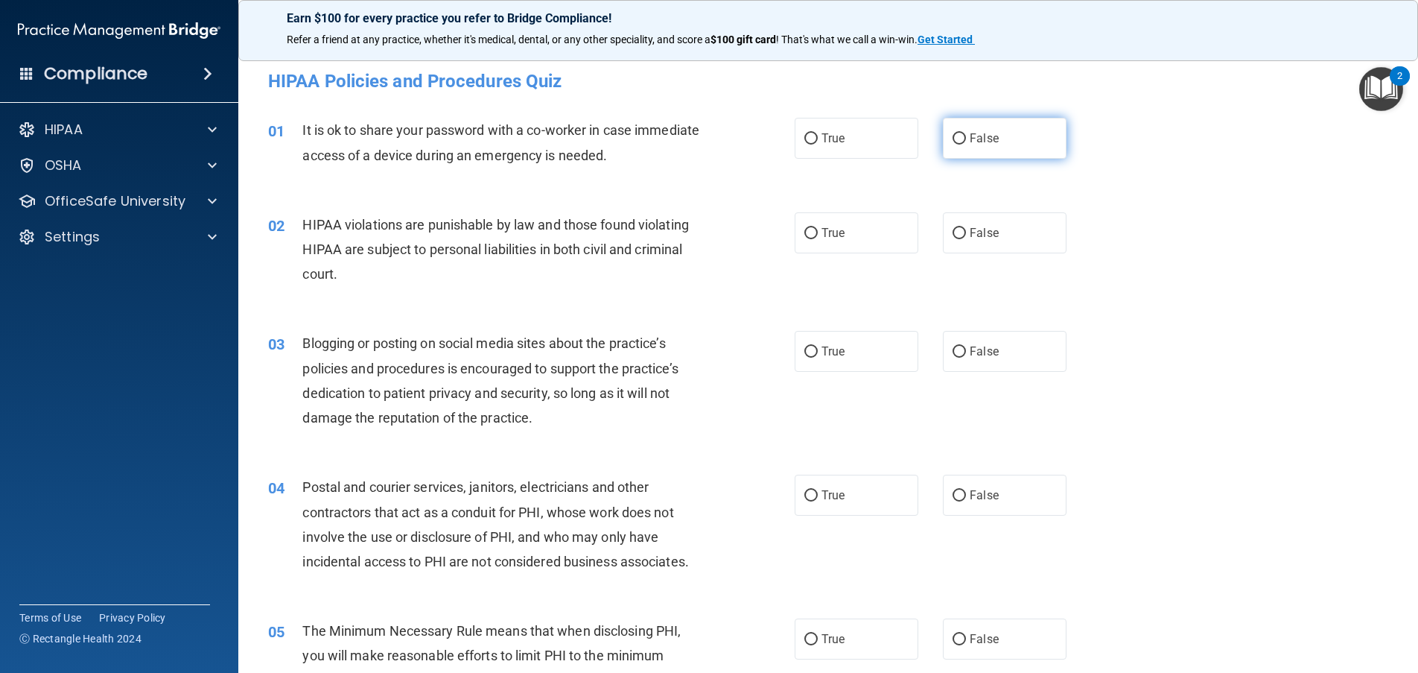
click at [954, 137] on input "False" at bounding box center [959, 138] width 13 height 11
radio input "true"
click at [807, 231] on input "True" at bounding box center [810, 233] width 13 height 11
radio input "true"
click at [953, 349] on input "False" at bounding box center [959, 351] width 13 height 11
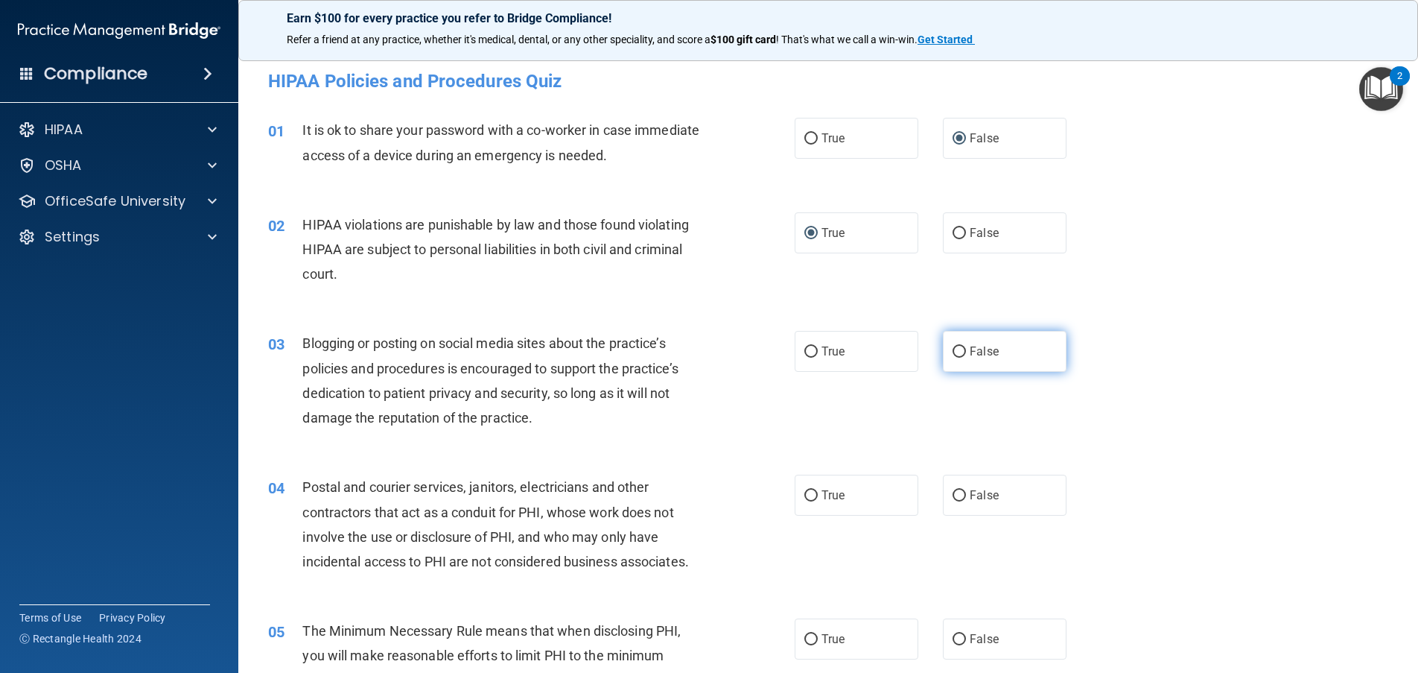
radio input "true"
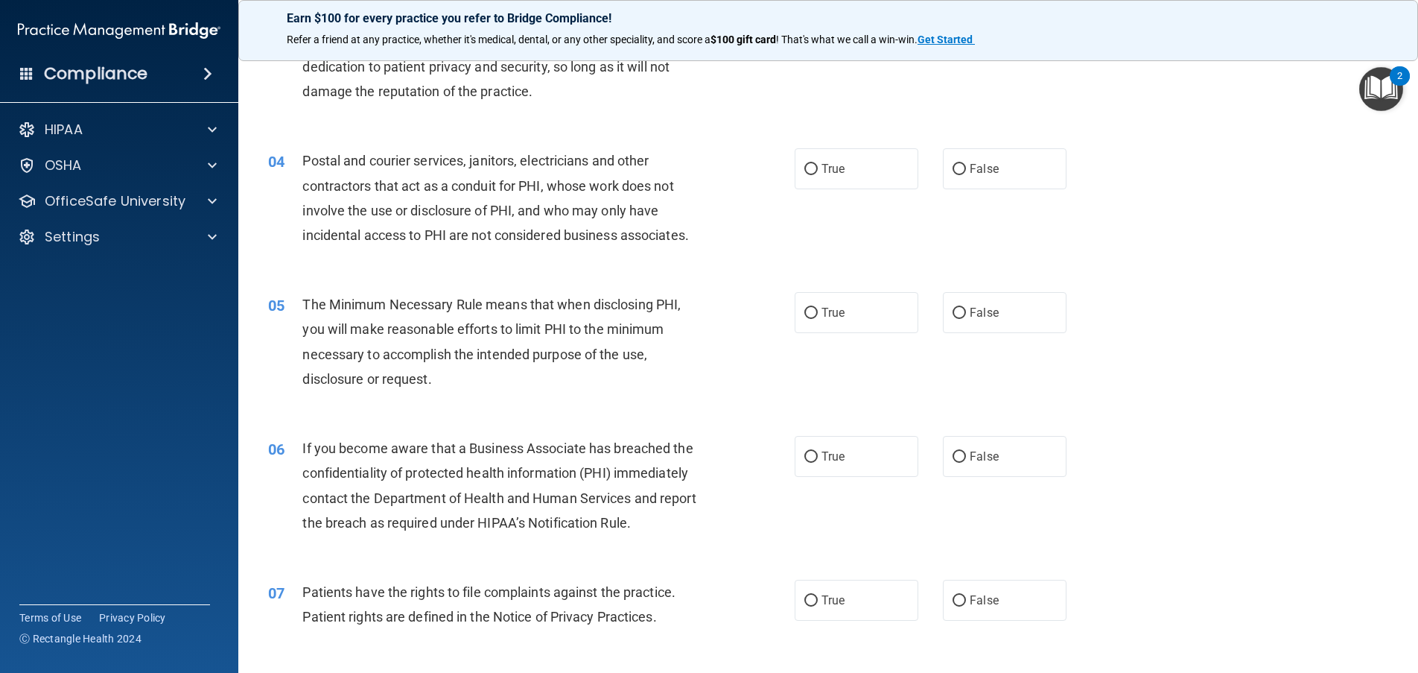
scroll to position [336, 0]
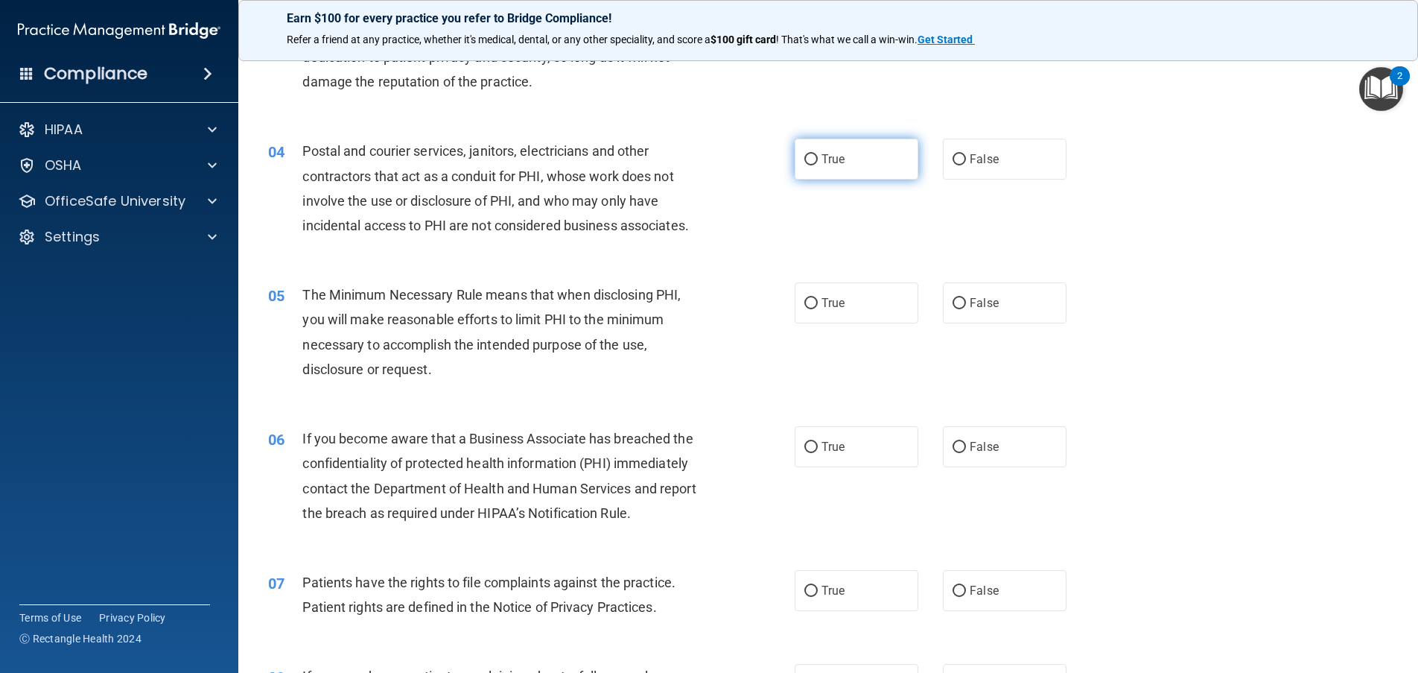
click at [804, 157] on input "True" at bounding box center [810, 159] width 13 height 11
radio input "true"
click at [805, 302] on input "True" at bounding box center [810, 303] width 13 height 11
radio input "true"
click at [959, 446] on input "False" at bounding box center [959, 447] width 13 height 11
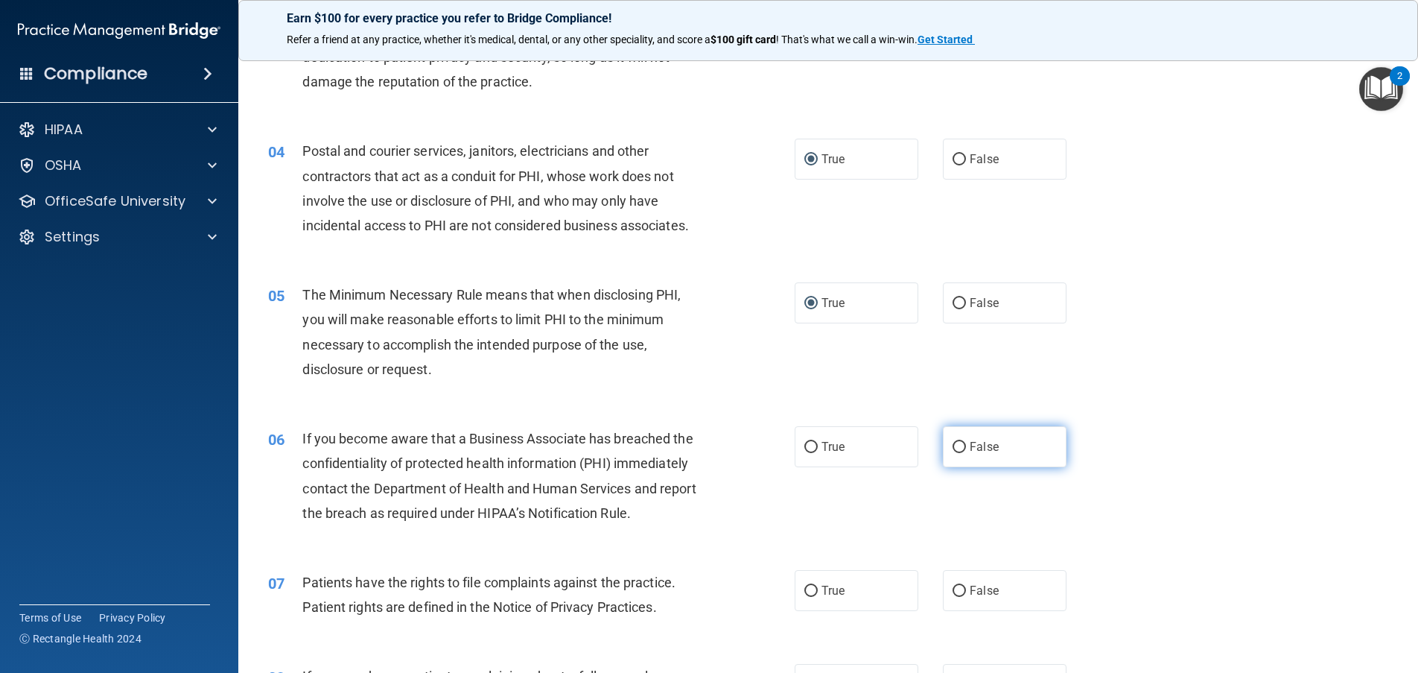
radio input "true"
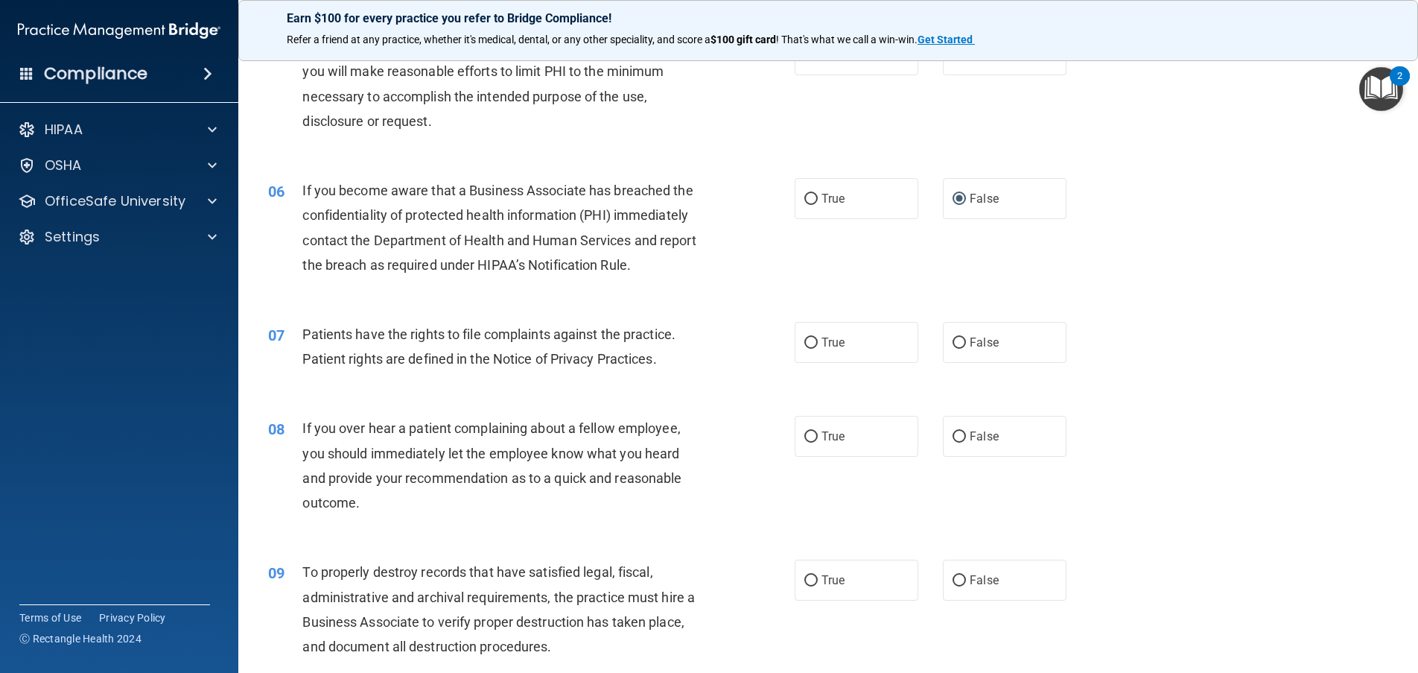
scroll to position [643, 0]
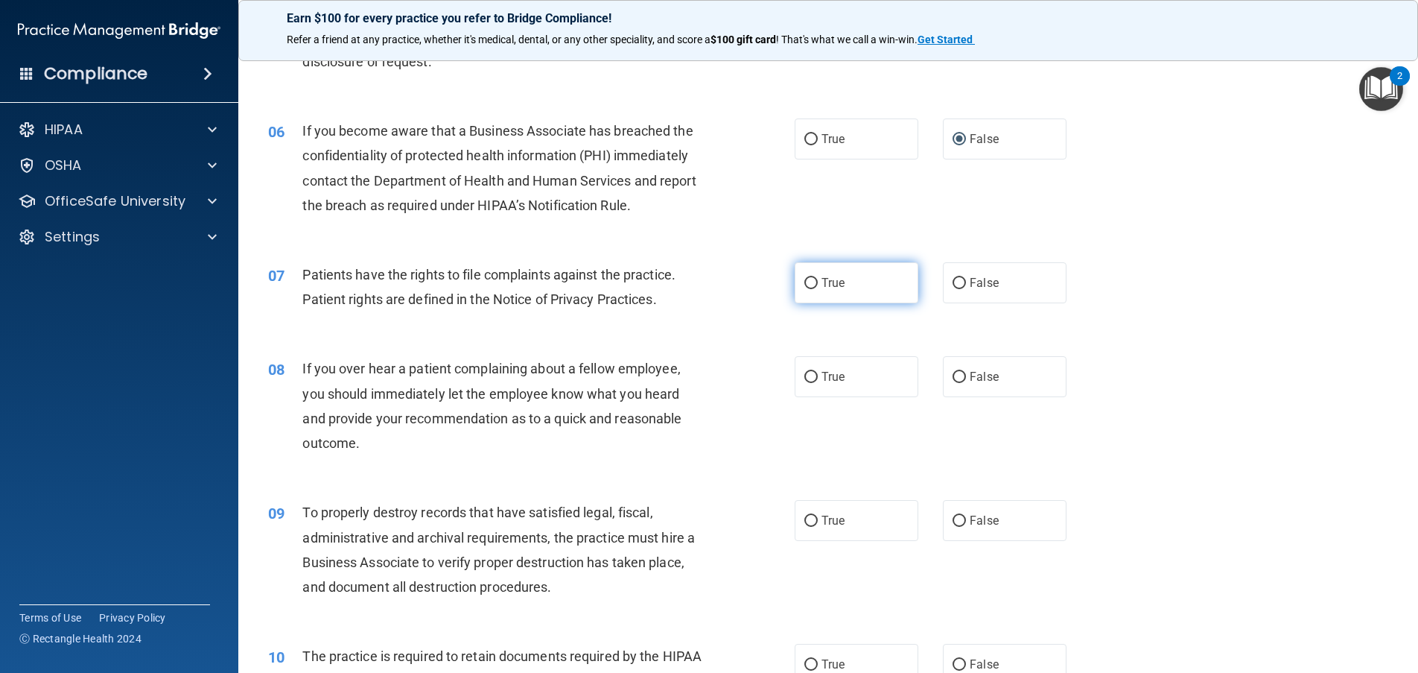
click at [804, 279] on input "True" at bounding box center [810, 283] width 13 height 11
radio input "true"
click at [955, 373] on input "False" at bounding box center [959, 377] width 13 height 11
radio input "true"
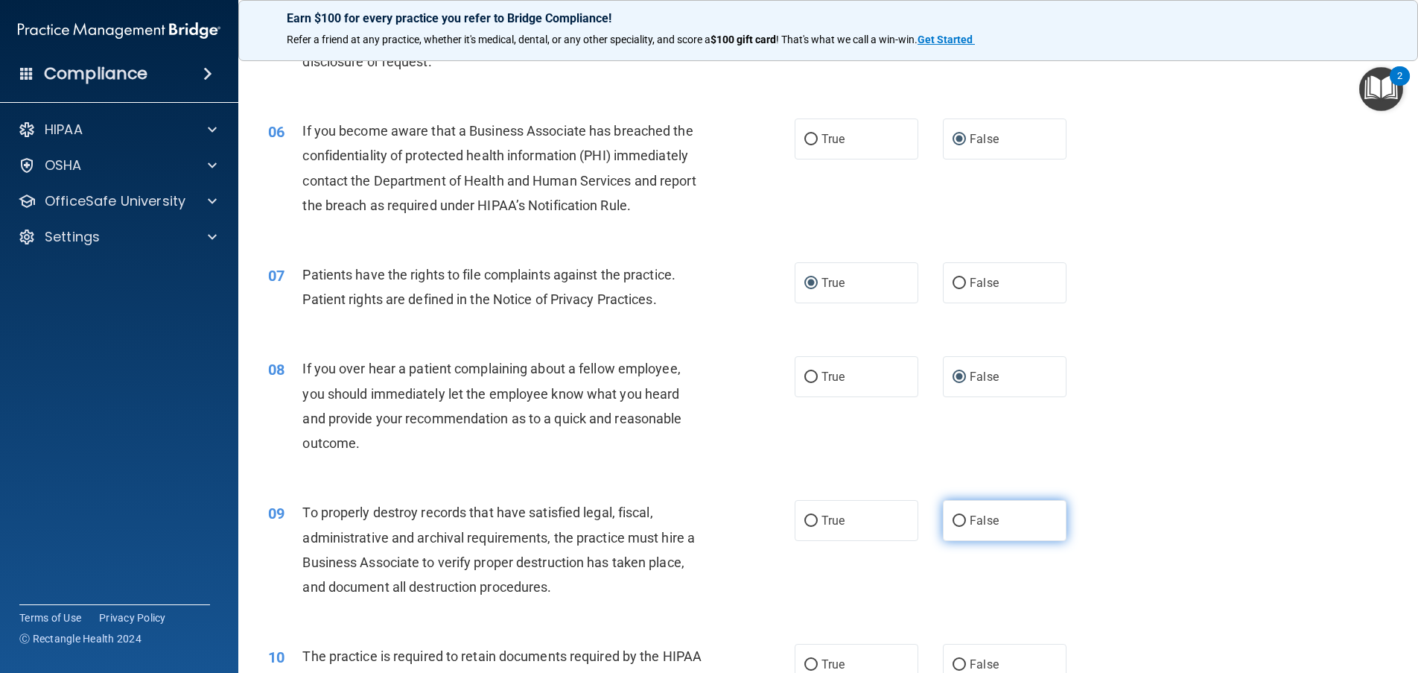
click at [955, 518] on input "False" at bounding box center [959, 520] width 13 height 11
radio input "true"
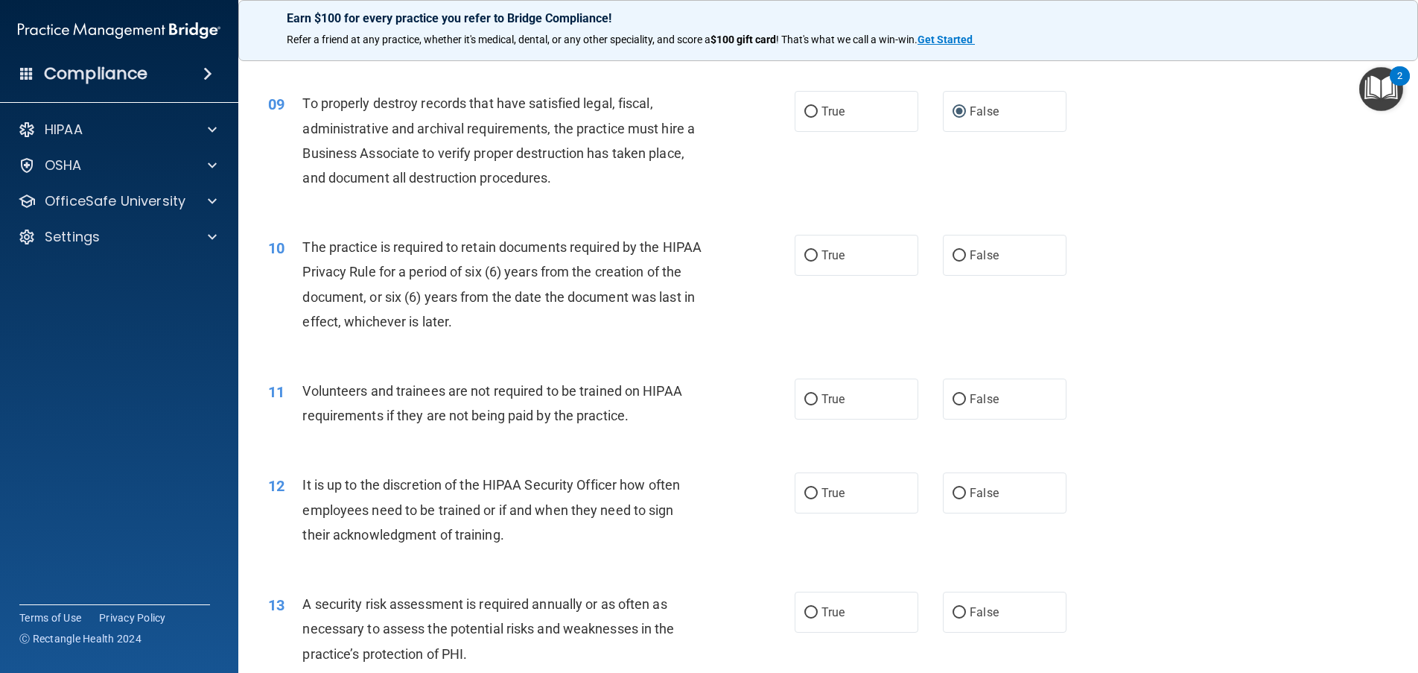
scroll to position [1058, 0]
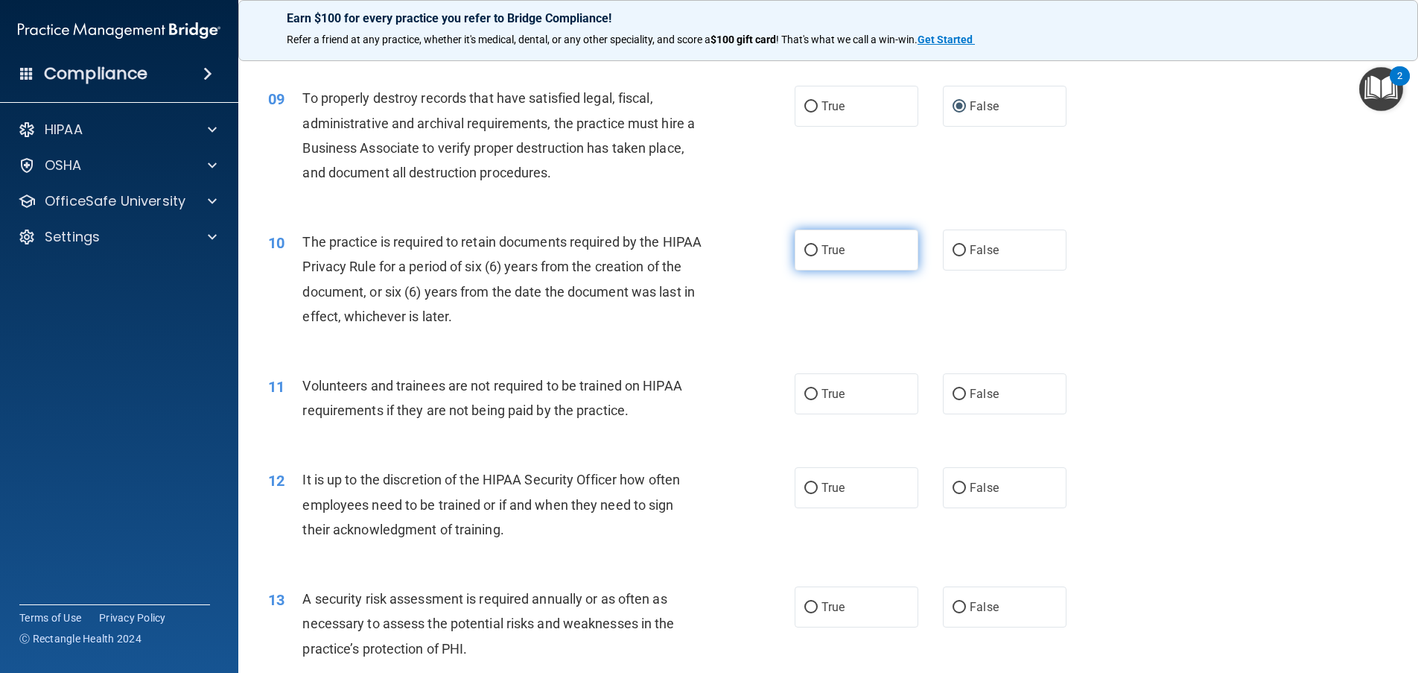
click at [804, 250] on input "True" at bounding box center [810, 250] width 13 height 11
radio input "true"
click at [953, 391] on input "False" at bounding box center [959, 394] width 13 height 11
radio input "true"
click at [953, 486] on input "False" at bounding box center [959, 488] width 13 height 11
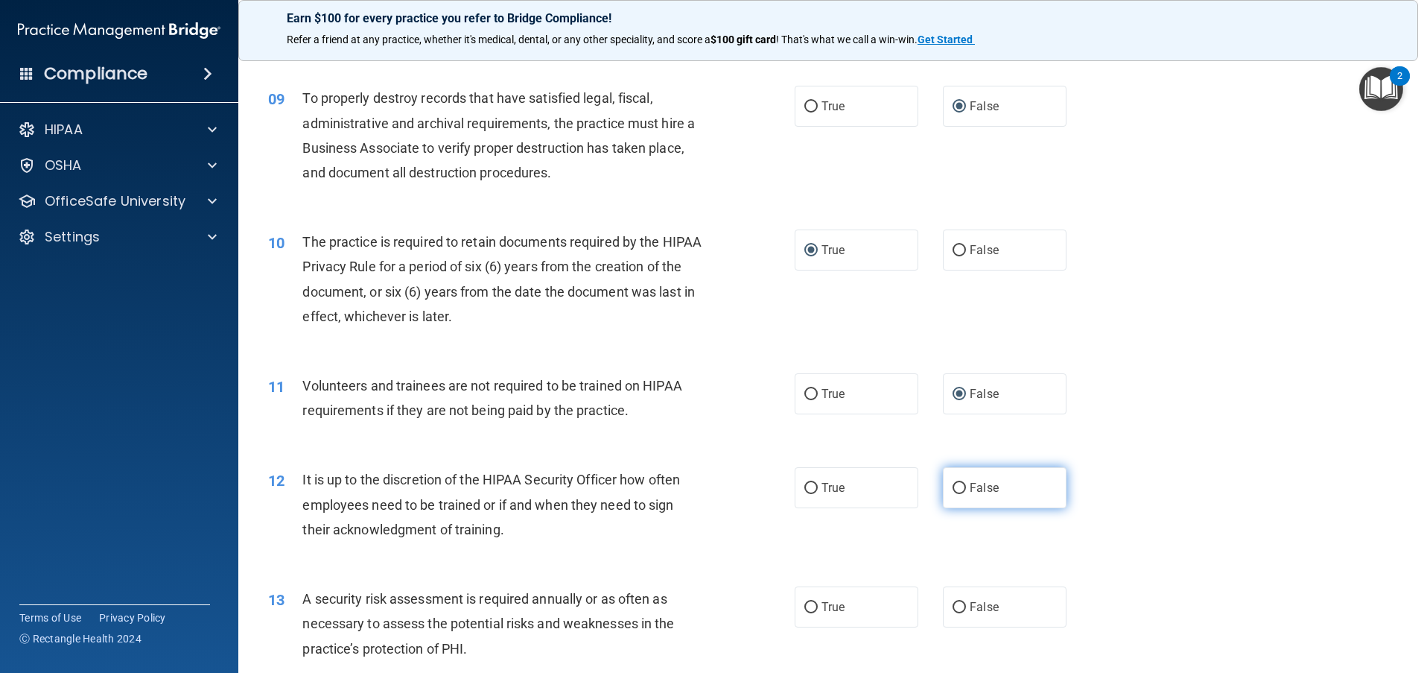
radio input "true"
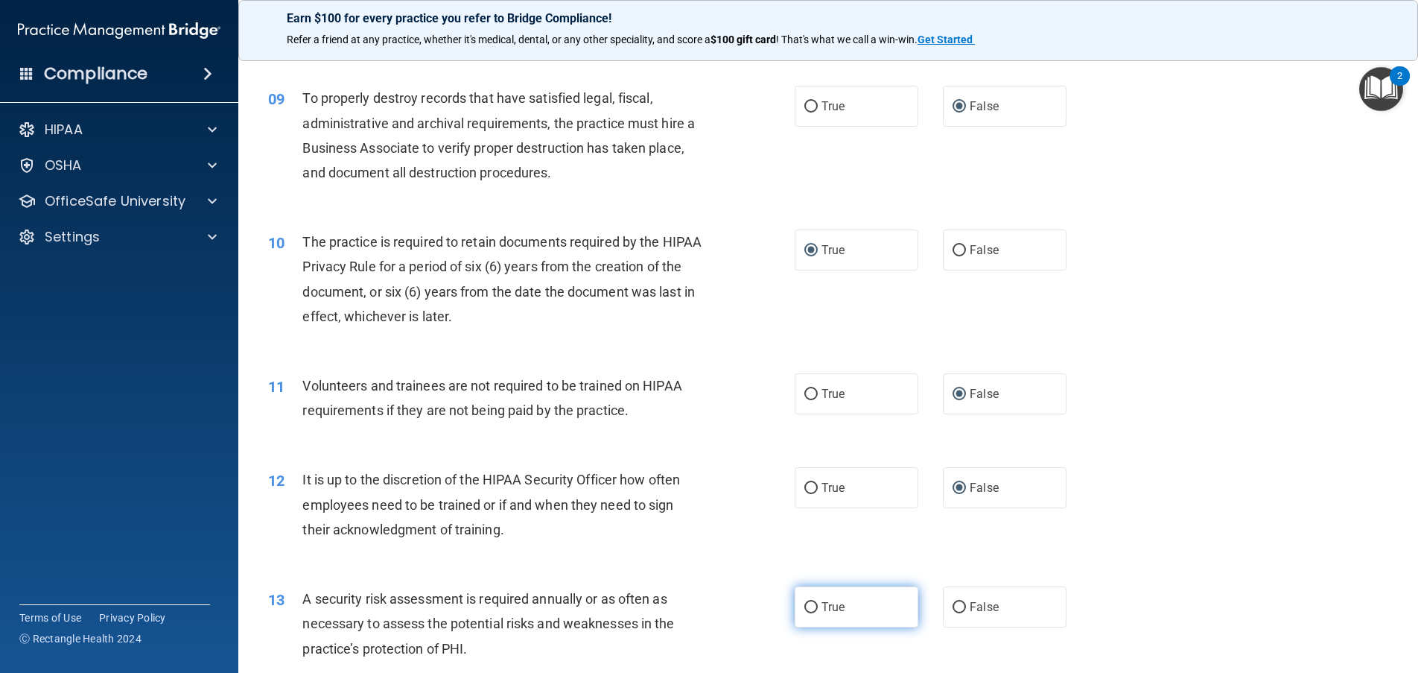
click at [804, 603] on input "True" at bounding box center [810, 607] width 13 height 11
radio input "true"
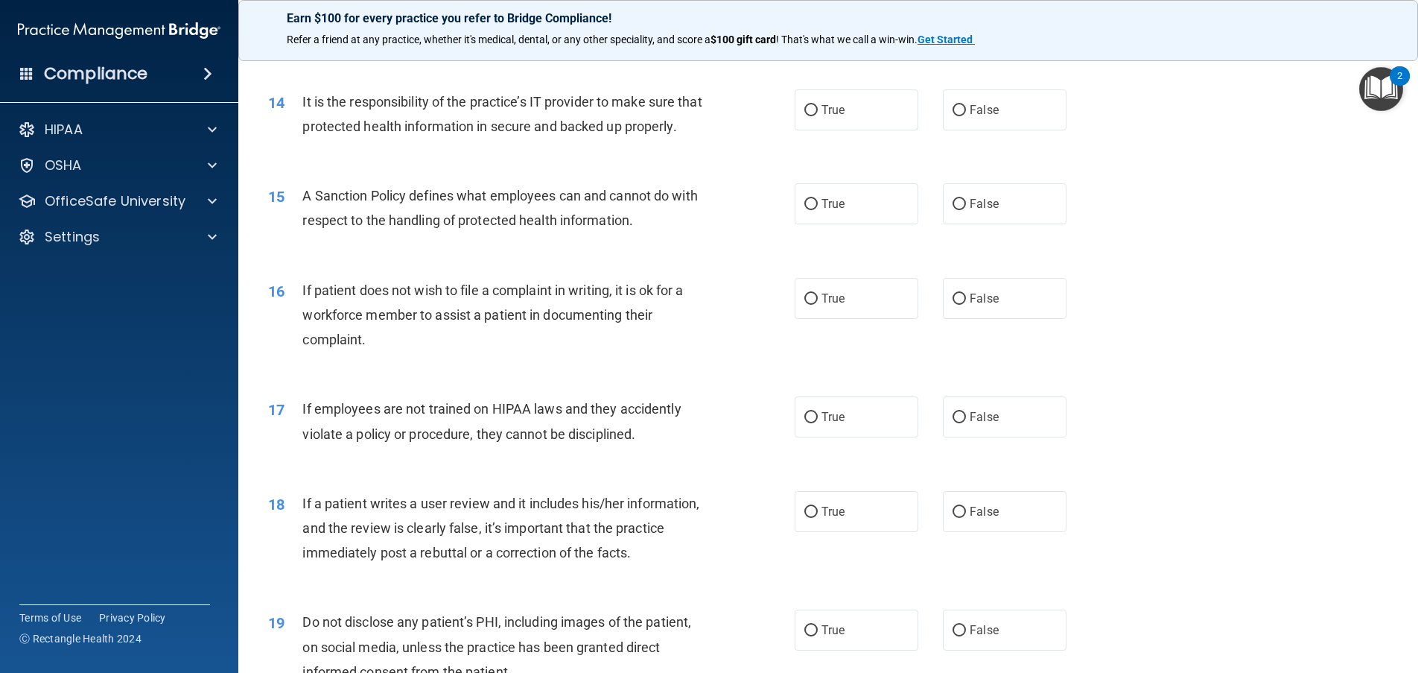
scroll to position [1678, 0]
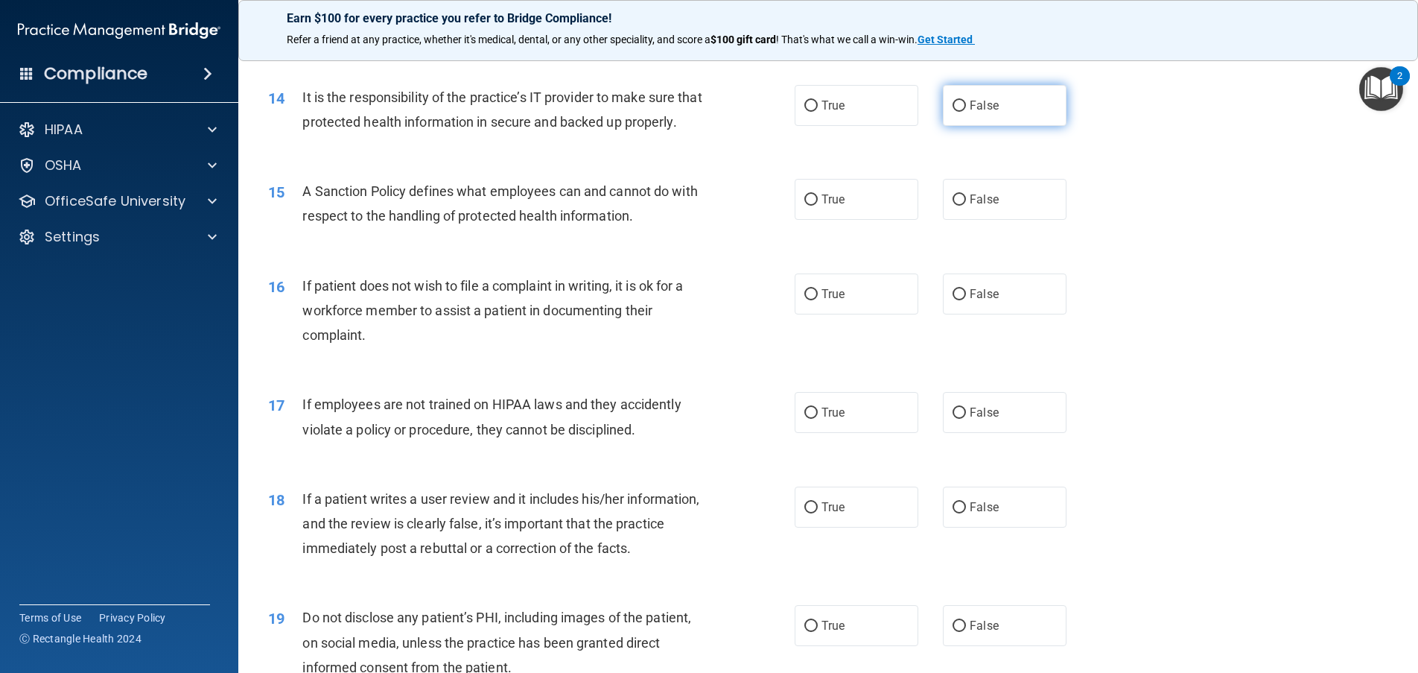
click at [953, 106] on input "False" at bounding box center [959, 106] width 13 height 11
radio input "true"
click at [953, 206] on input "False" at bounding box center [959, 199] width 13 height 11
radio input "true"
click at [805, 300] on input "True" at bounding box center [810, 294] width 13 height 11
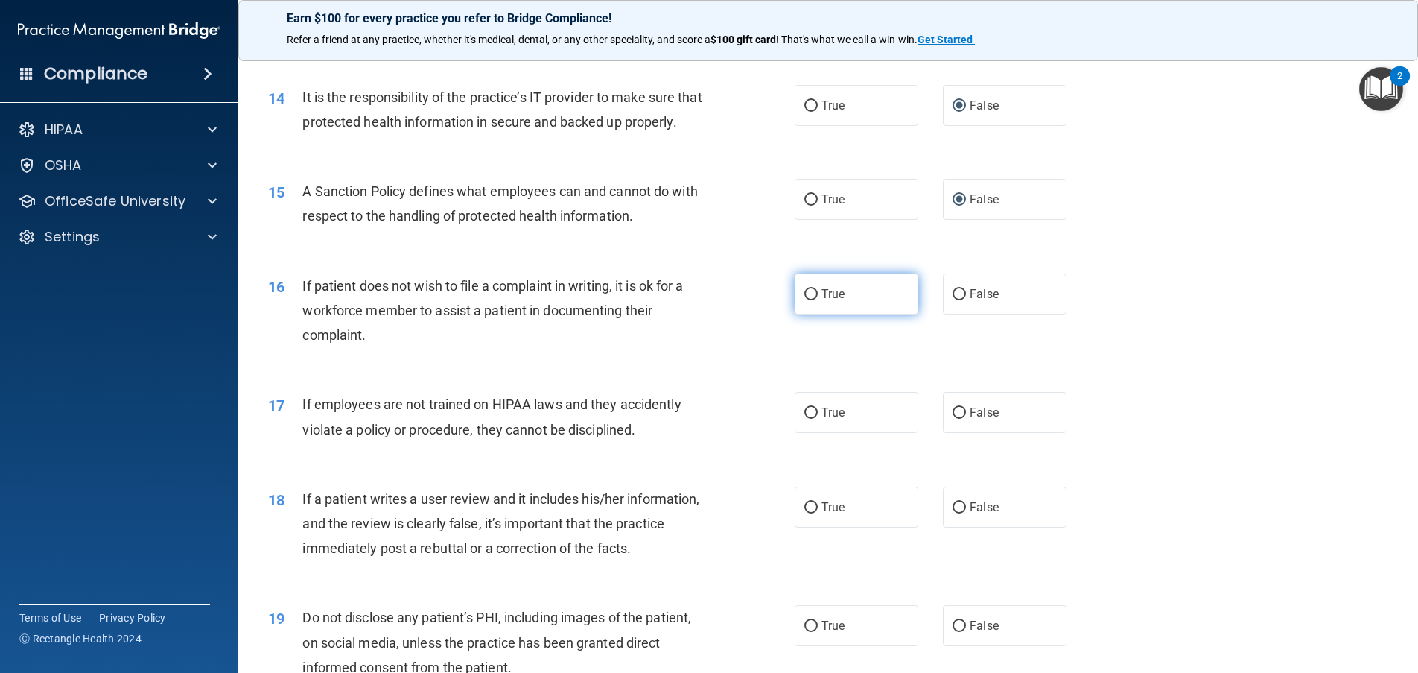
radio input "true"
click at [953, 419] on input "False" at bounding box center [959, 412] width 13 height 11
radio input "true"
click at [954, 513] on input "False" at bounding box center [959, 507] width 13 height 11
radio input "true"
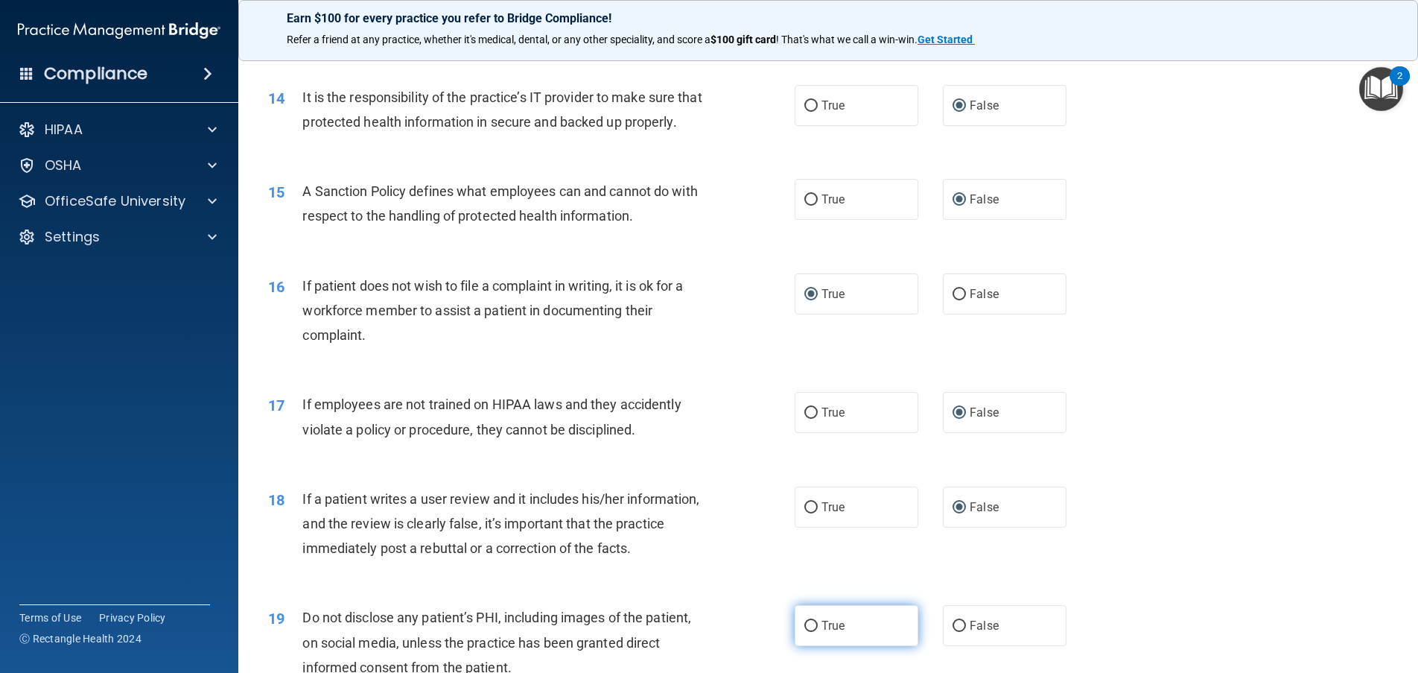
click at [808, 632] on input "True" at bounding box center [810, 625] width 13 height 11
radio input "true"
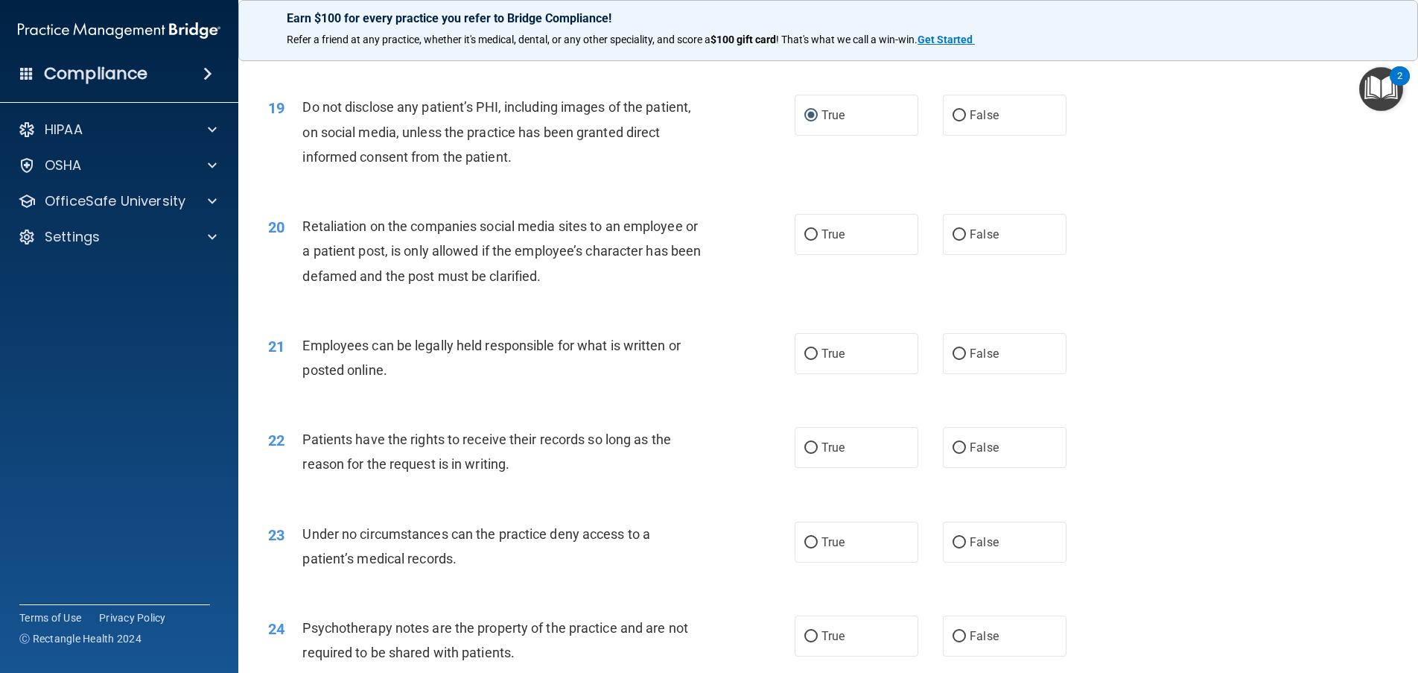
scroll to position [2193, 0]
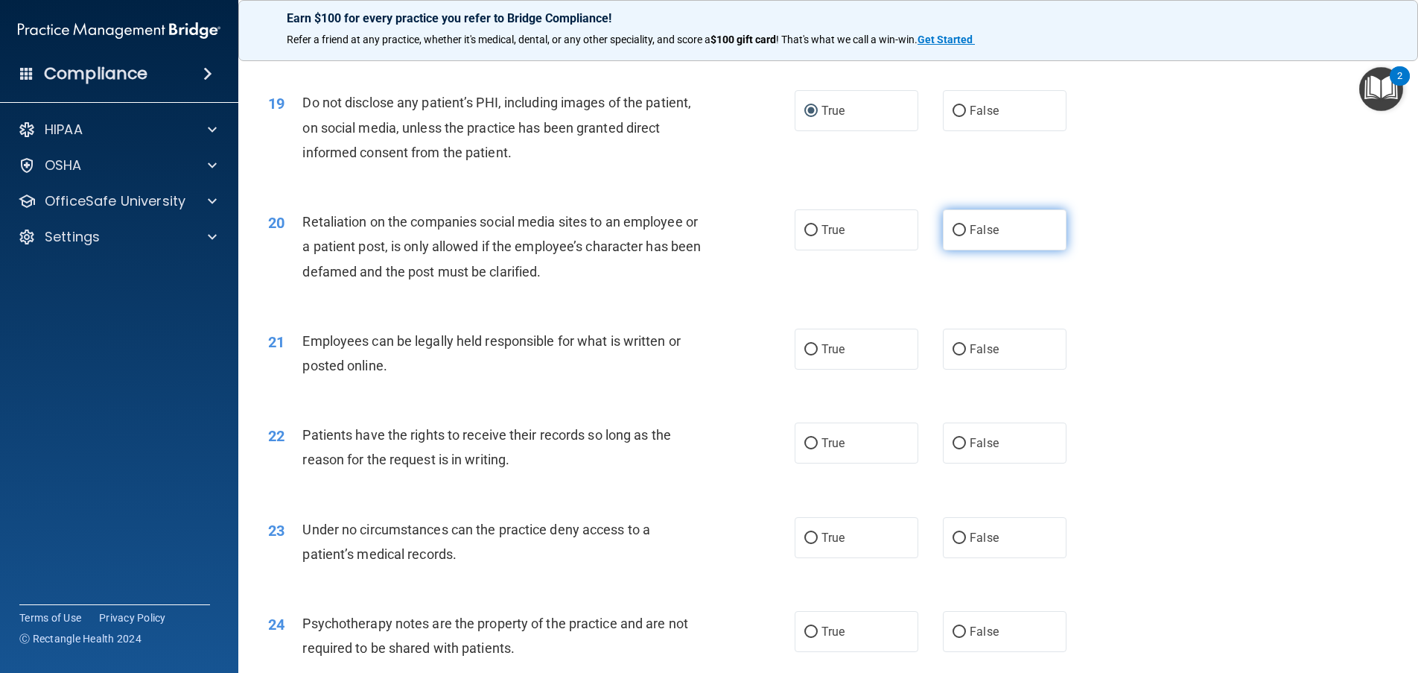
click at [953, 236] on input "False" at bounding box center [959, 230] width 13 height 11
radio input "true"
click at [804, 355] on input "True" at bounding box center [810, 349] width 13 height 11
radio input "true"
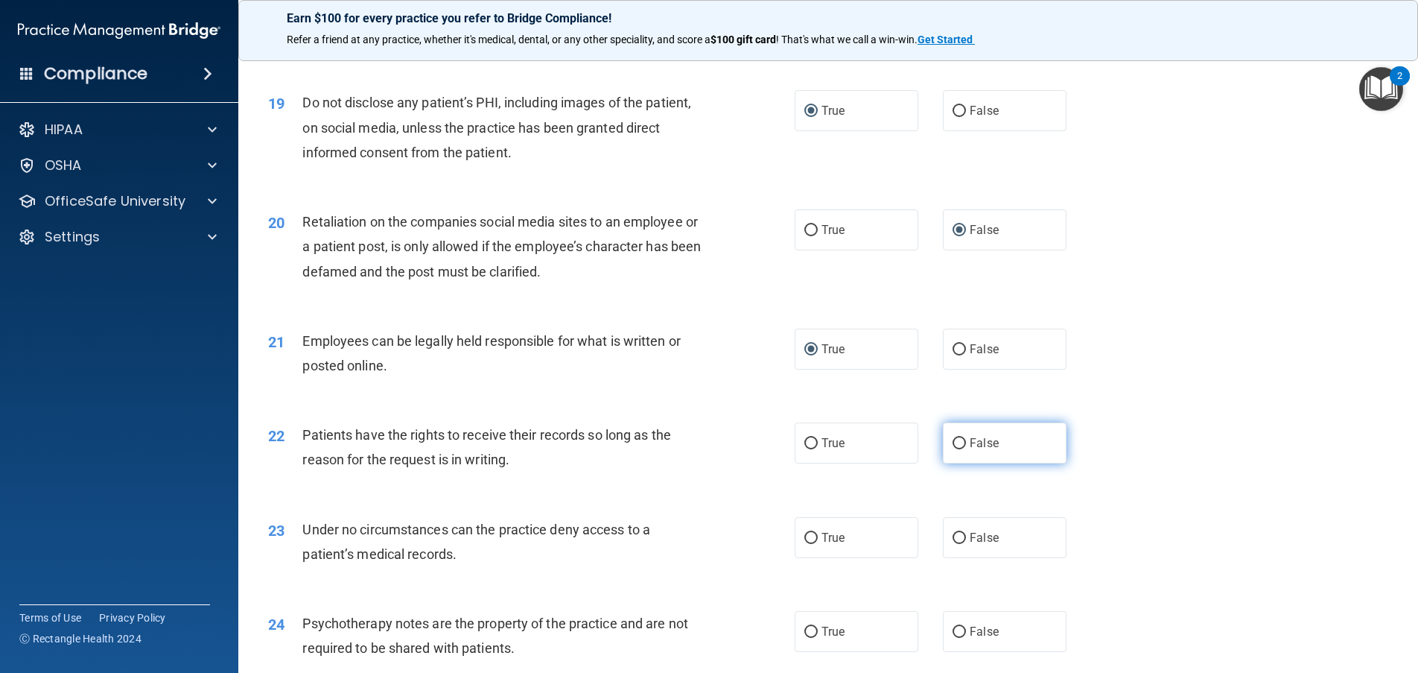
click at [956, 449] on input "False" at bounding box center [959, 443] width 13 height 11
radio input "true"
click at [953, 544] on input "False" at bounding box center [959, 538] width 13 height 11
radio input "true"
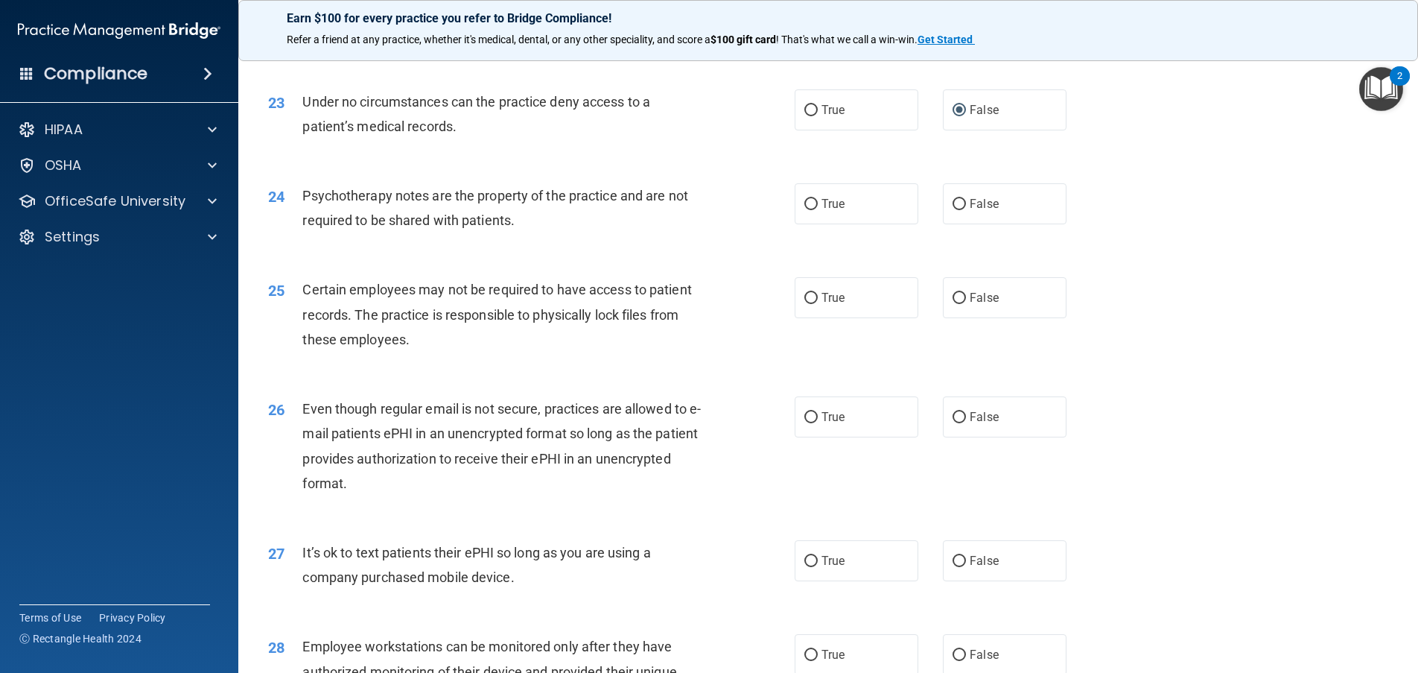
scroll to position [2625, 0]
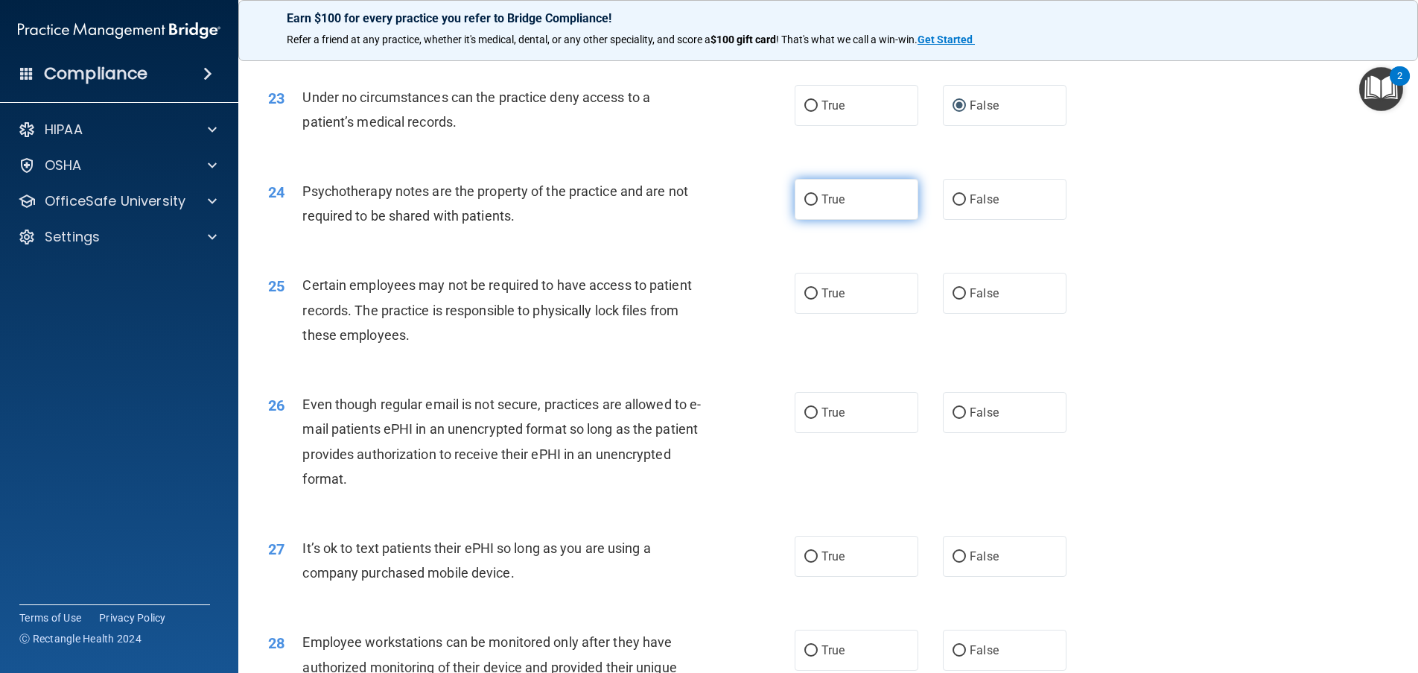
click at [804, 206] on input "True" at bounding box center [810, 199] width 13 height 11
radio input "true"
click at [804, 299] on input "True" at bounding box center [810, 293] width 13 height 11
radio input "true"
click at [804, 419] on input "True" at bounding box center [810, 412] width 13 height 11
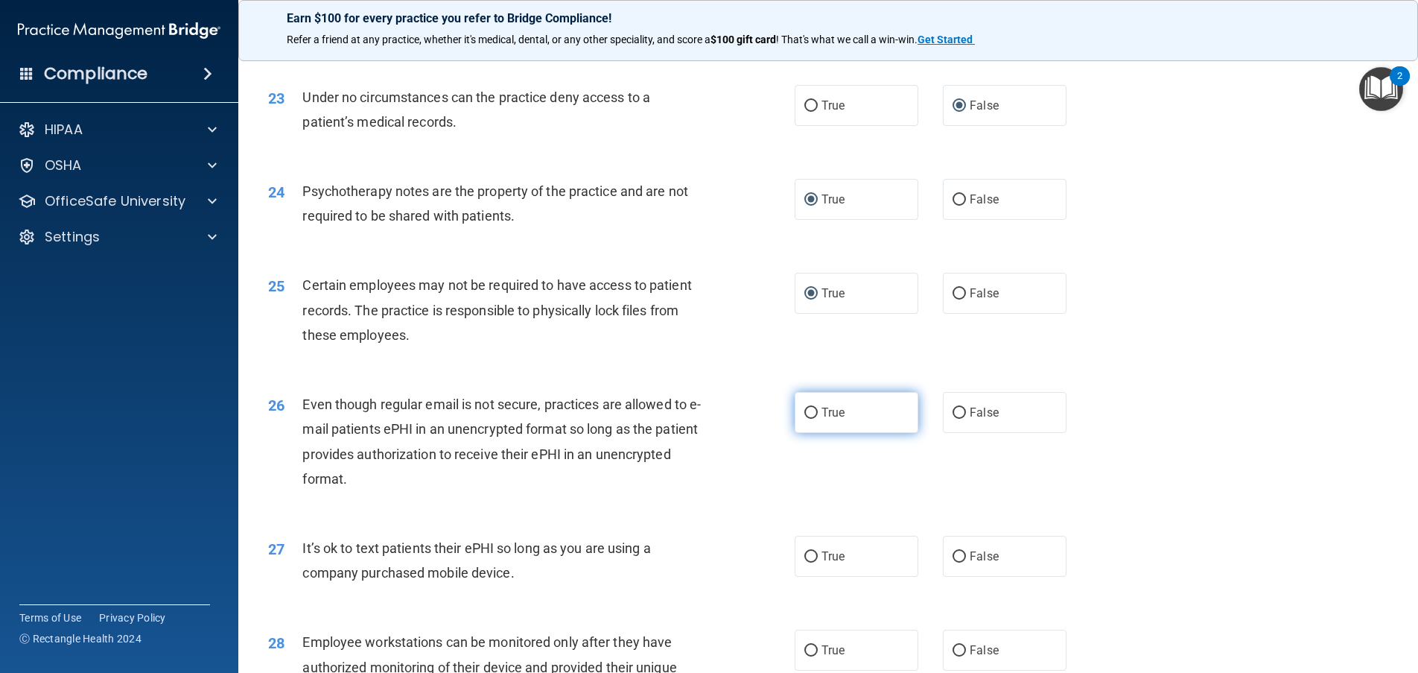
radio input "true"
click at [953, 562] on input "False" at bounding box center [959, 556] width 13 height 11
radio input "true"
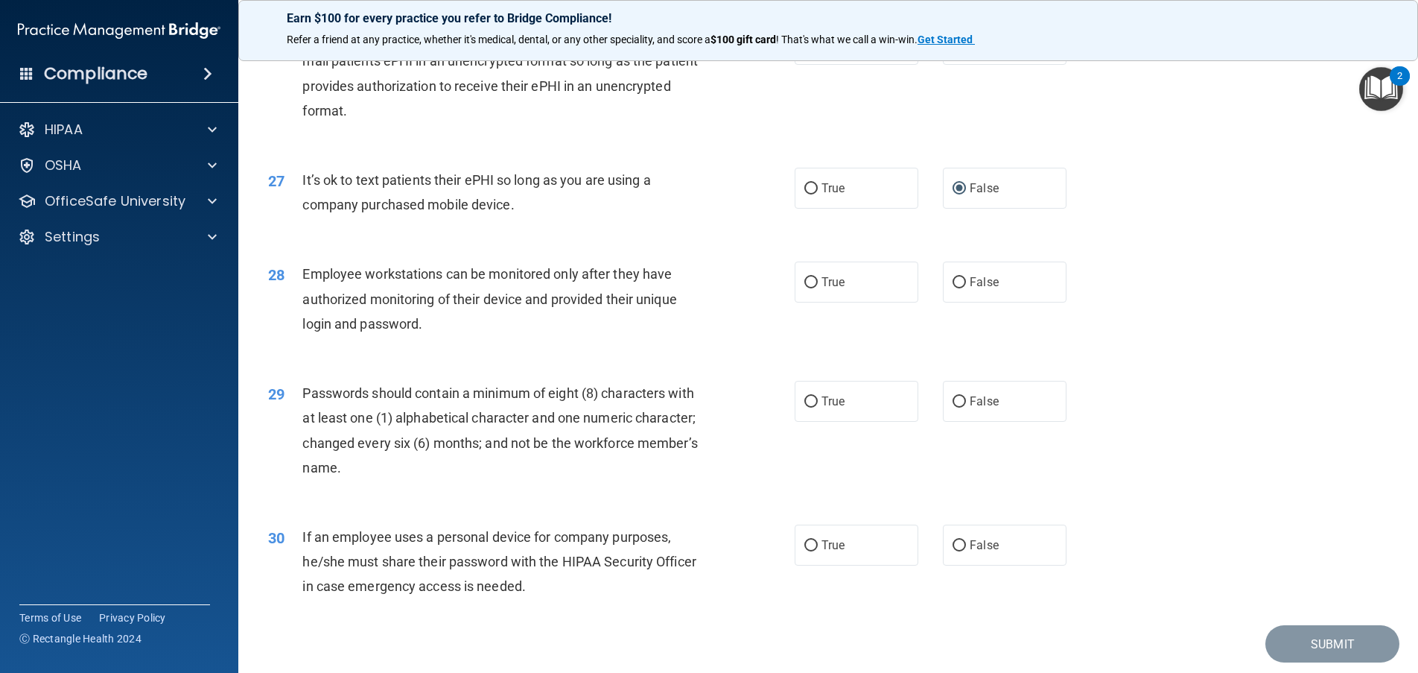
scroll to position [3066, 0]
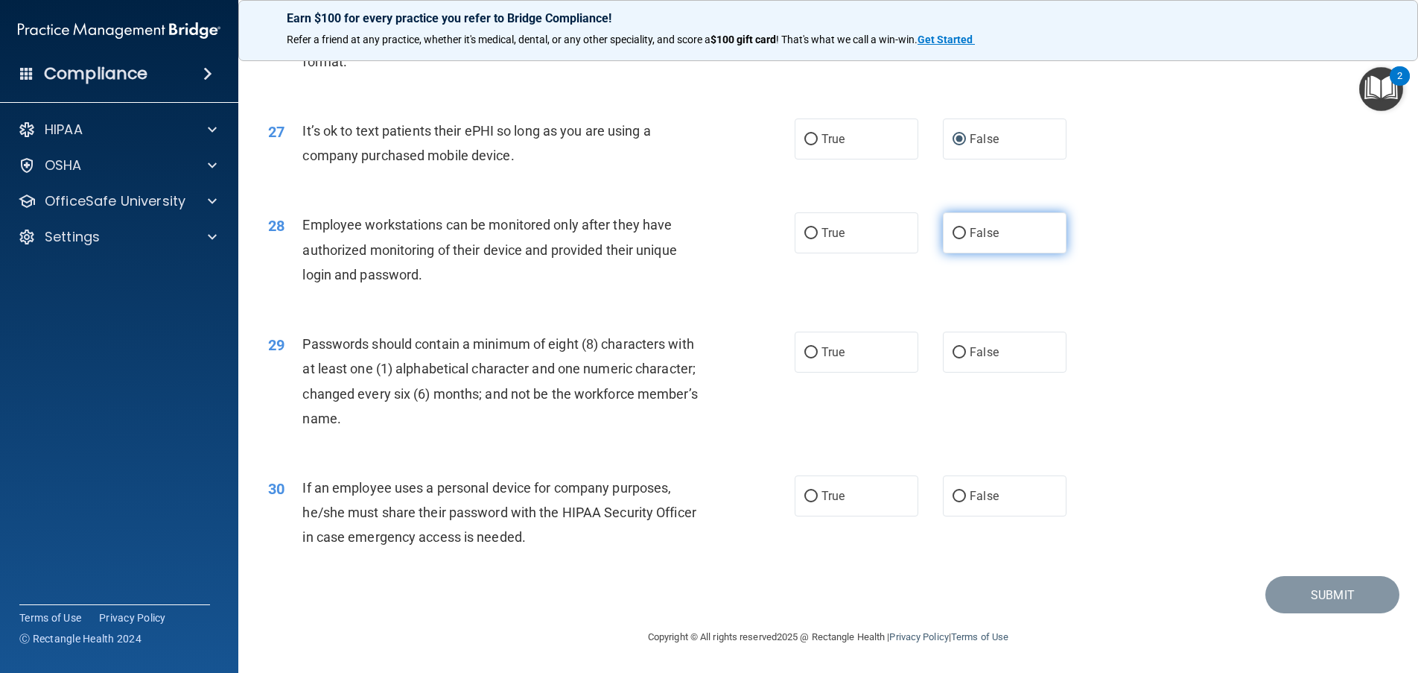
click at [955, 230] on input "False" at bounding box center [959, 233] width 13 height 11
radio input "true"
click at [804, 350] on input "True" at bounding box center [810, 352] width 13 height 11
radio input "true"
click at [953, 492] on input "False" at bounding box center [959, 496] width 13 height 11
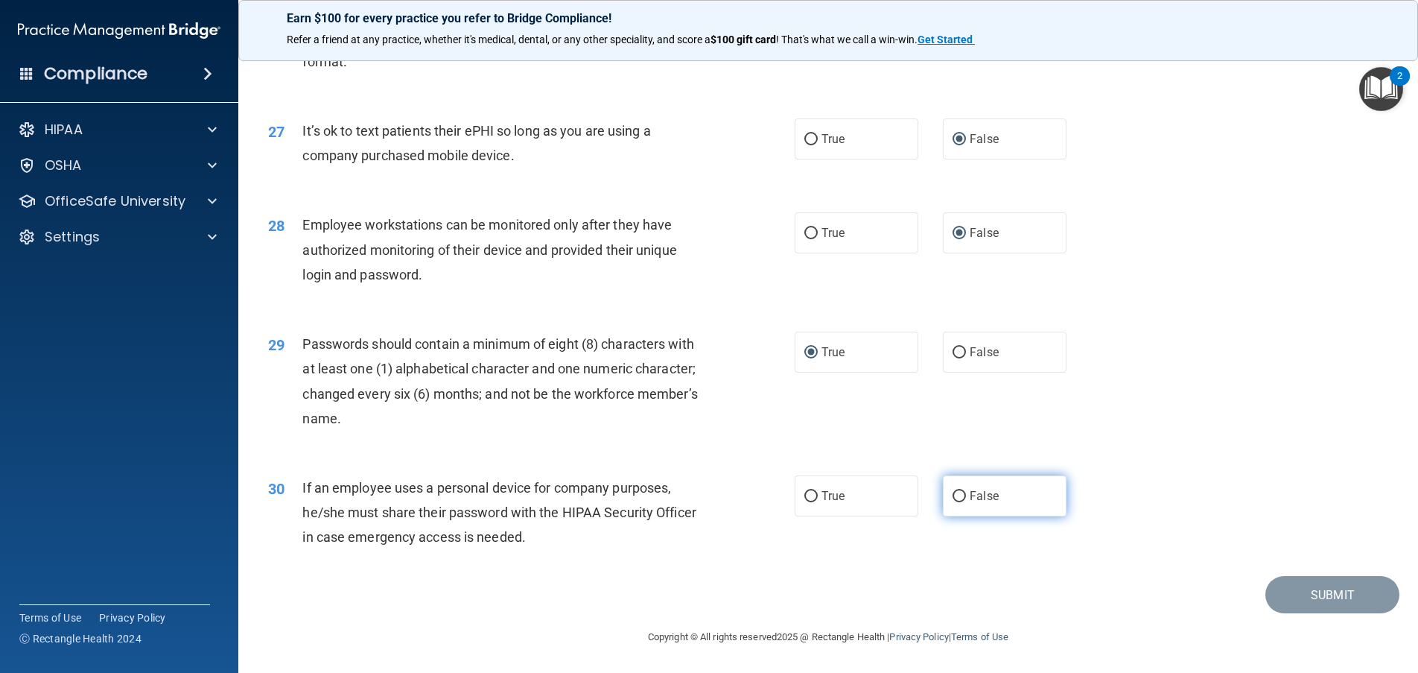
radio input "true"
click at [1288, 587] on button "Submit" at bounding box center [1332, 595] width 134 height 38
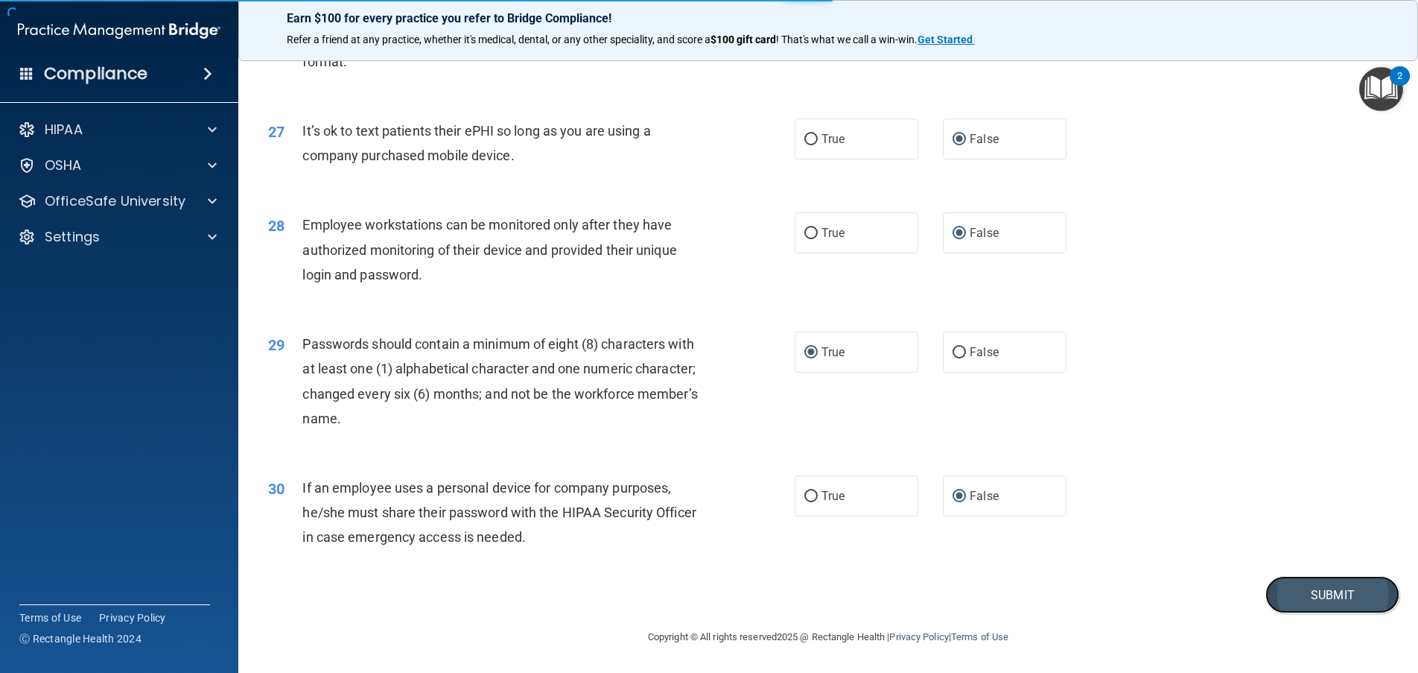
click at [1312, 588] on button "Submit" at bounding box center [1332, 595] width 134 height 38
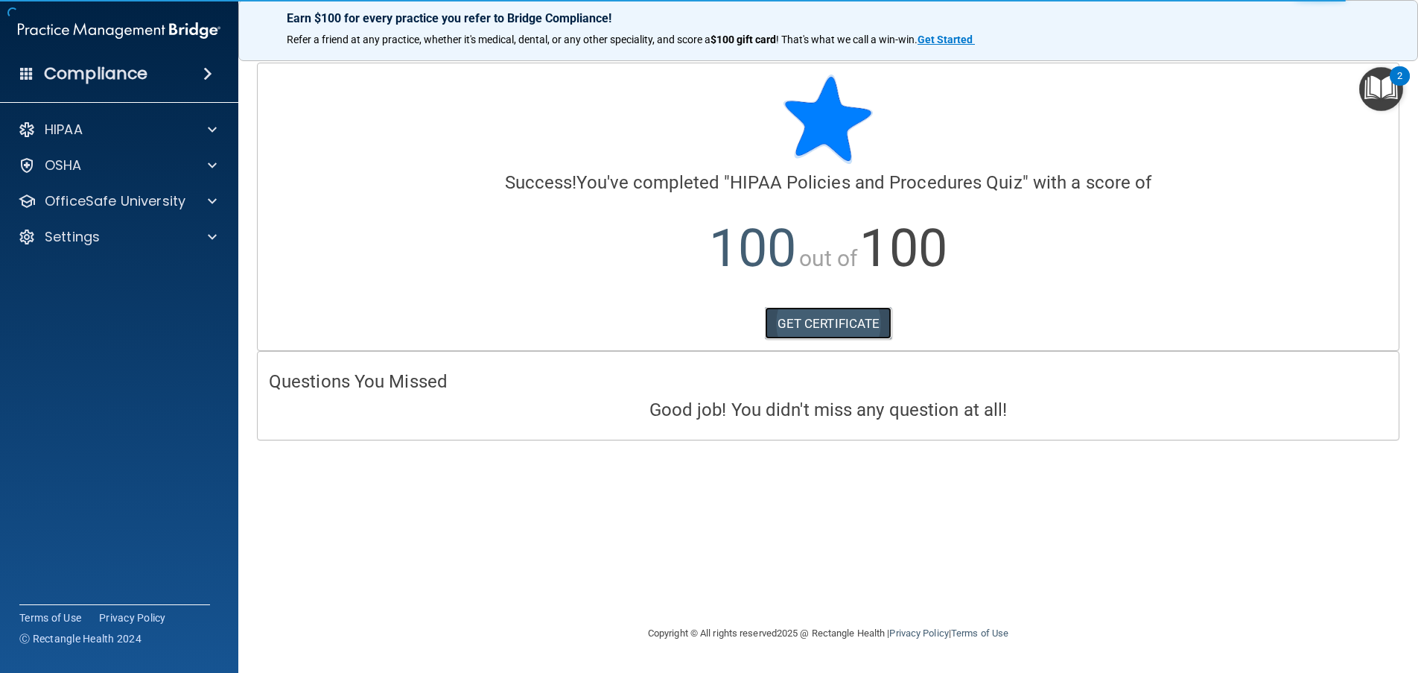
click at [810, 319] on link "GET CERTIFICATE" at bounding box center [828, 323] width 127 height 33
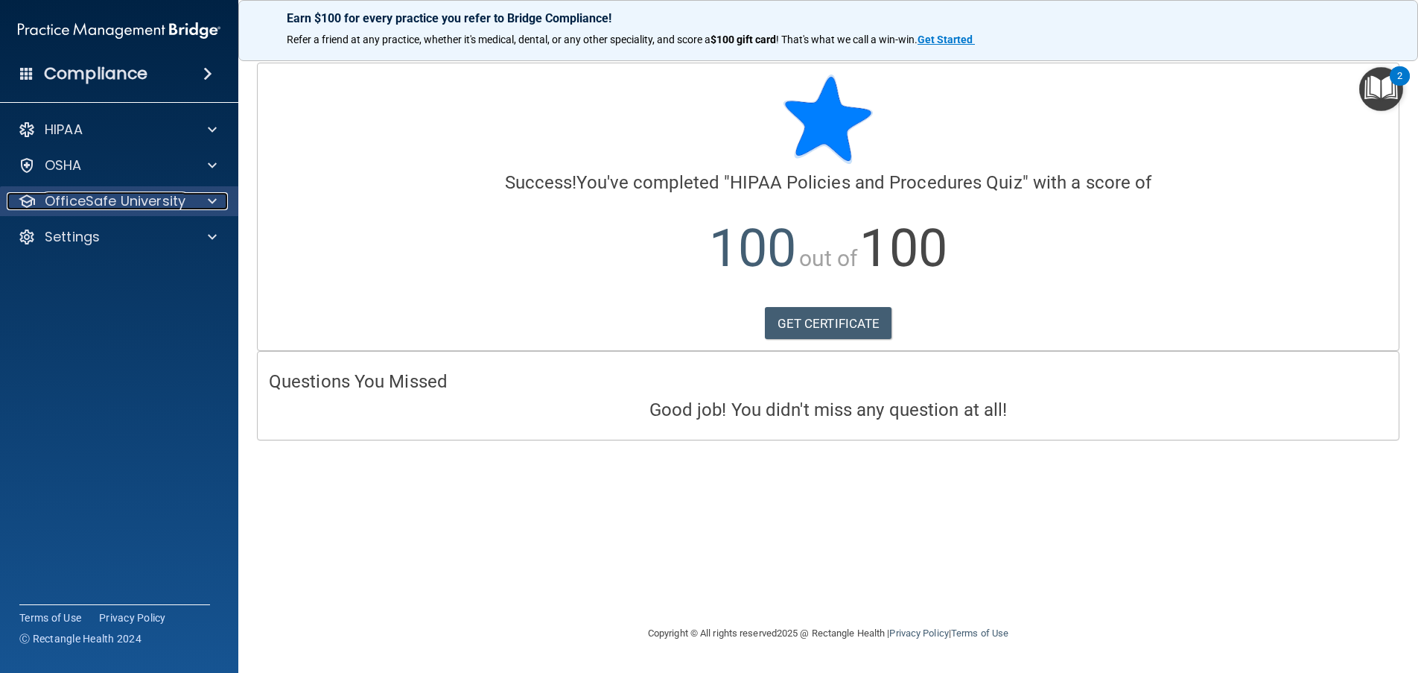
click at [178, 203] on p "OfficeSafe University" at bounding box center [115, 201] width 141 height 18
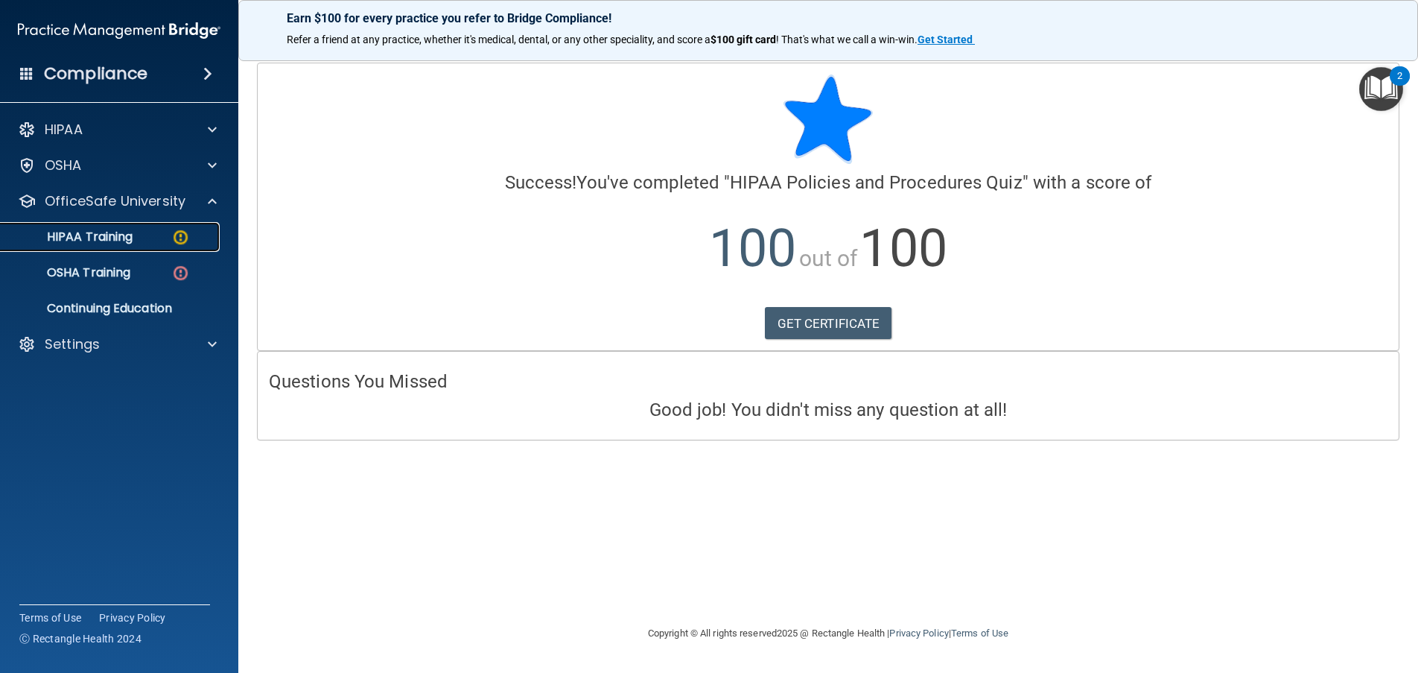
click at [138, 235] on div "HIPAA Training" at bounding box center [111, 236] width 203 height 15
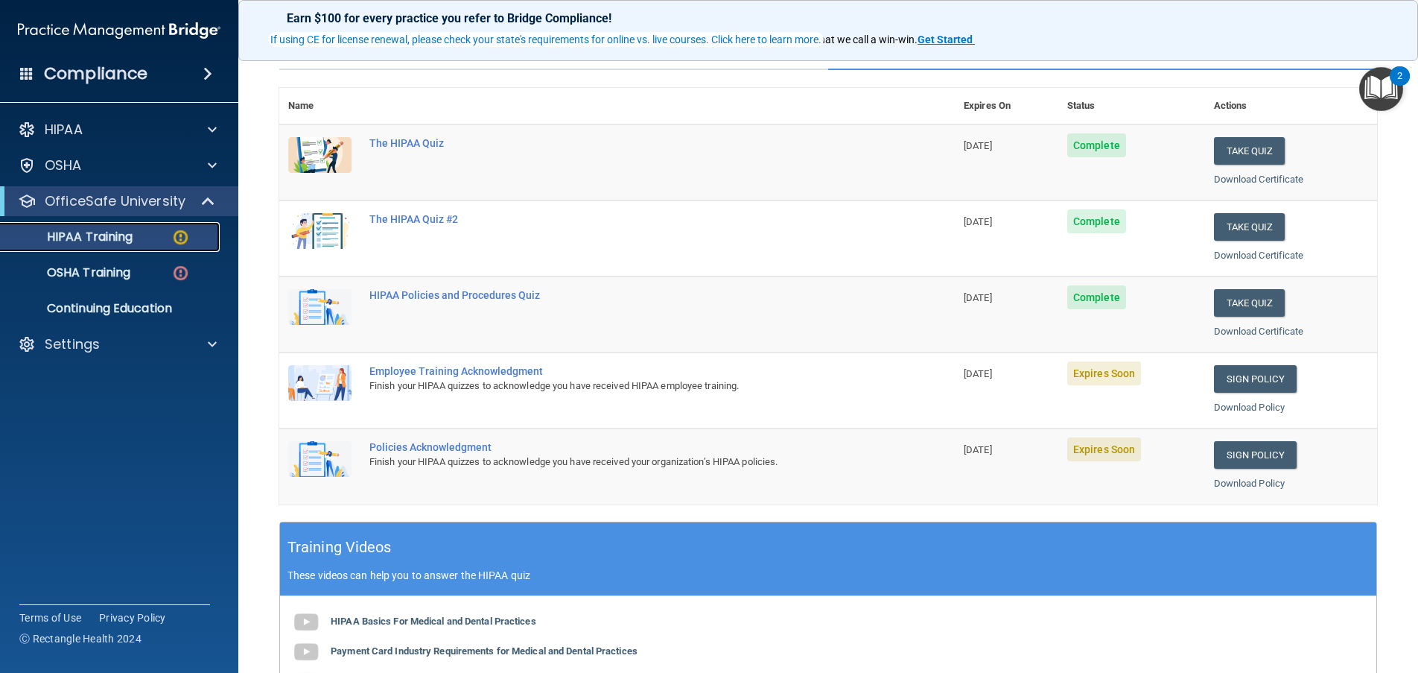
scroll to position [142, 0]
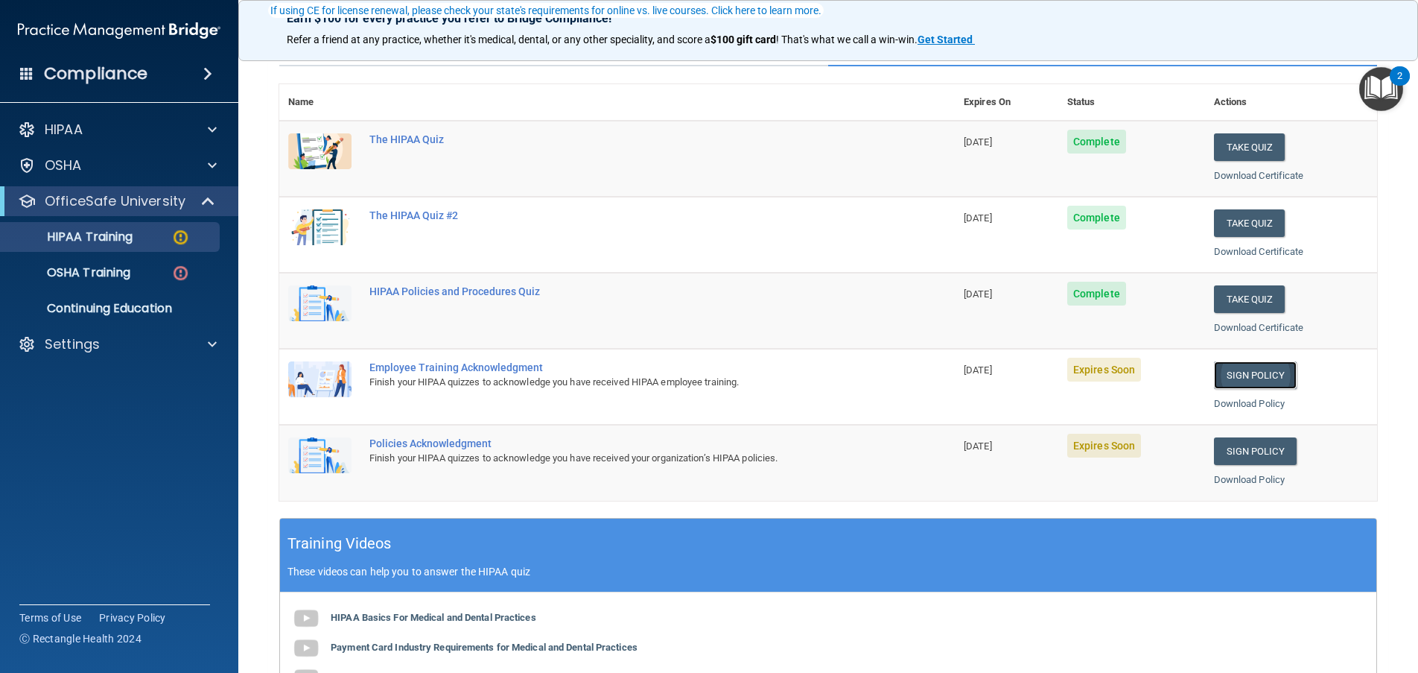
click at [1256, 367] on link "Sign Policy" at bounding box center [1255, 375] width 83 height 28
click at [1246, 442] on link "Sign Policy" at bounding box center [1255, 451] width 83 height 28
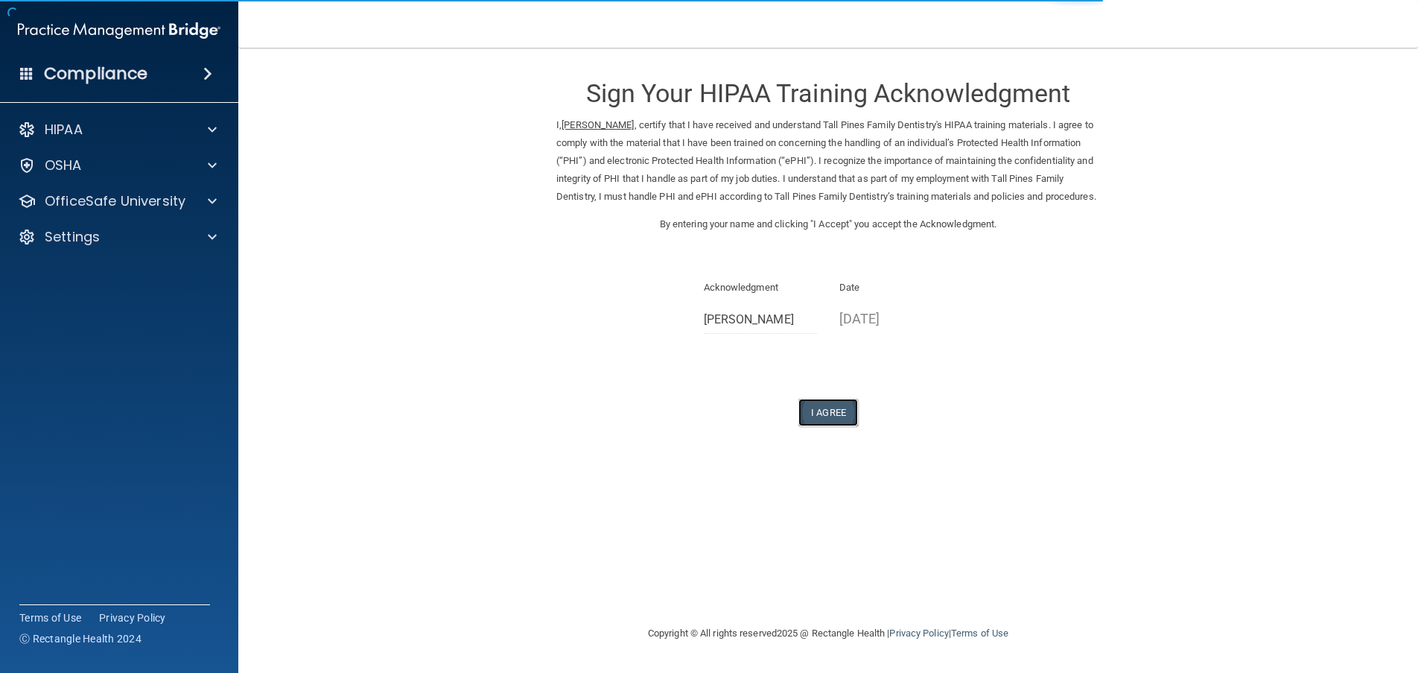
click at [833, 425] on button "I Agree" at bounding box center [828, 412] width 60 height 28
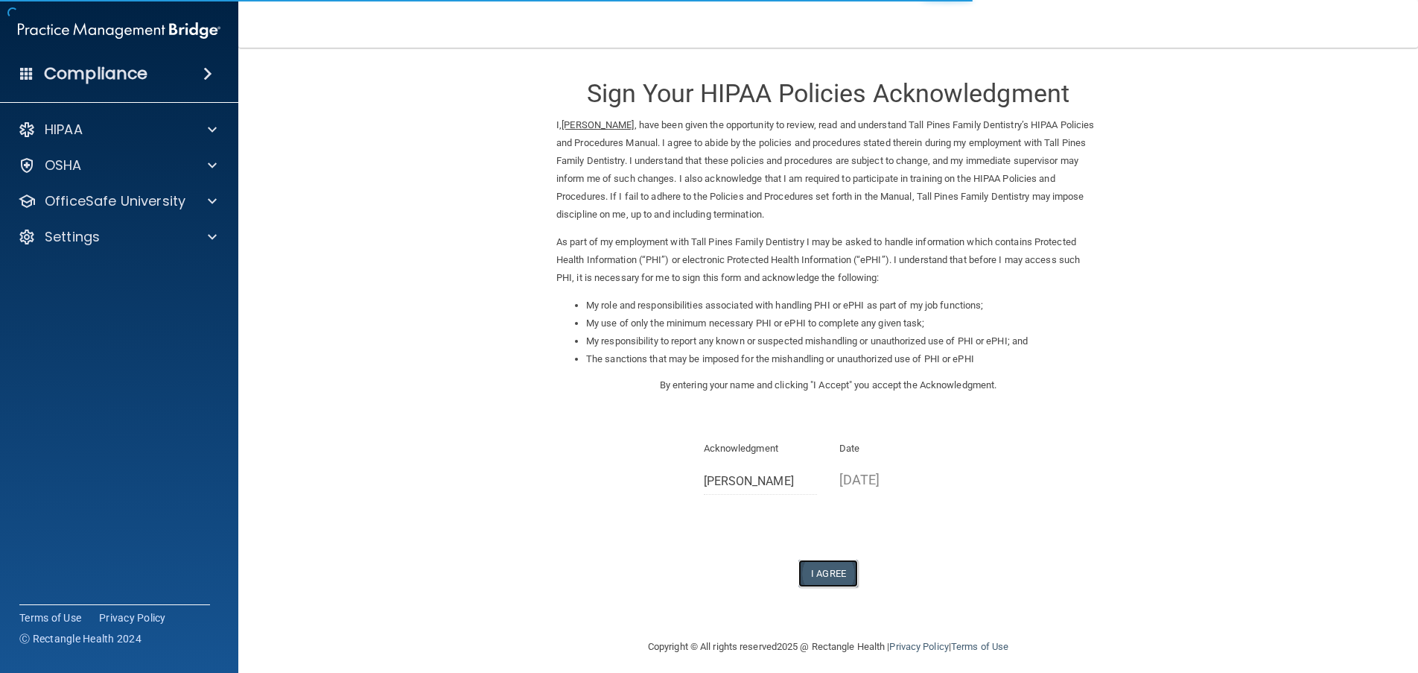
click at [830, 569] on button "I Agree" at bounding box center [828, 573] width 60 height 28
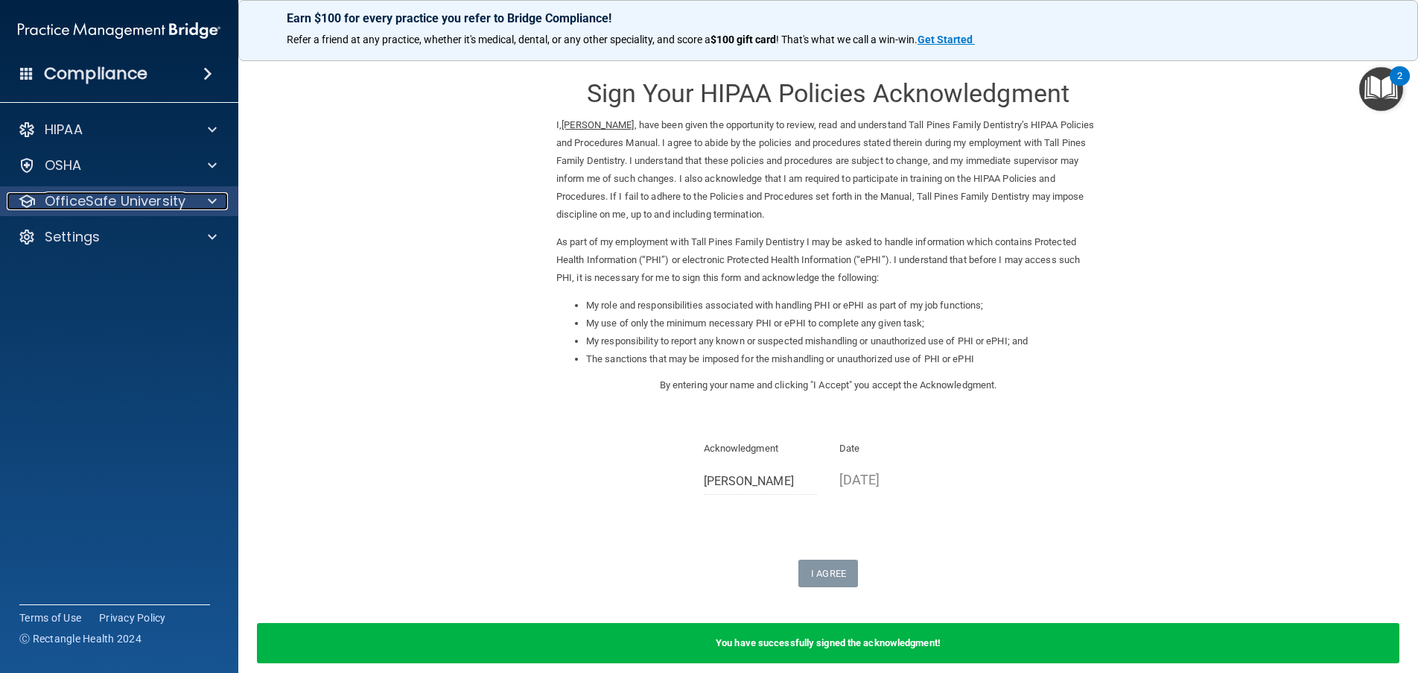
click at [138, 194] on p "OfficeSafe University" at bounding box center [115, 201] width 141 height 18
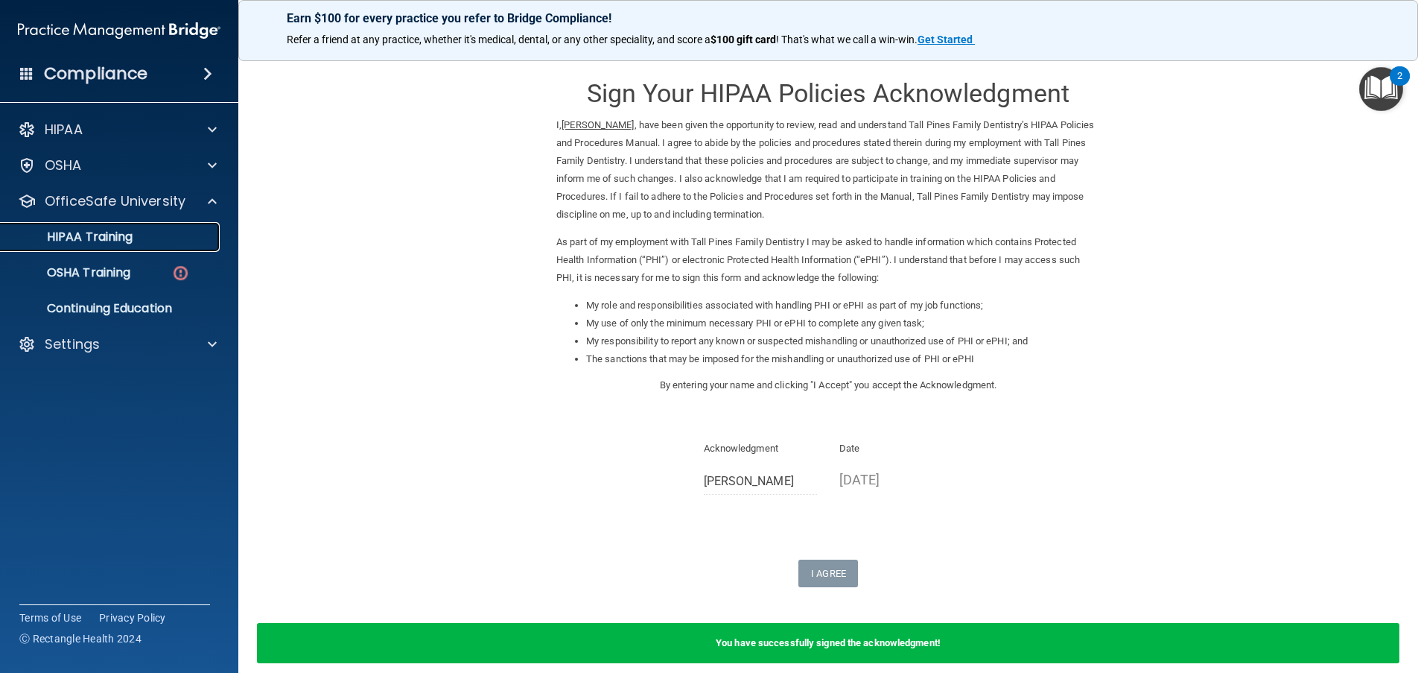
click at [117, 232] on p "HIPAA Training" at bounding box center [71, 236] width 123 height 15
